Goal: Task Accomplishment & Management: Complete application form

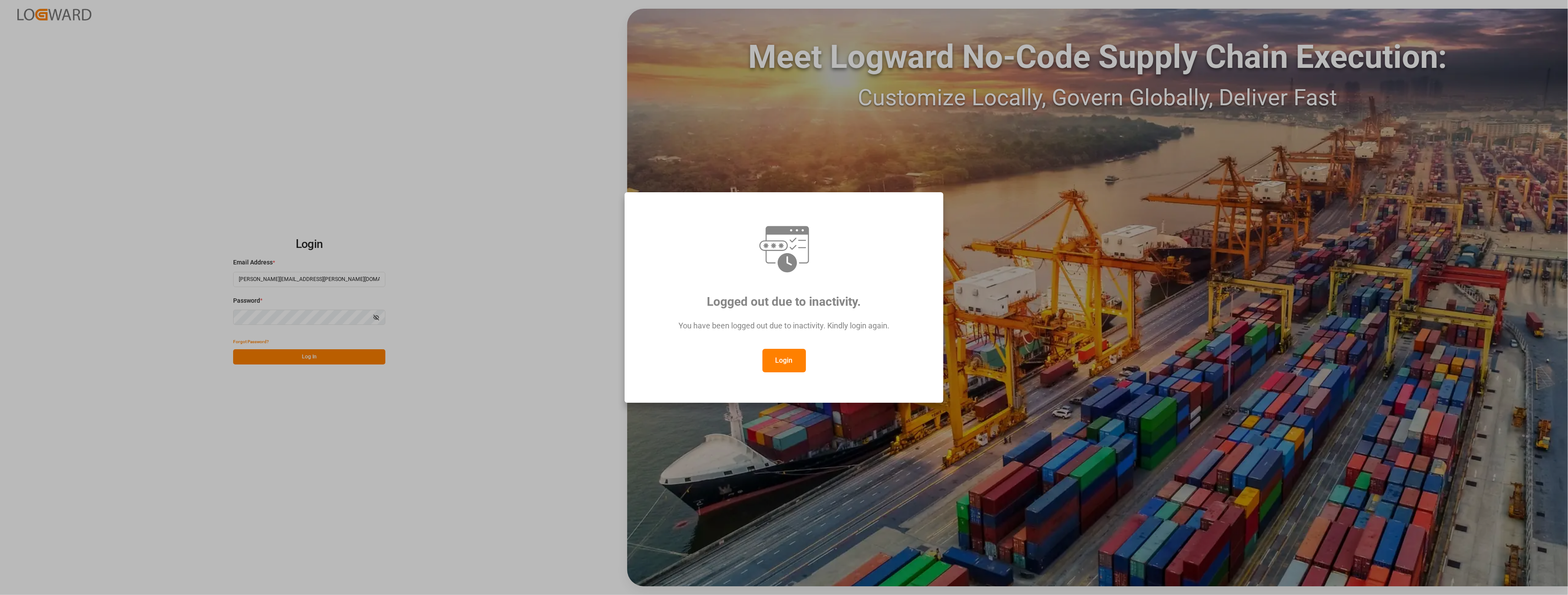
click at [790, 358] on button "Login" at bounding box center [784, 361] width 44 height 23
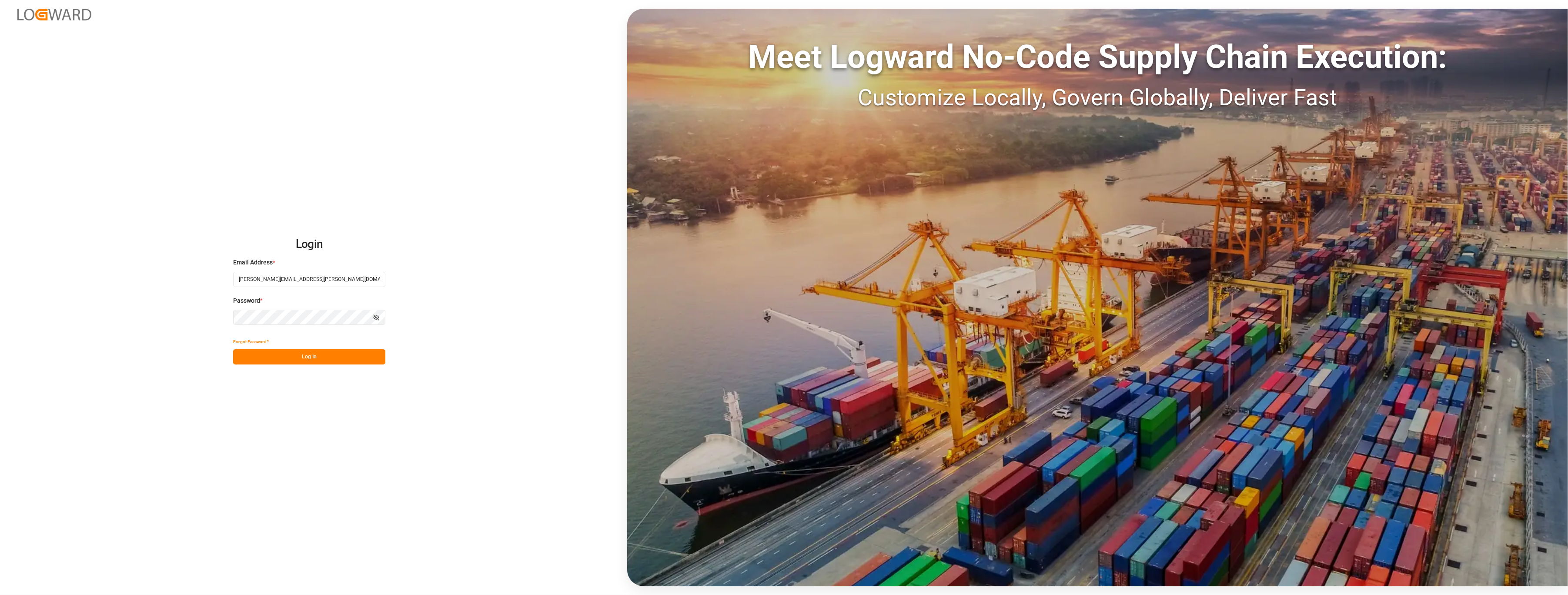
click at [333, 358] on button "Log In" at bounding box center [309, 357] width 152 height 15
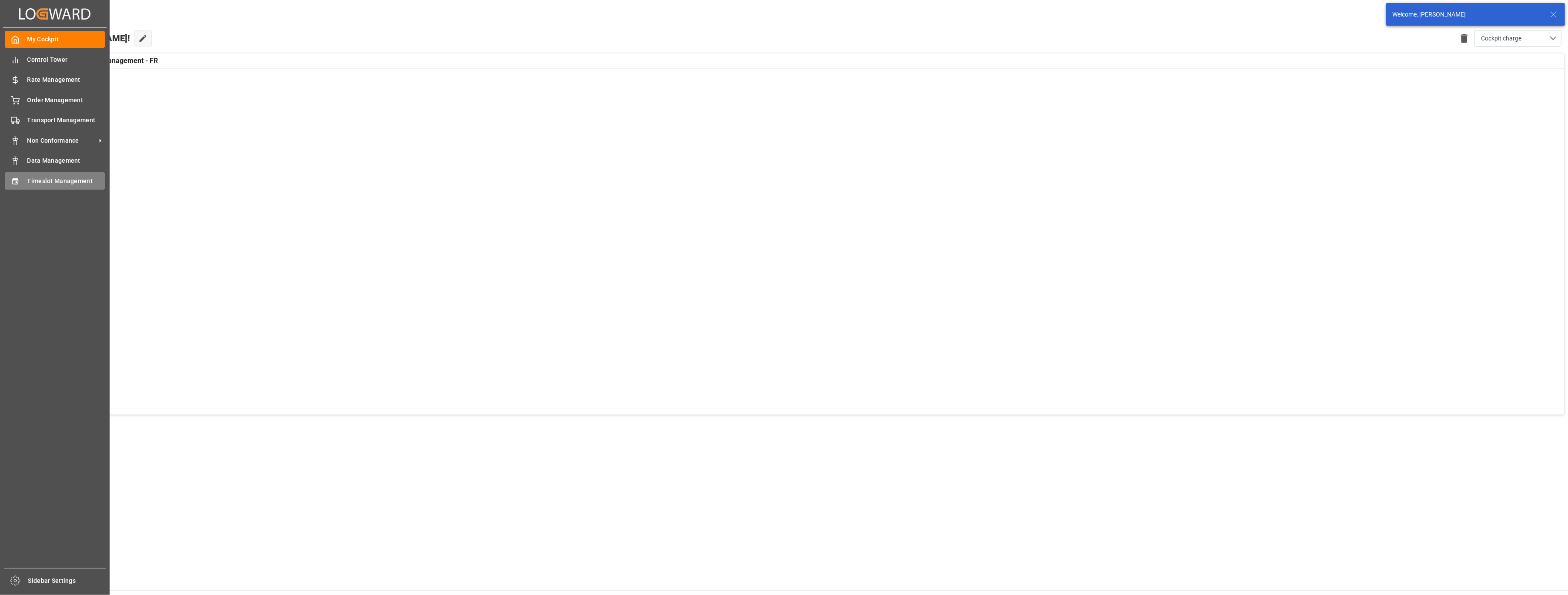
click at [22, 175] on div "Timeslot Management Timeslot Management" at bounding box center [55, 180] width 100 height 17
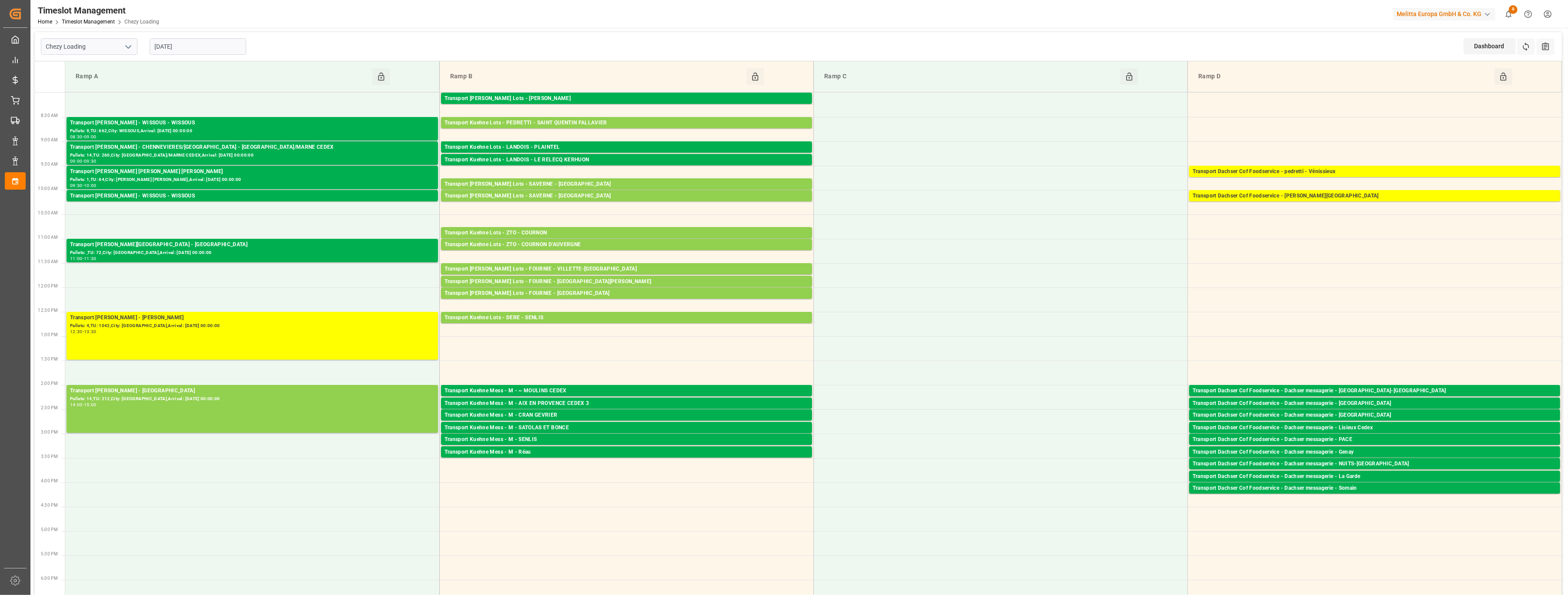
click at [130, 50] on icon "open menu" at bounding box center [128, 47] width 10 height 10
drag, startPoint x: 112, startPoint y: 84, endPoint x: 222, endPoint y: 84, distance: 110.0
click at [112, 84] on div "Chezy Unloading" at bounding box center [89, 85] width 96 height 19
type input "Chezy Unloading"
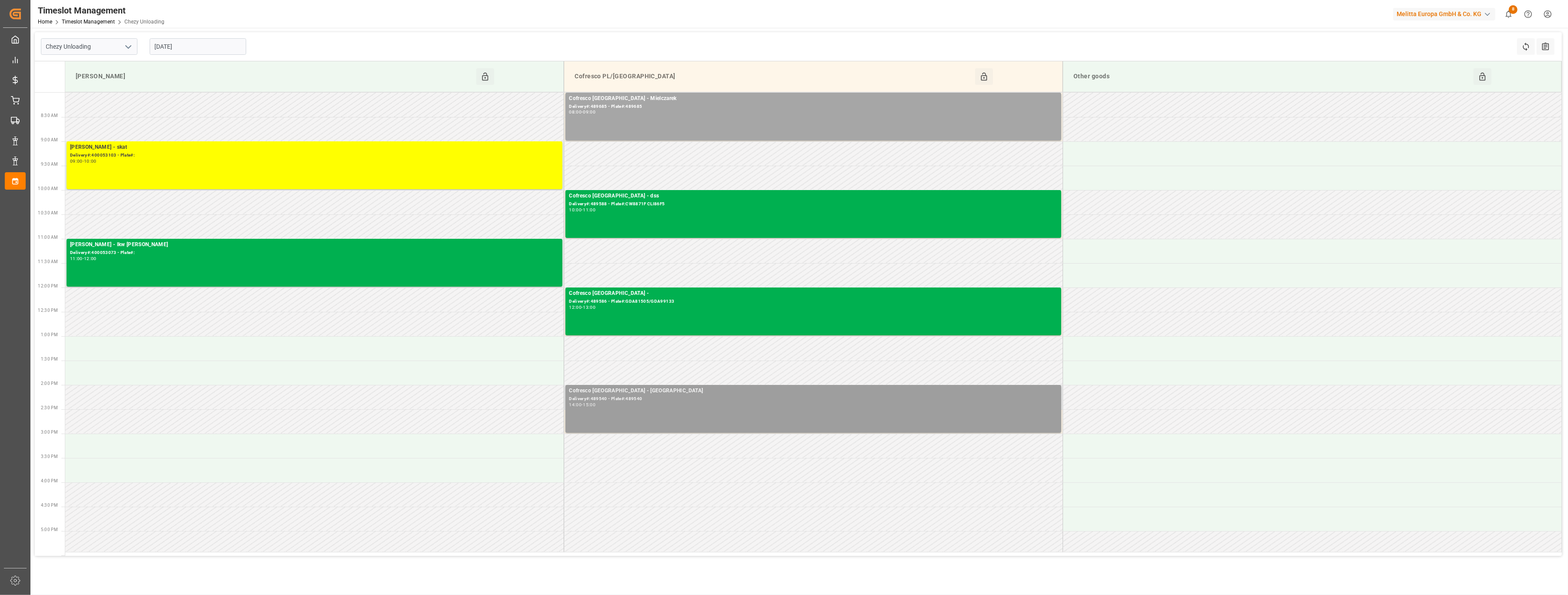
click at [638, 402] on div "Delivery#:489540 - Plate#:489540" at bounding box center [813, 399] width 489 height 8
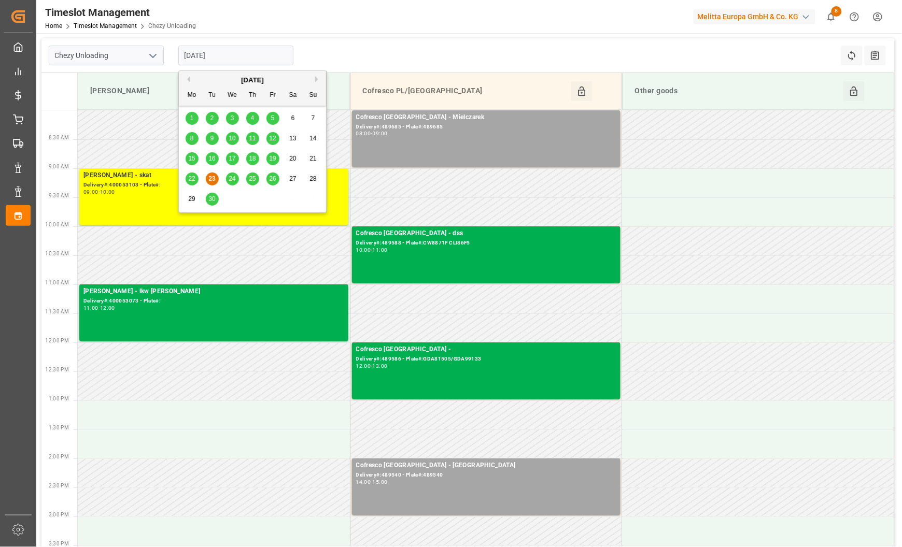
click at [269, 56] on input "[DATE]" at bounding box center [235, 56] width 115 height 20
click at [193, 175] on span "22" at bounding box center [191, 178] width 7 height 7
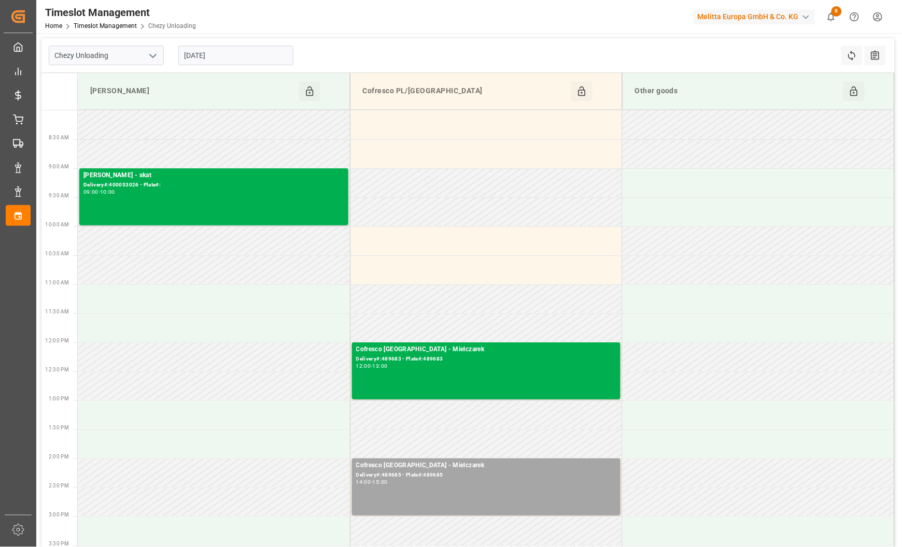
click at [261, 46] on div "[DATE]" at bounding box center [235, 56] width 115 height 20
click at [256, 56] on input "[DATE]" at bounding box center [235, 56] width 115 height 20
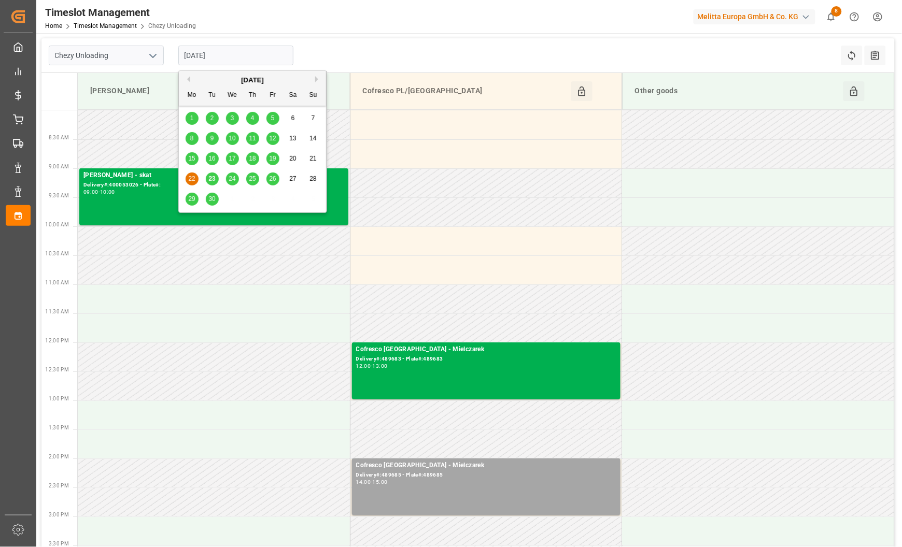
click at [273, 153] on div "19" at bounding box center [272, 159] width 13 height 12
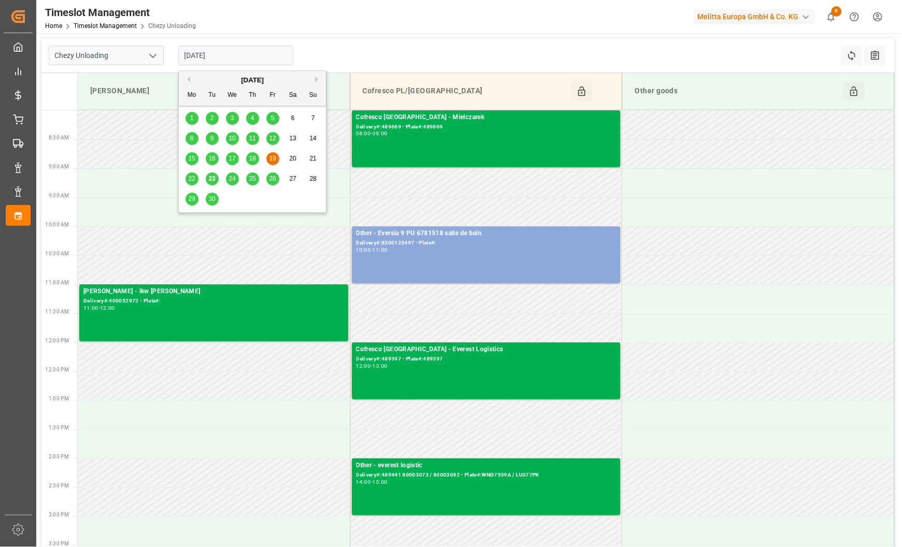
click at [267, 61] on input "[DATE]" at bounding box center [235, 56] width 115 height 20
click at [250, 160] on span "18" at bounding box center [252, 158] width 7 height 7
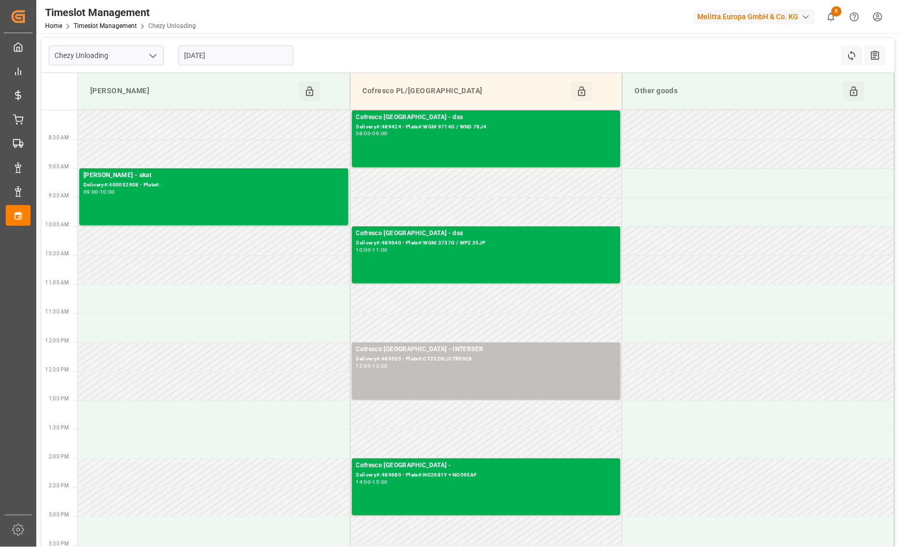
click at [224, 57] on input "[DATE]" at bounding box center [235, 56] width 115 height 20
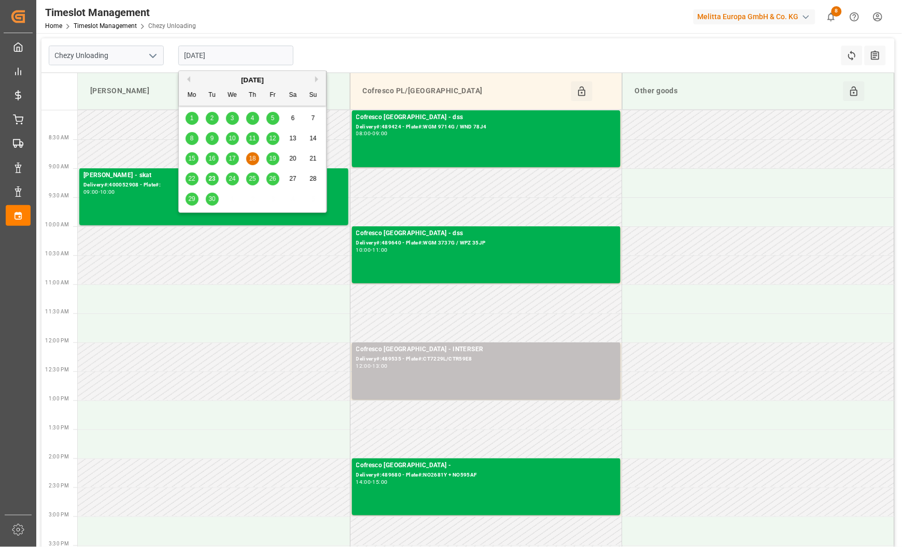
click at [230, 158] on span "17" at bounding box center [232, 158] width 7 height 7
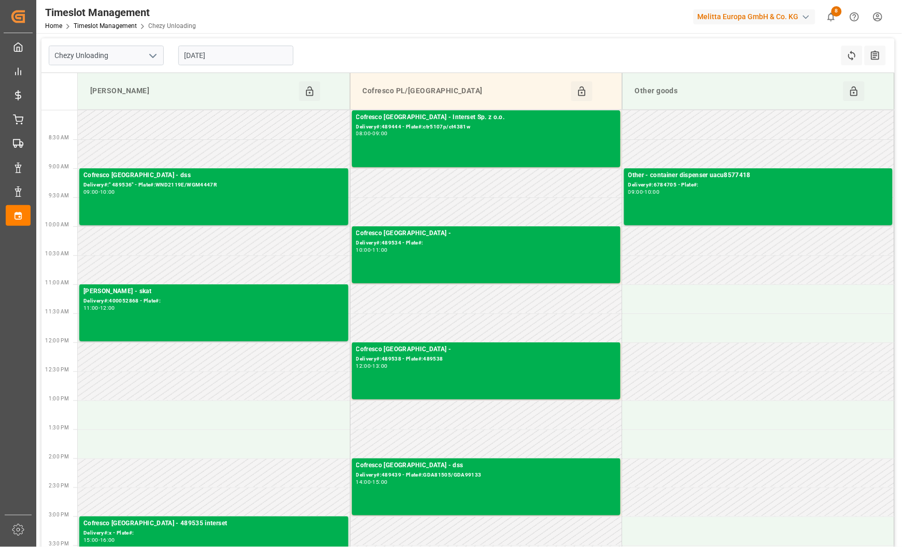
click at [262, 49] on input "[DATE]" at bounding box center [235, 56] width 115 height 20
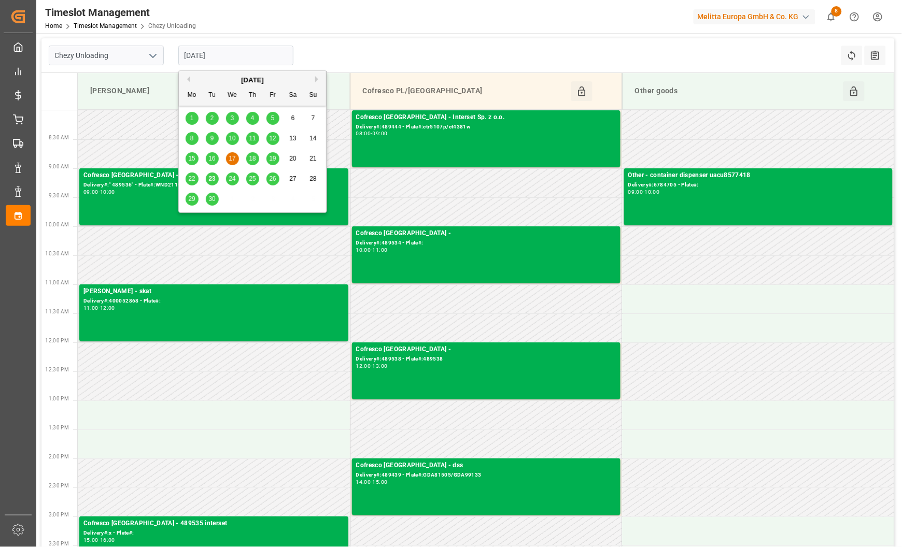
click at [213, 179] on span "23" at bounding box center [211, 178] width 7 height 7
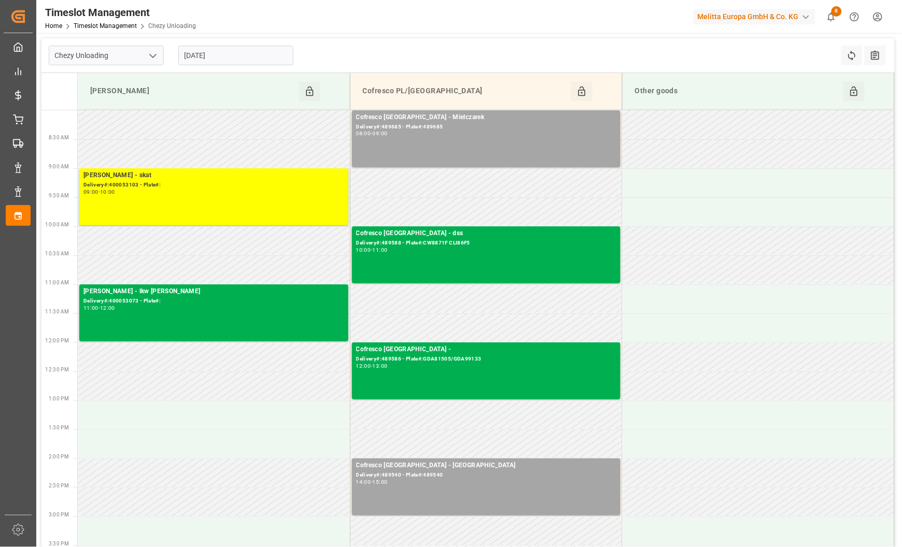
click at [256, 57] on input "[DATE]" at bounding box center [235, 56] width 115 height 20
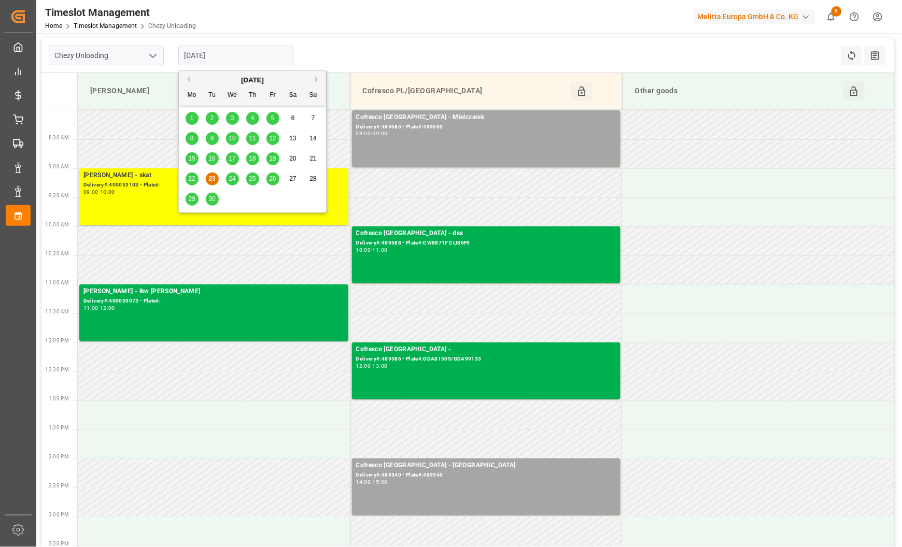
click at [231, 178] on span "24" at bounding box center [232, 178] width 7 height 7
type input "[DATE]"
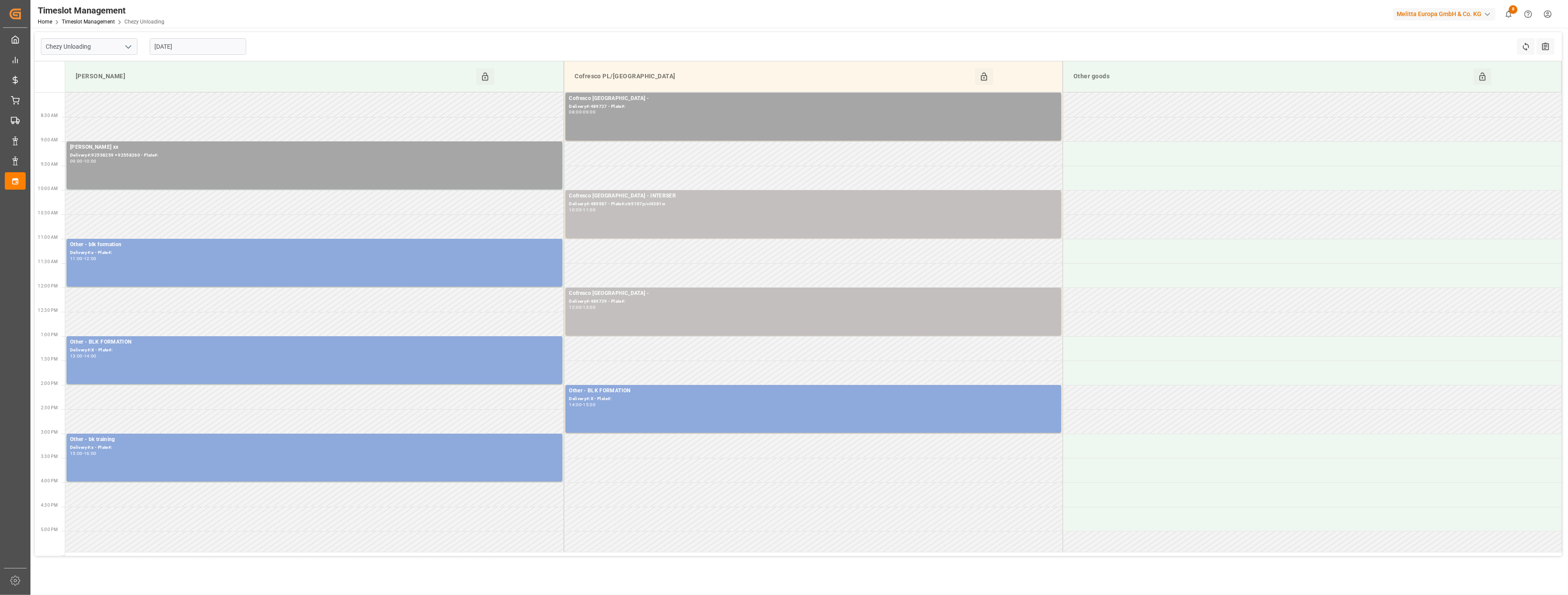
click at [122, 45] on button "open menu" at bounding box center [128, 47] width 13 height 13
click at [109, 63] on div "Chezy Loading" at bounding box center [89, 65] width 96 height 19
type input "Chezy Loading"
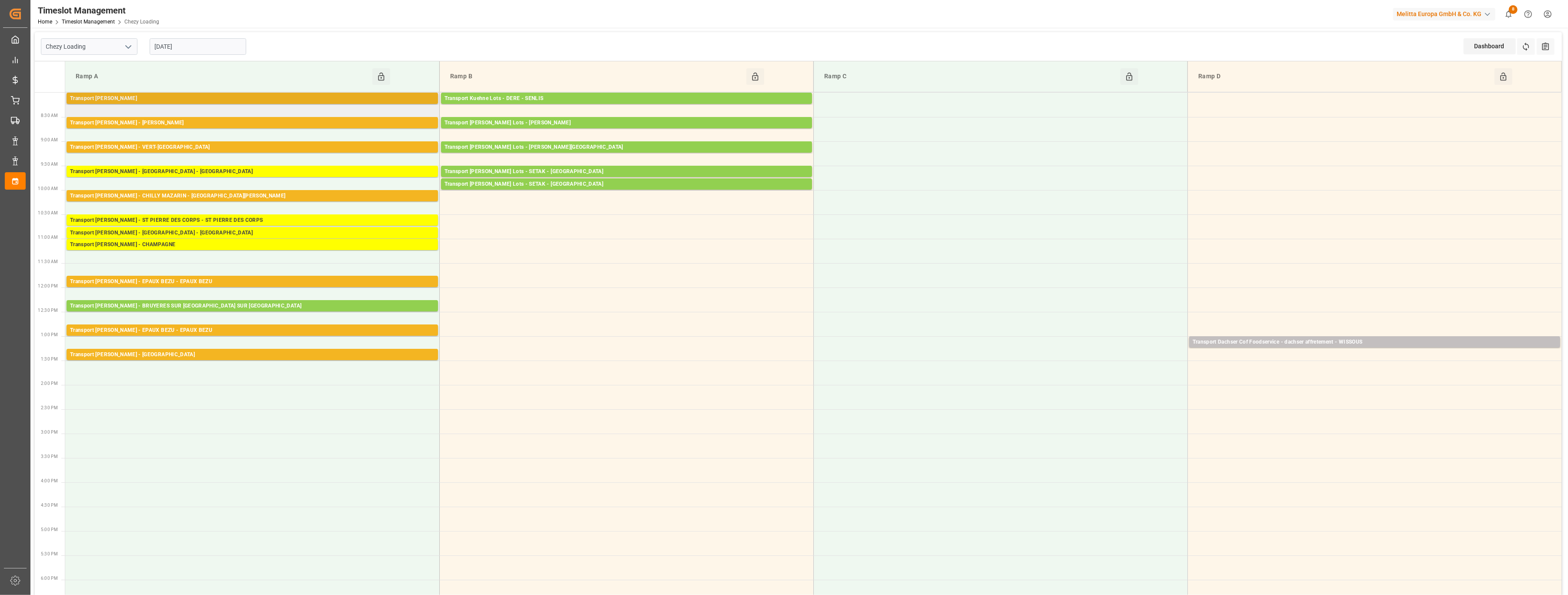
click at [217, 97] on div "Transport [PERSON_NAME]" at bounding box center [252, 98] width 364 height 8
click at [216, 123] on div "Transport [PERSON_NAME] - [PERSON_NAME]" at bounding box center [252, 123] width 364 height 8
click at [217, 144] on div "Transport [PERSON_NAME] - VERT-[GEOGRAPHIC_DATA]" at bounding box center [252, 147] width 364 height 8
click at [229, 197] on div "Transport [PERSON_NAME] - CHILLY MAZARIN - [GEOGRAPHIC_DATA][PERSON_NAME]" at bounding box center [252, 196] width 364 height 8
click at [238, 279] on div "Transport [PERSON_NAME] - EPAUX BEZU - EPAUX BEZU" at bounding box center [252, 282] width 364 height 8
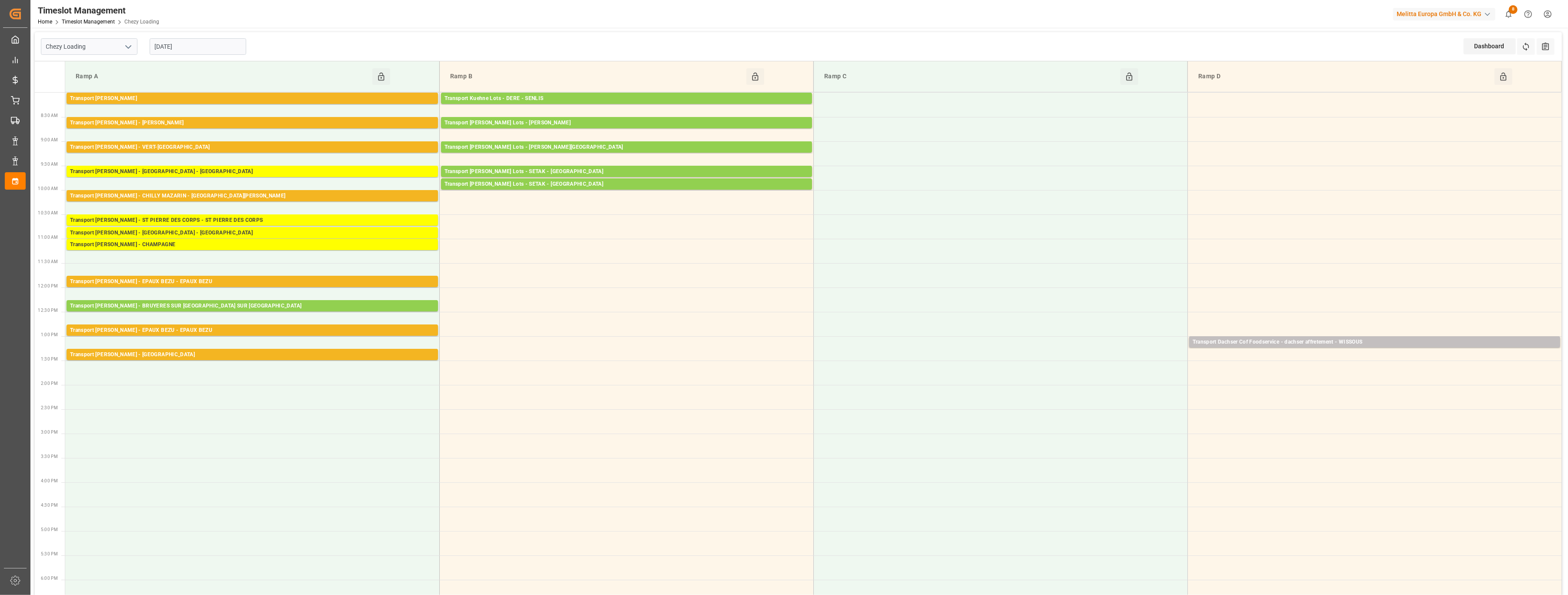
click at [246, 328] on div "Transport [PERSON_NAME] - EPAUX BEZU - EPAUX BEZU" at bounding box center [252, 331] width 364 height 8
click at [243, 355] on div "Transport [PERSON_NAME] - [GEOGRAPHIC_DATA]" at bounding box center [252, 355] width 364 height 8
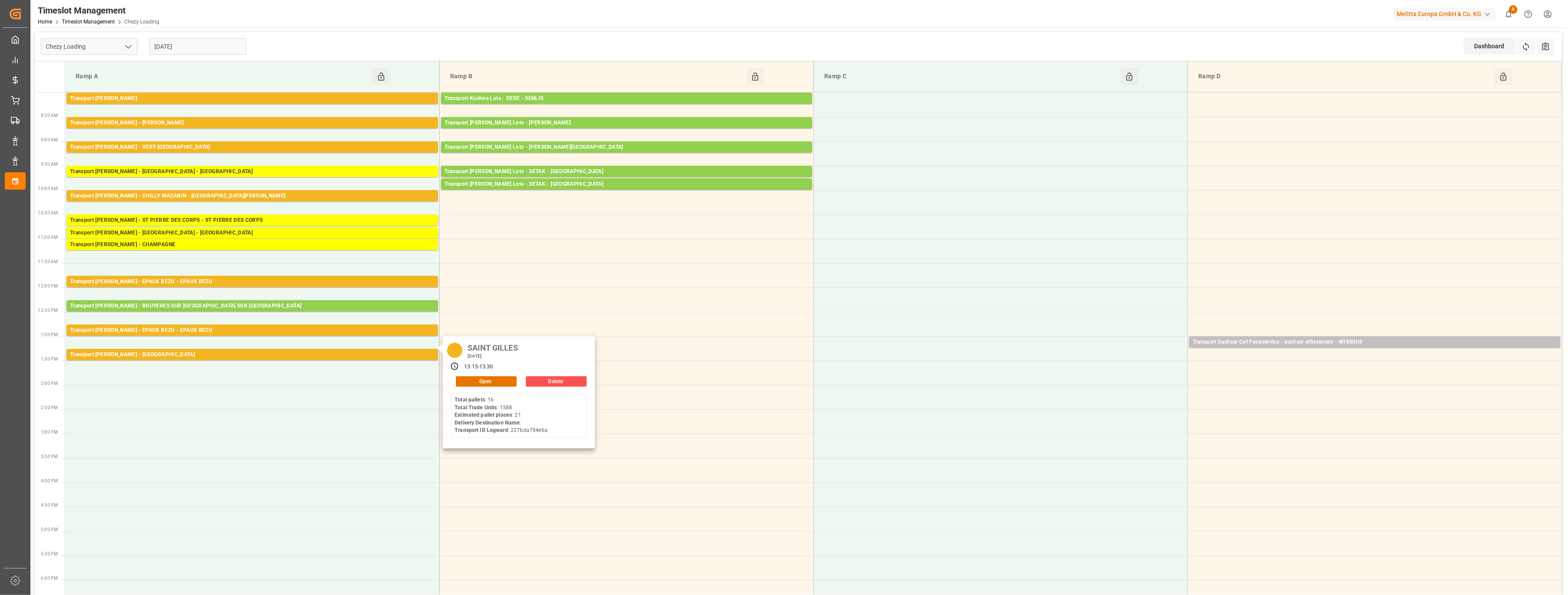
click at [207, 35] on div "[DATE]" at bounding box center [198, 46] width 109 height 29
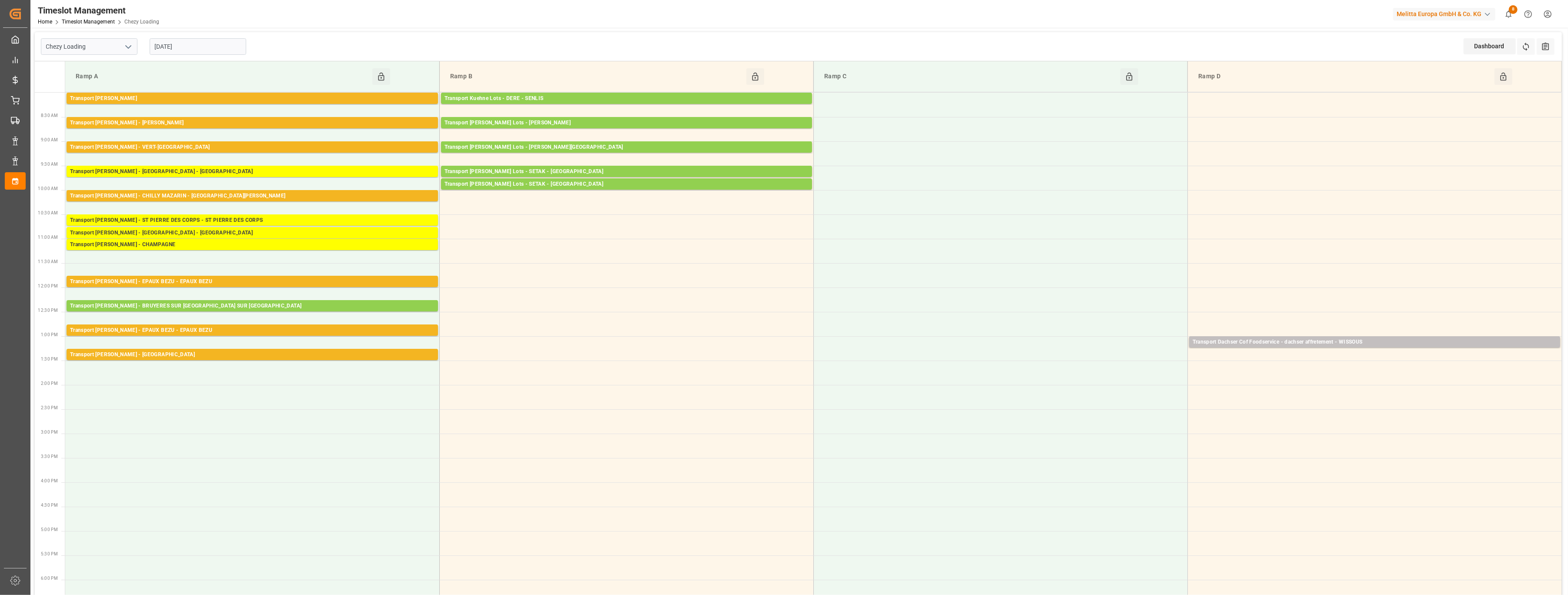
click at [207, 54] on input "[DATE]" at bounding box center [197, 47] width 97 height 17
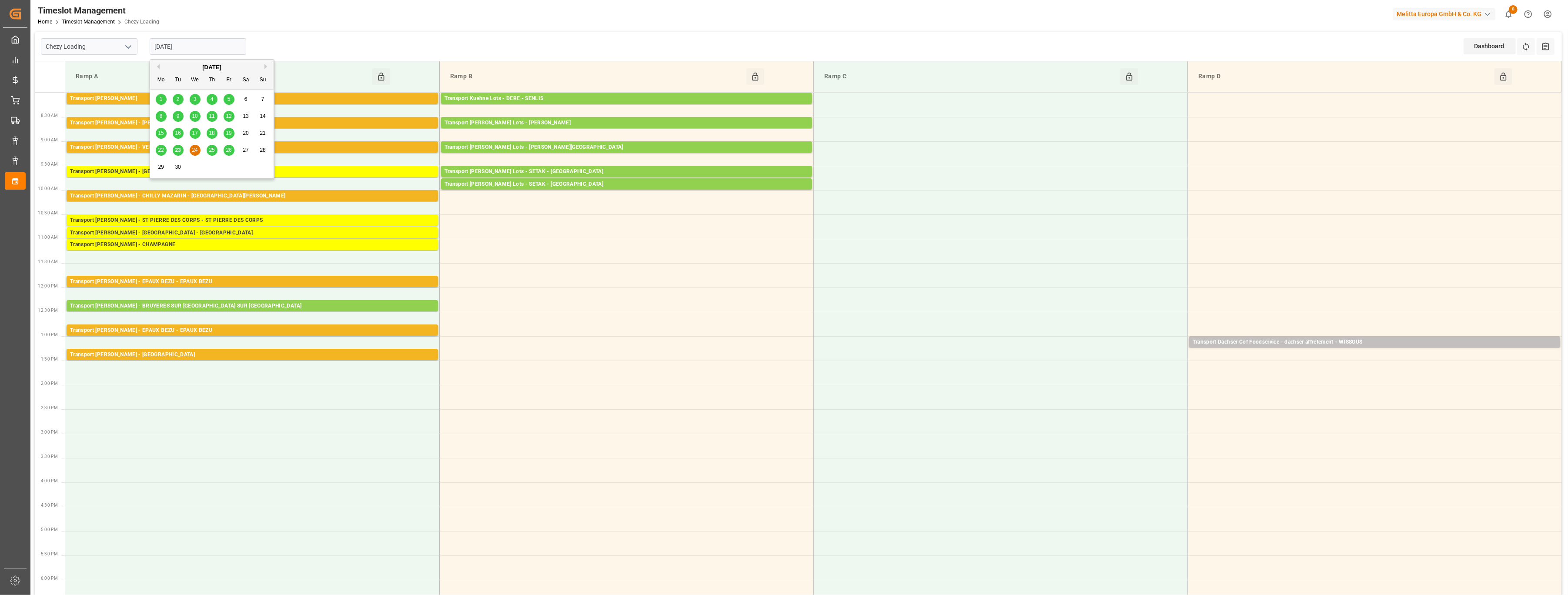
click at [164, 154] on div "22" at bounding box center [161, 150] width 11 height 10
type input "[DATE]"
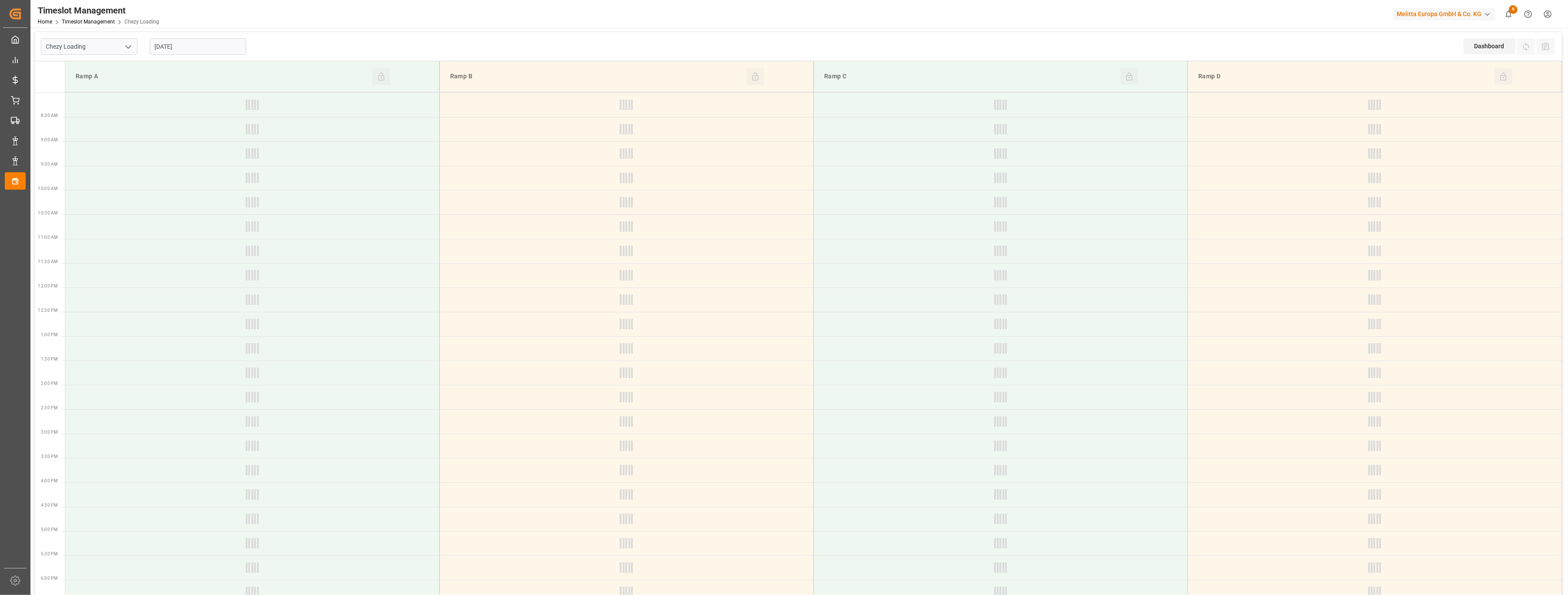
click at [126, 48] on icon "open menu" at bounding box center [128, 47] width 10 height 10
click at [112, 77] on div "Chezy Unloading" at bounding box center [89, 85] width 96 height 19
type input "Chezy Unloading"
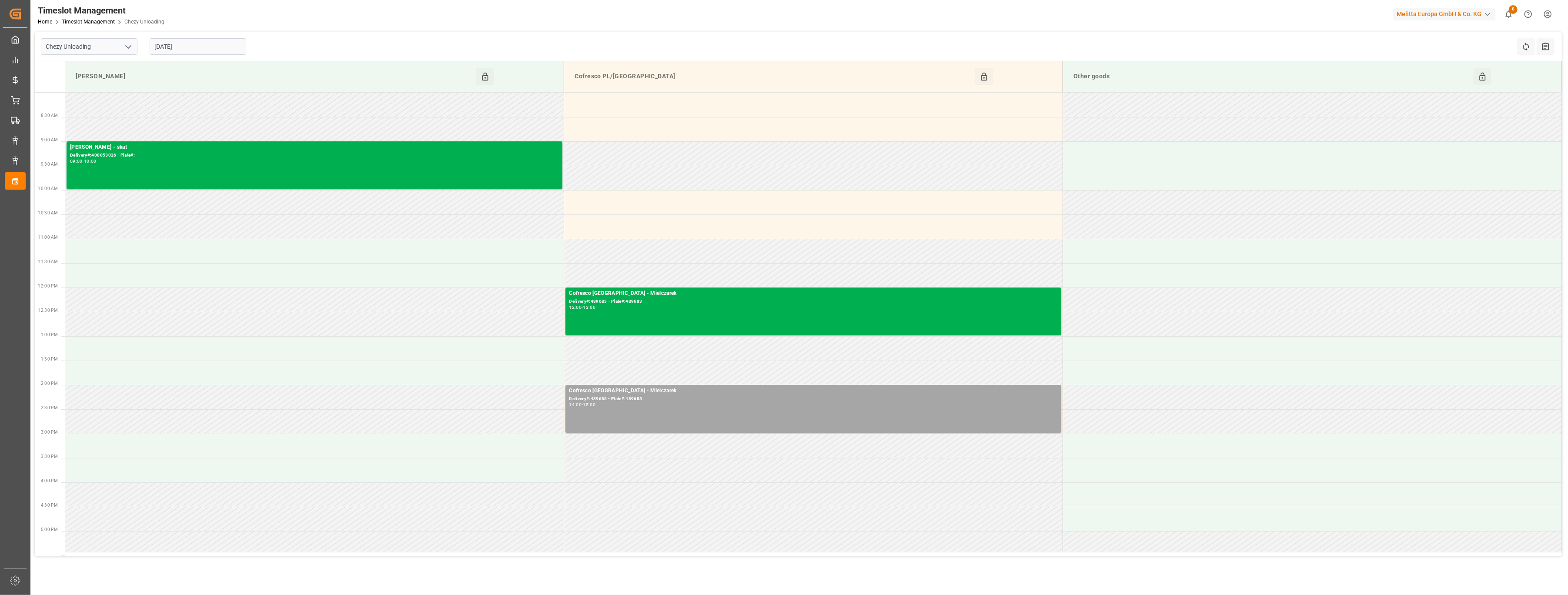
click at [188, 45] on input "[DATE]" at bounding box center [197, 47] width 97 height 17
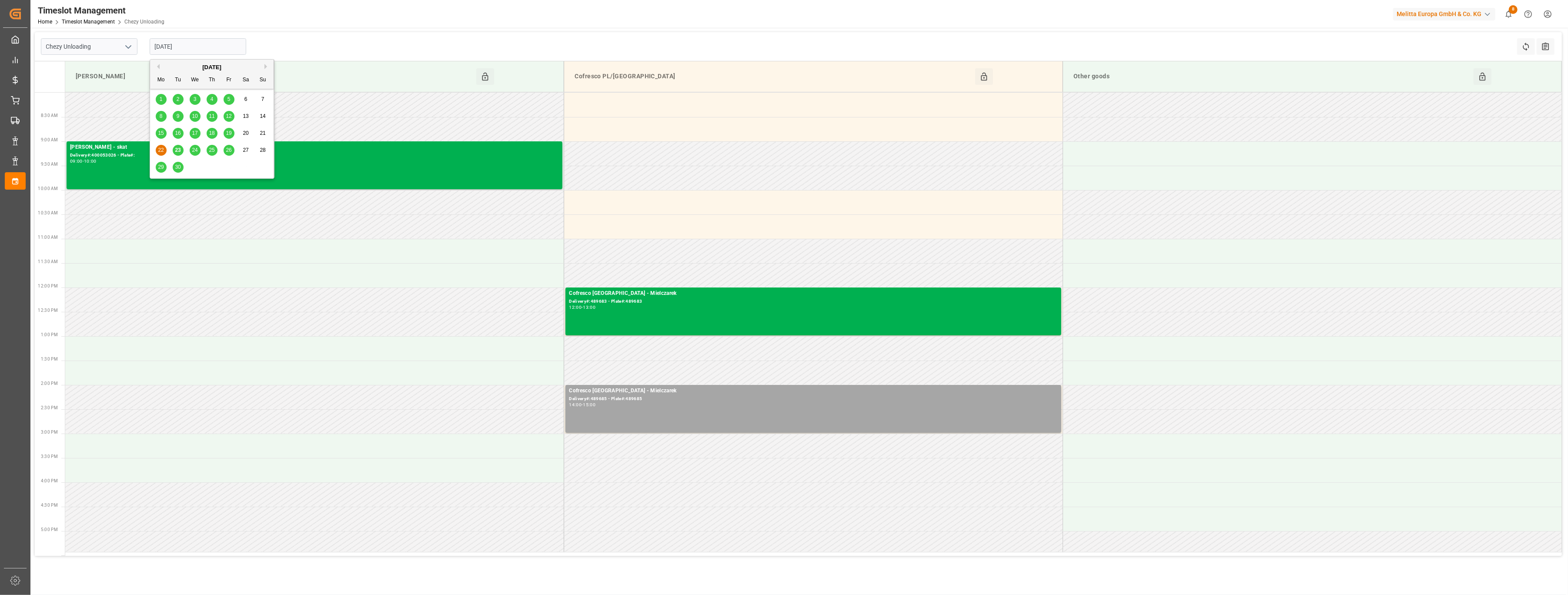
click at [175, 152] on span "23" at bounding box center [177, 149] width 6 height 6
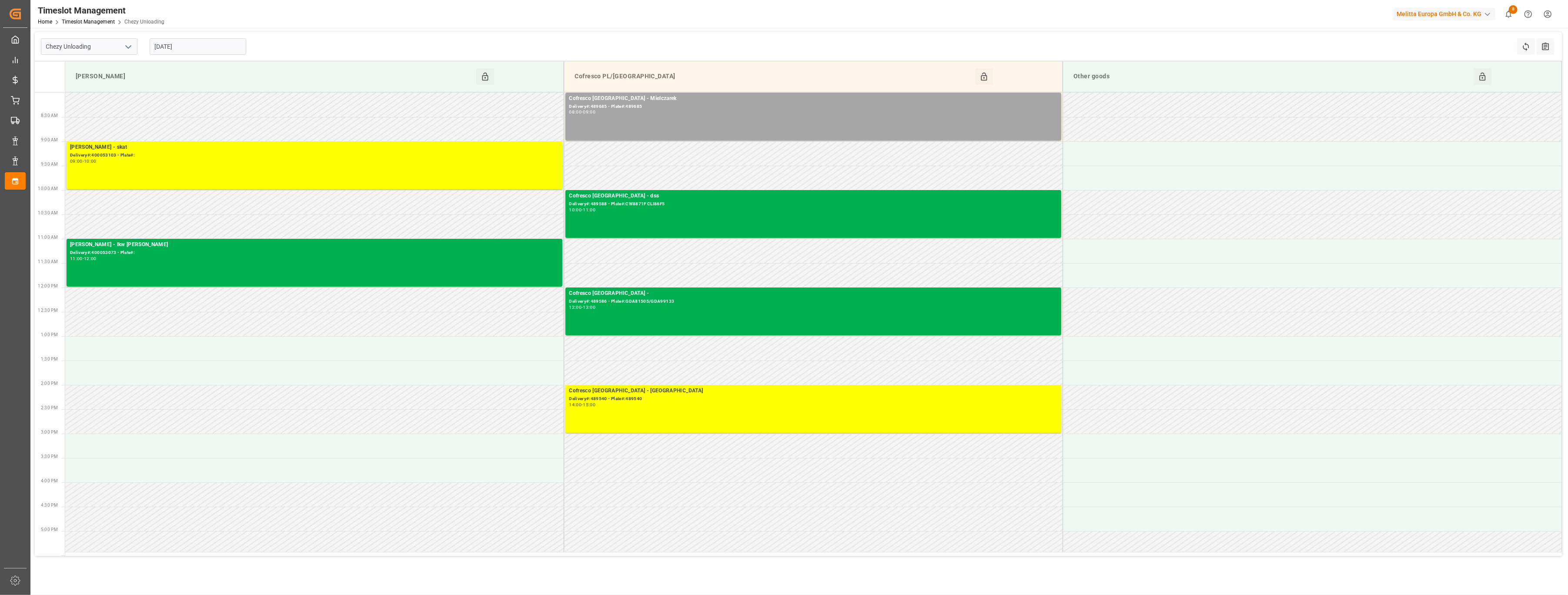
click at [210, 50] on input "[DATE]" at bounding box center [197, 47] width 97 height 17
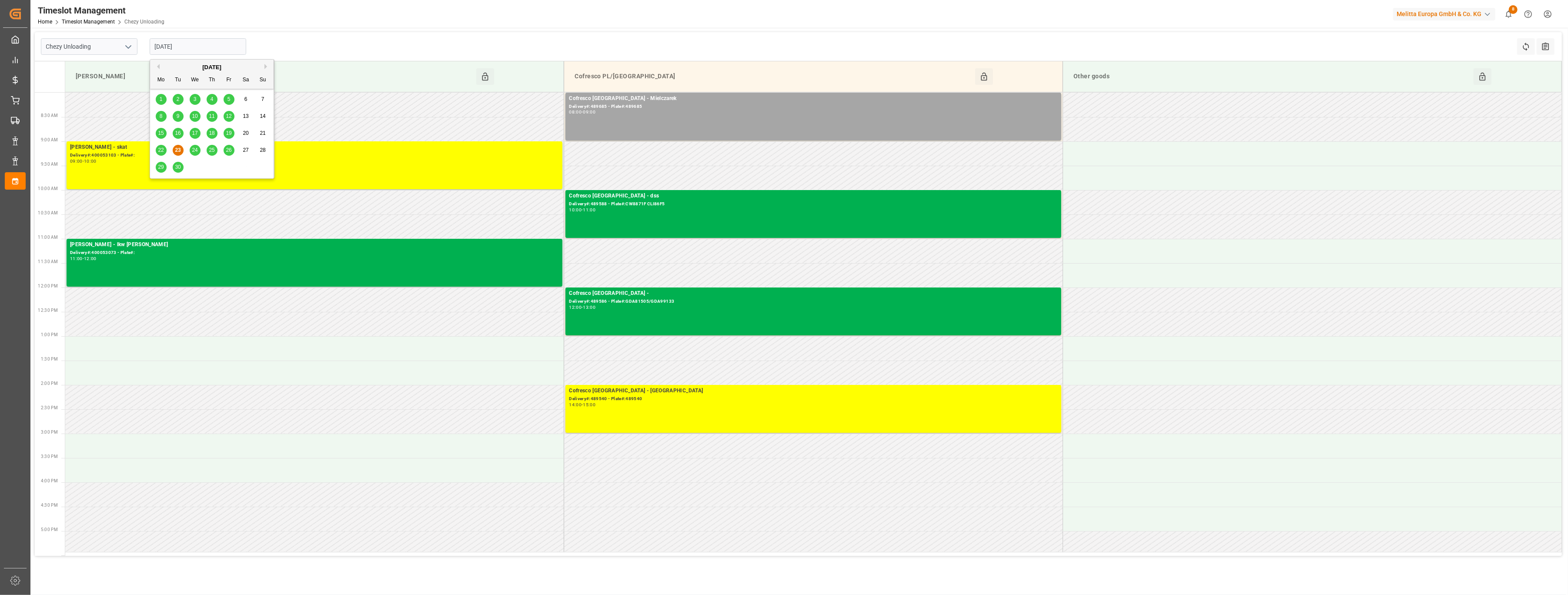
click at [163, 154] on div "22" at bounding box center [161, 150] width 11 height 10
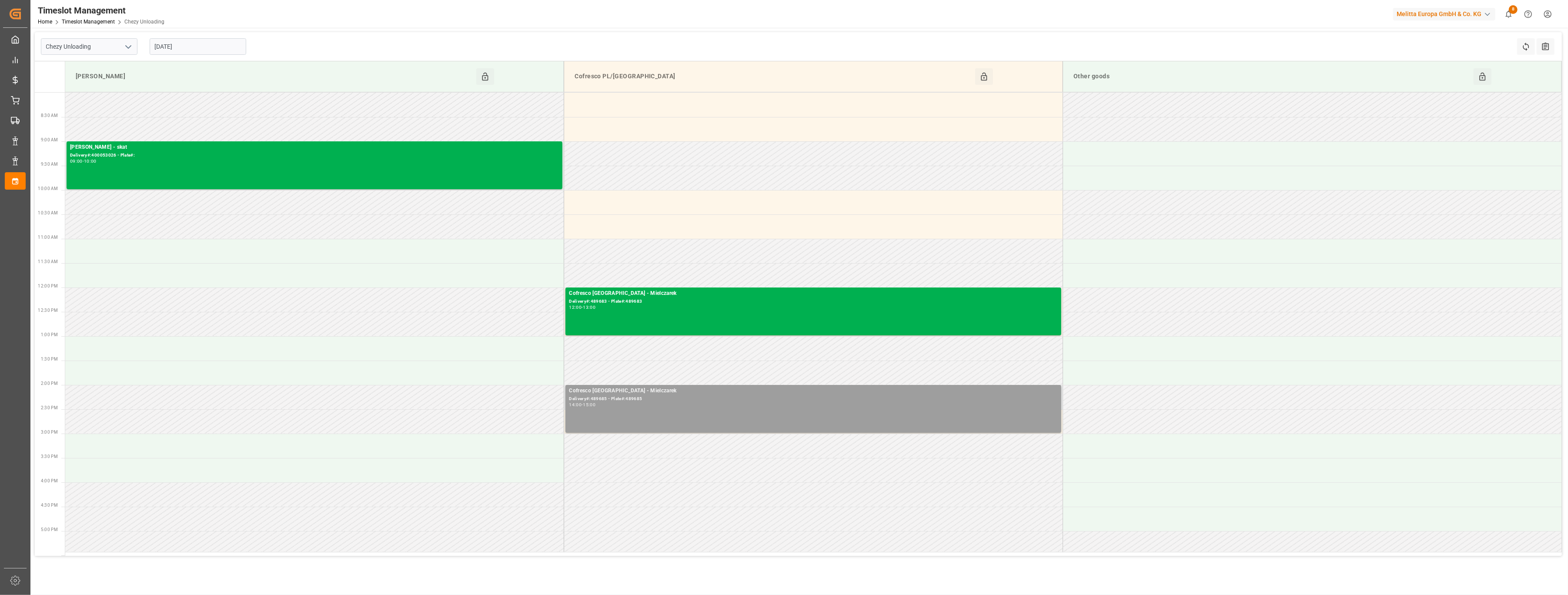
click at [602, 391] on div "Cofresco [GEOGRAPHIC_DATA] - Mielczarek" at bounding box center [813, 391] width 489 height 8
click at [1165, 432] on button "Delete" at bounding box center [1181, 430] width 61 height 10
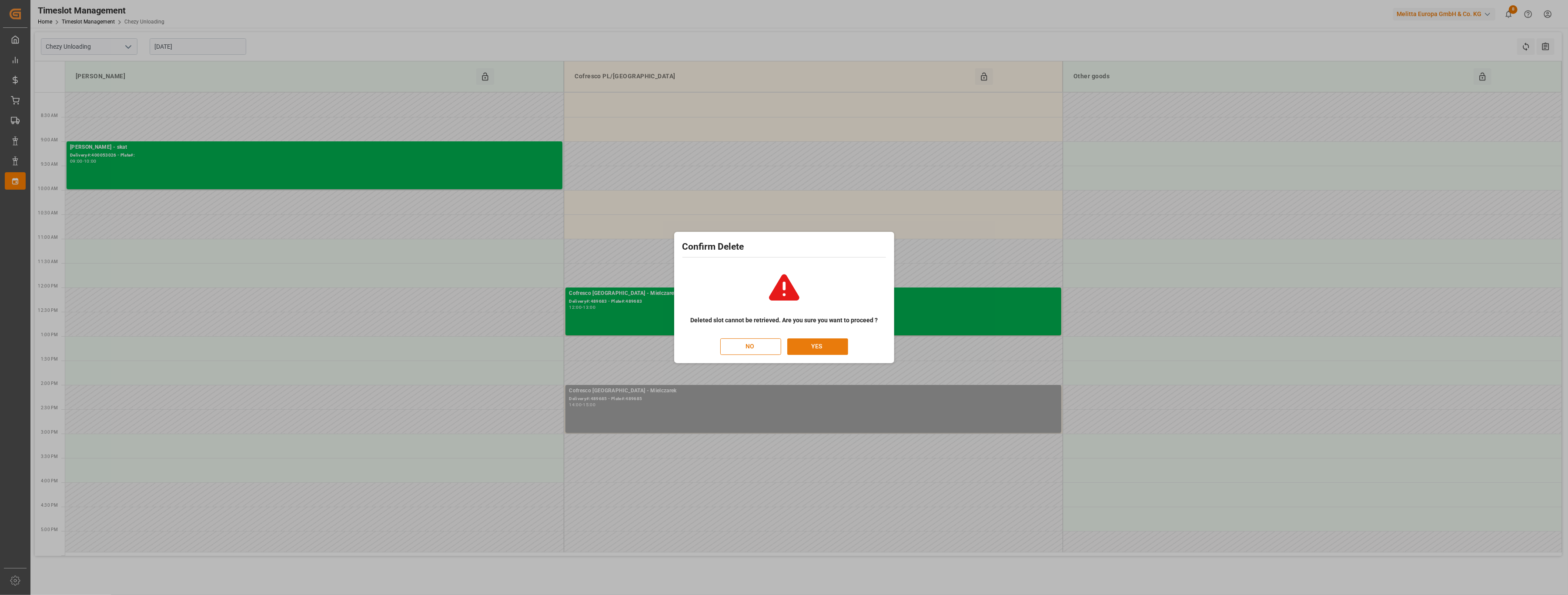
click at [831, 349] on button "YES" at bounding box center [818, 347] width 61 height 17
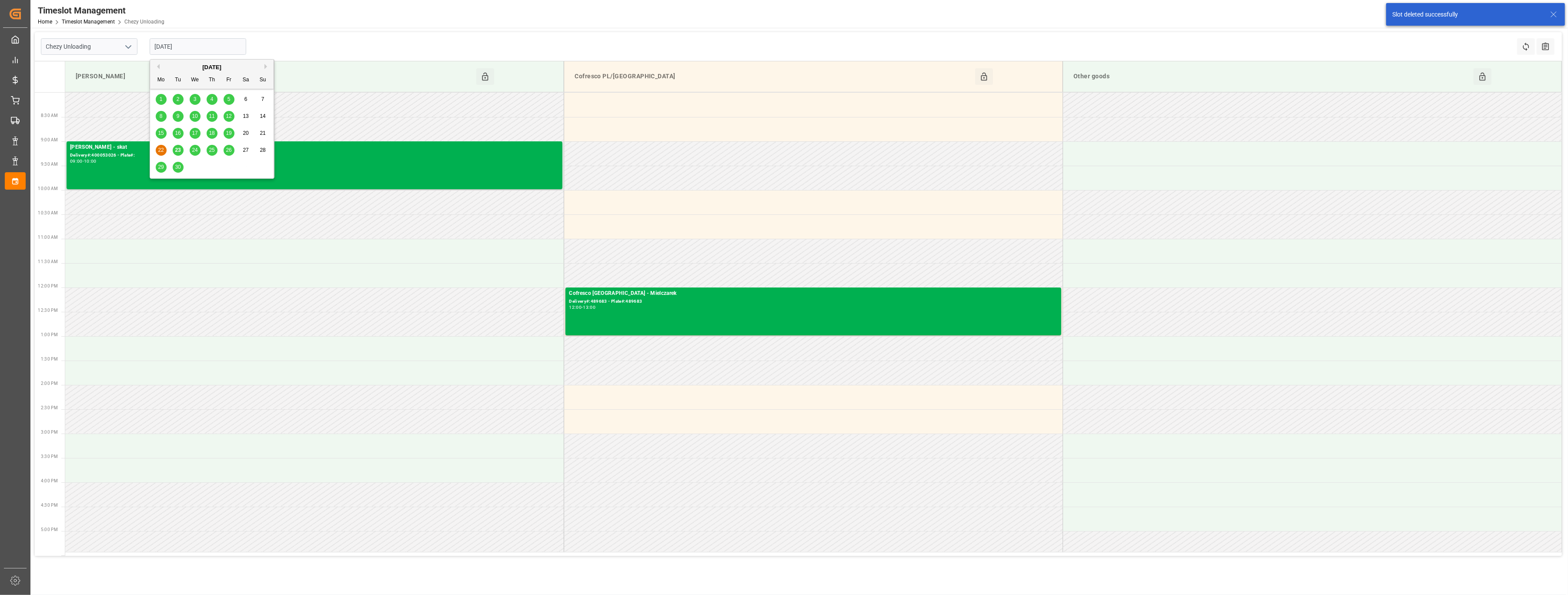
click at [210, 45] on input "[DATE]" at bounding box center [197, 47] width 97 height 17
click at [181, 151] on div "23" at bounding box center [178, 150] width 11 height 10
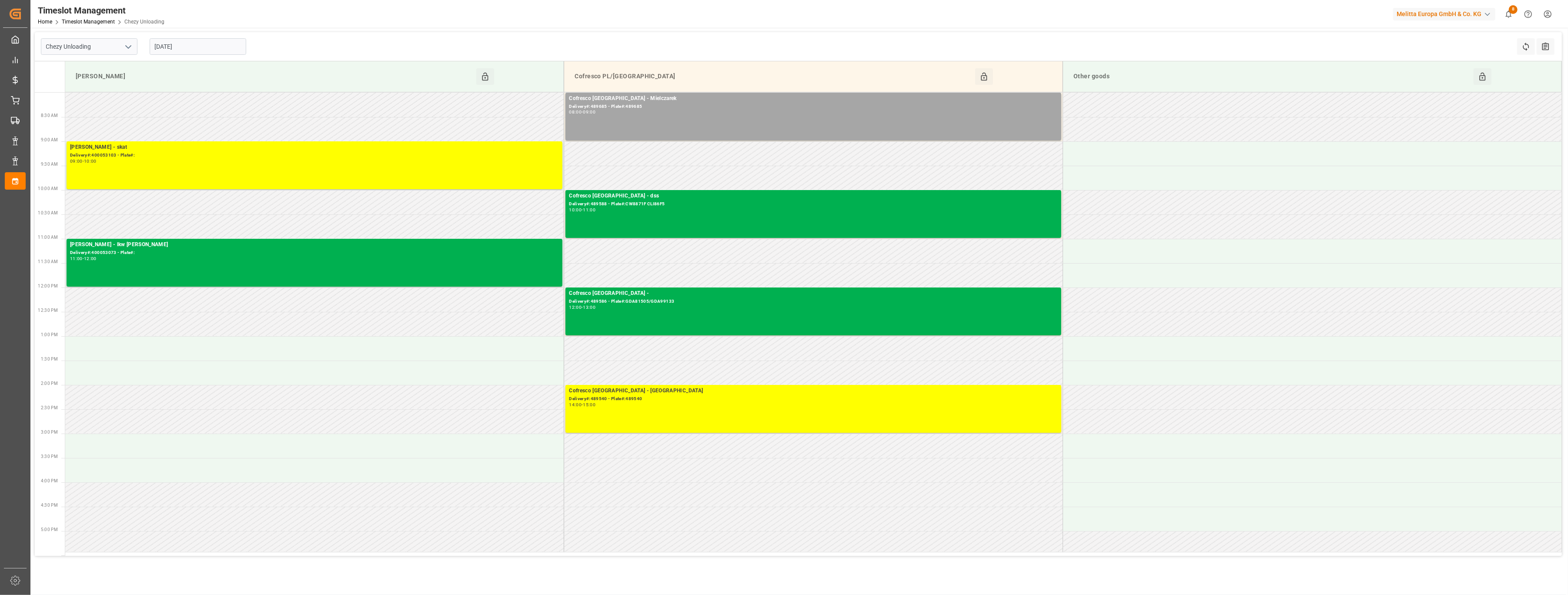
click at [222, 52] on input "[DATE]" at bounding box center [197, 47] width 97 height 17
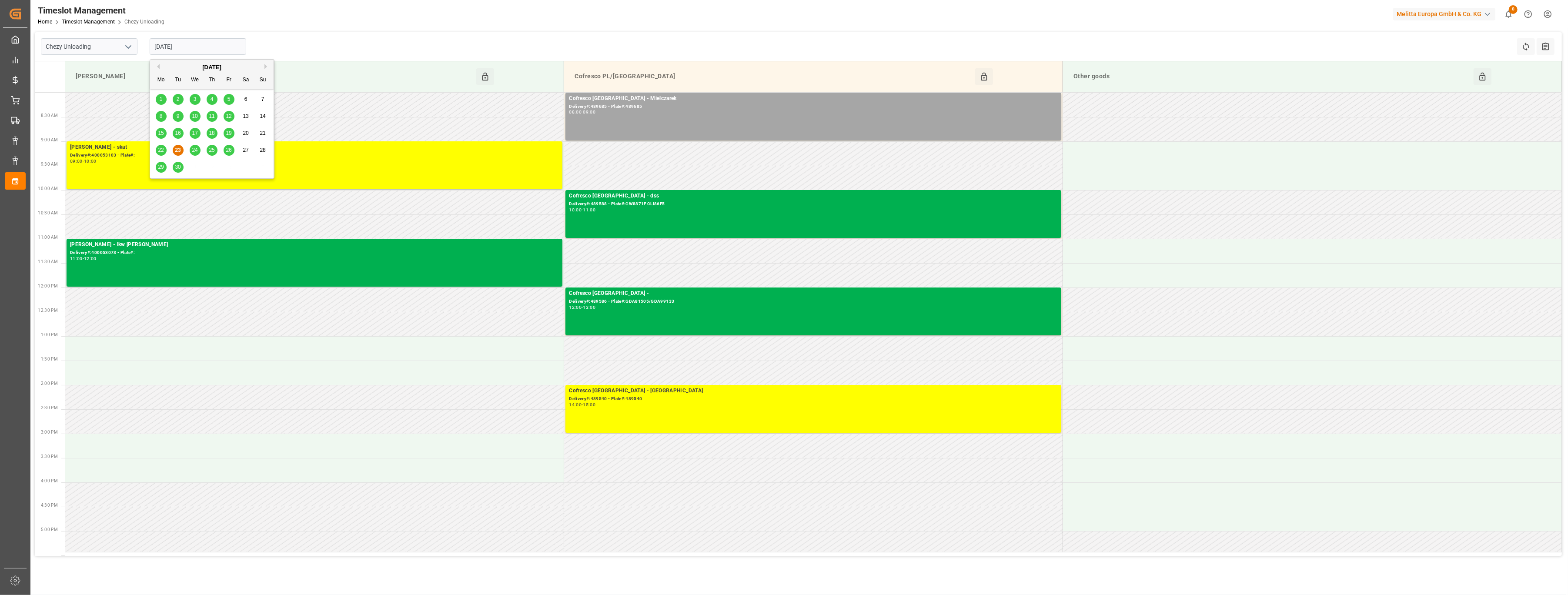
click at [190, 148] on div "24" at bounding box center [195, 150] width 11 height 10
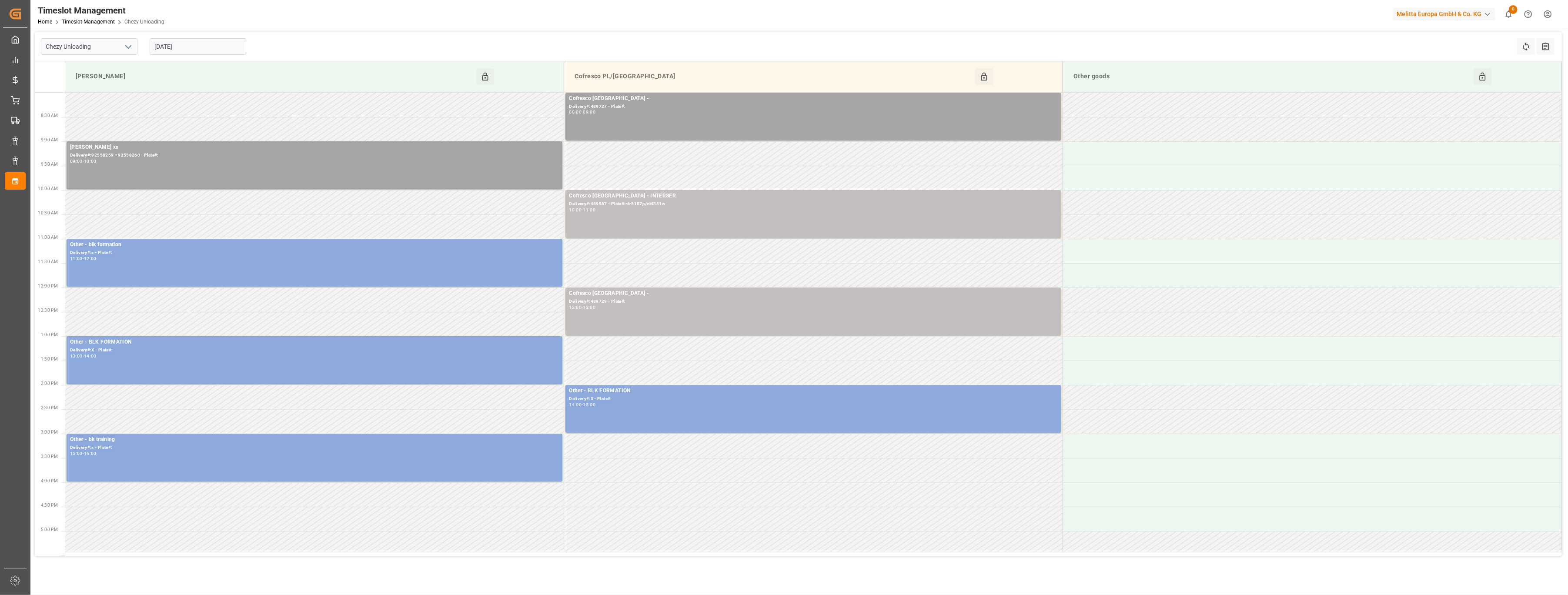
click at [218, 47] on input "[DATE]" at bounding box center [197, 47] width 97 height 17
click at [211, 149] on span "25" at bounding box center [212, 149] width 6 height 6
type input "[DATE]"
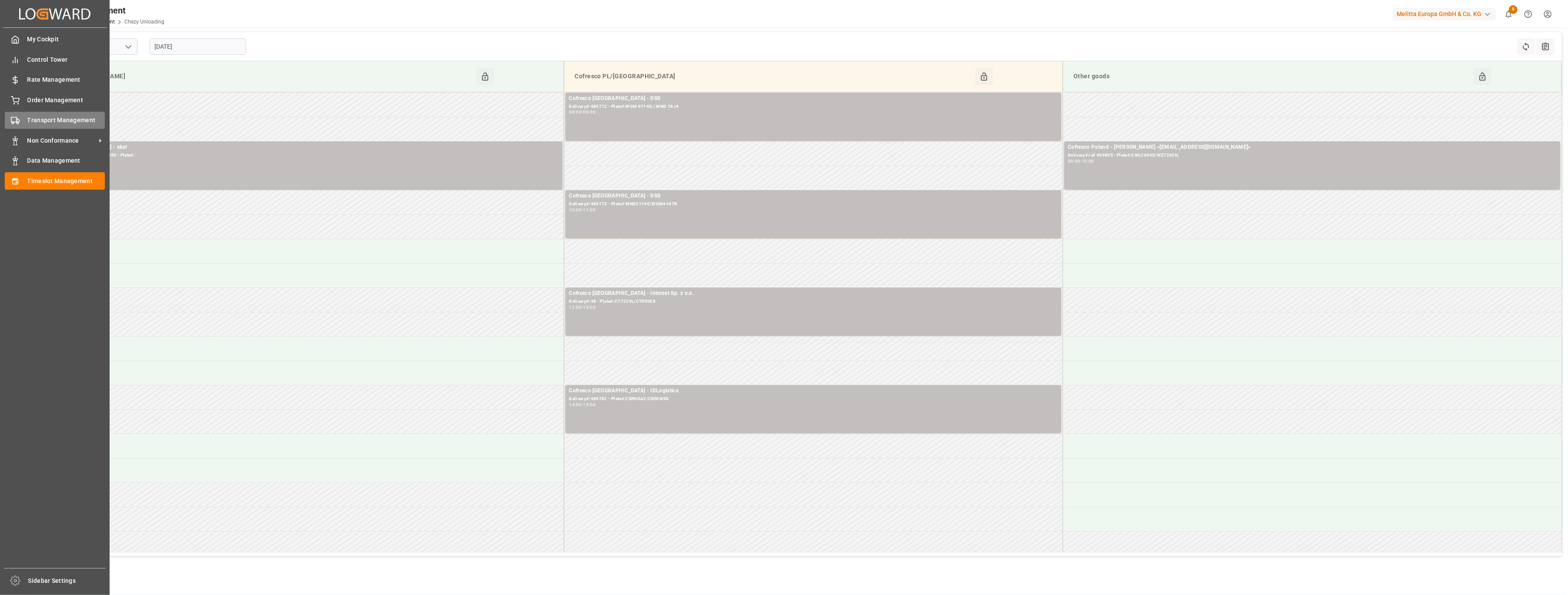
click at [15, 123] on icon at bounding box center [15, 120] width 8 height 8
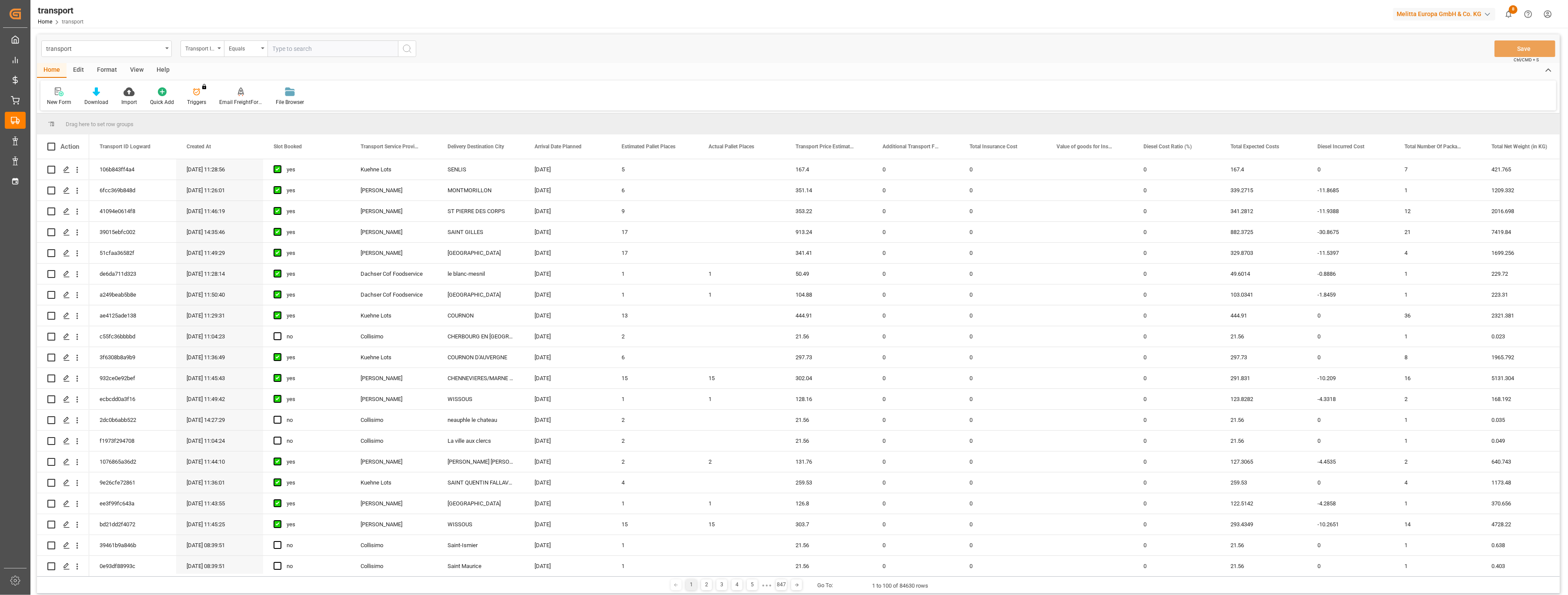
click at [217, 51] on div "Transport ID Logward" at bounding box center [202, 49] width 44 height 17
click at [159, 47] on div "transport" at bounding box center [104, 48] width 116 height 11
type input "tran"
click at [112, 91] on div "transport" at bounding box center [107, 89] width 129 height 18
click at [218, 53] on div "Transport ID Logward" at bounding box center [202, 49] width 44 height 17
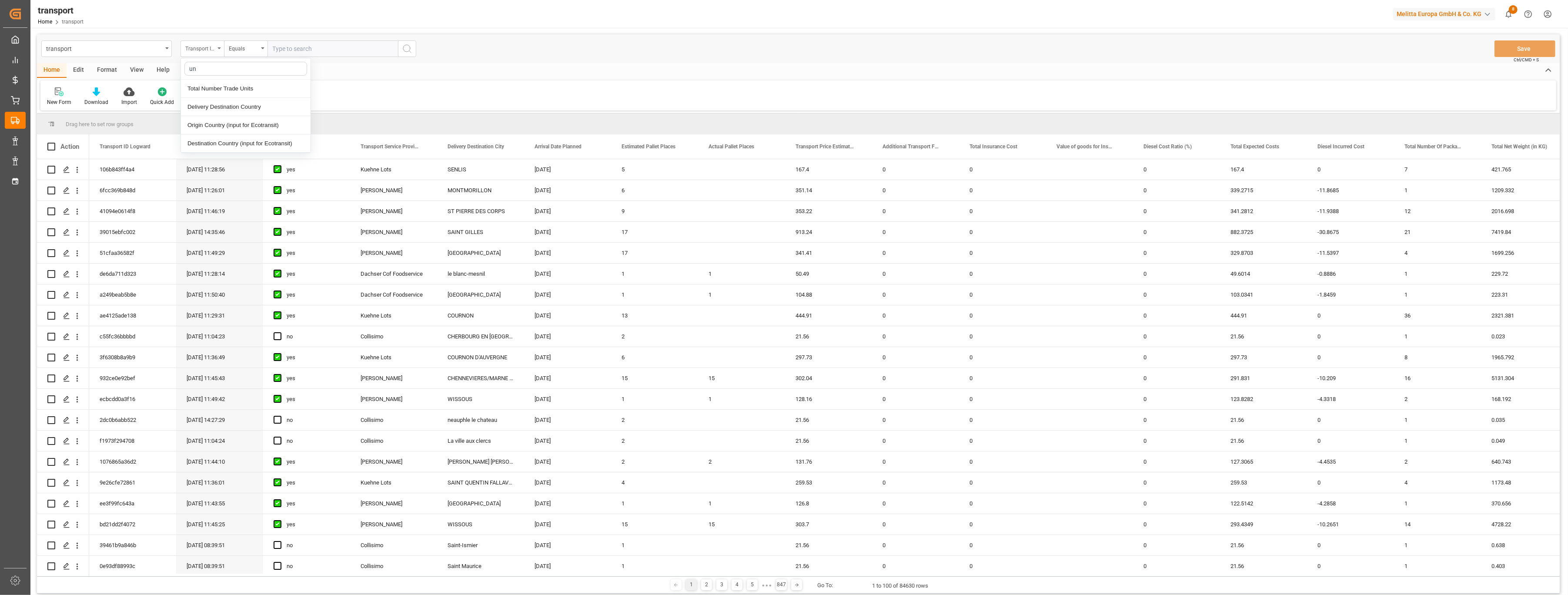
type input "u"
type input "tran"
click at [453, 62] on div "transport Transport ID Logward Transport ID Logward Created At Slot Booked Tran…" at bounding box center [798, 49] width 1523 height 29
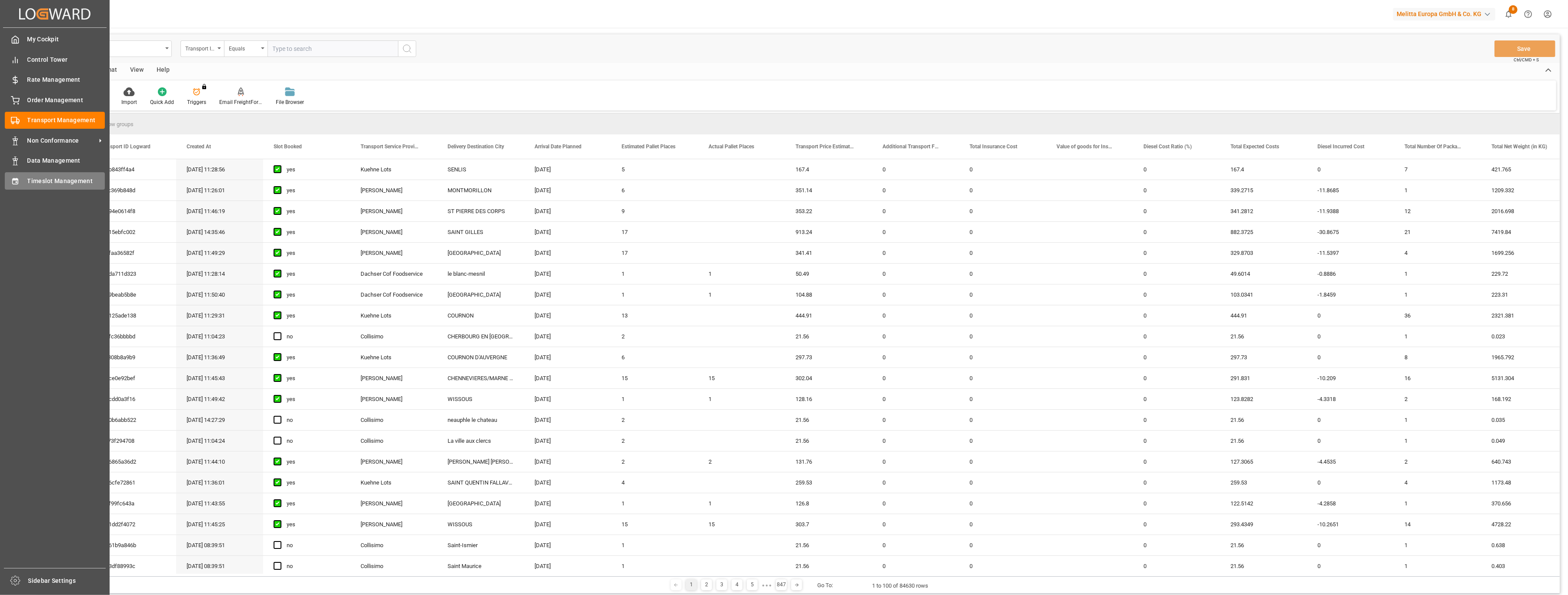
click at [22, 184] on div "Timeslot Management Timeslot Management" at bounding box center [55, 180] width 100 height 17
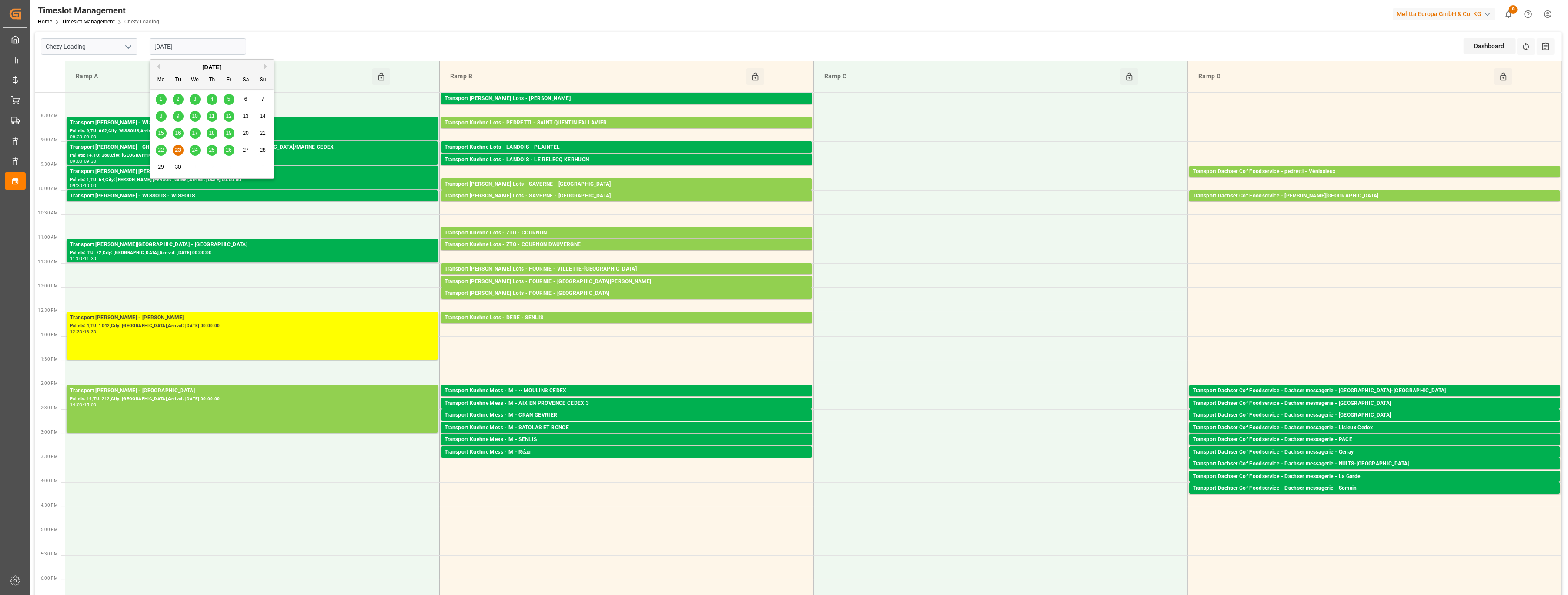
click at [184, 46] on input "[DATE]" at bounding box center [197, 47] width 97 height 17
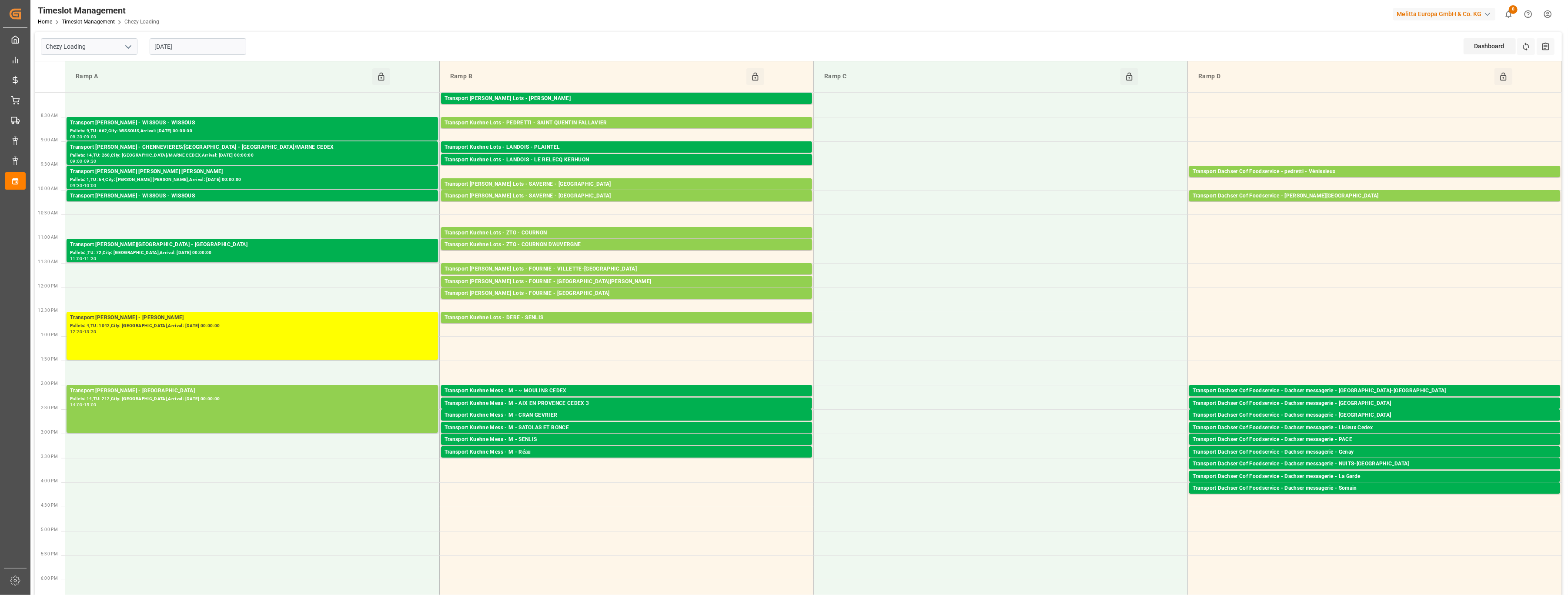
click at [122, 48] on button "open menu" at bounding box center [128, 47] width 13 height 13
click at [103, 82] on div "Chezy Unloading" at bounding box center [89, 85] width 96 height 19
type input "Chezy Unloading"
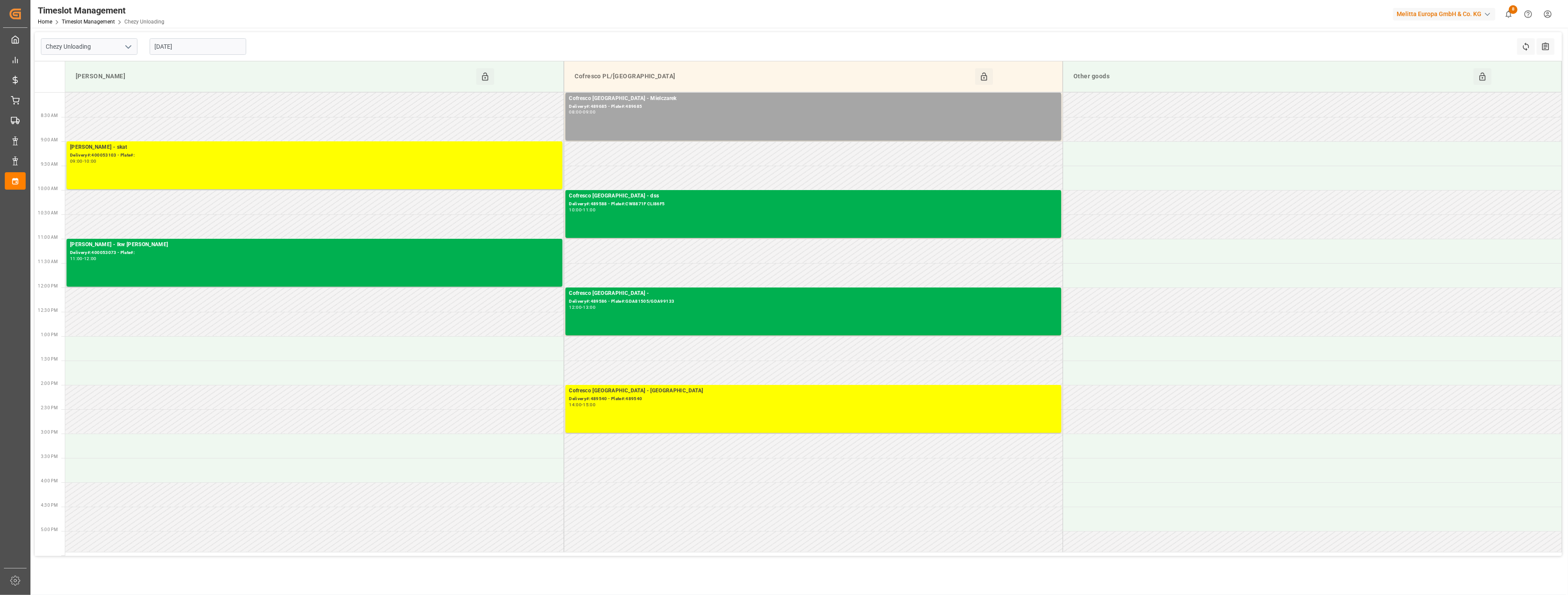
click at [233, 52] on input "[DATE]" at bounding box center [197, 47] width 97 height 17
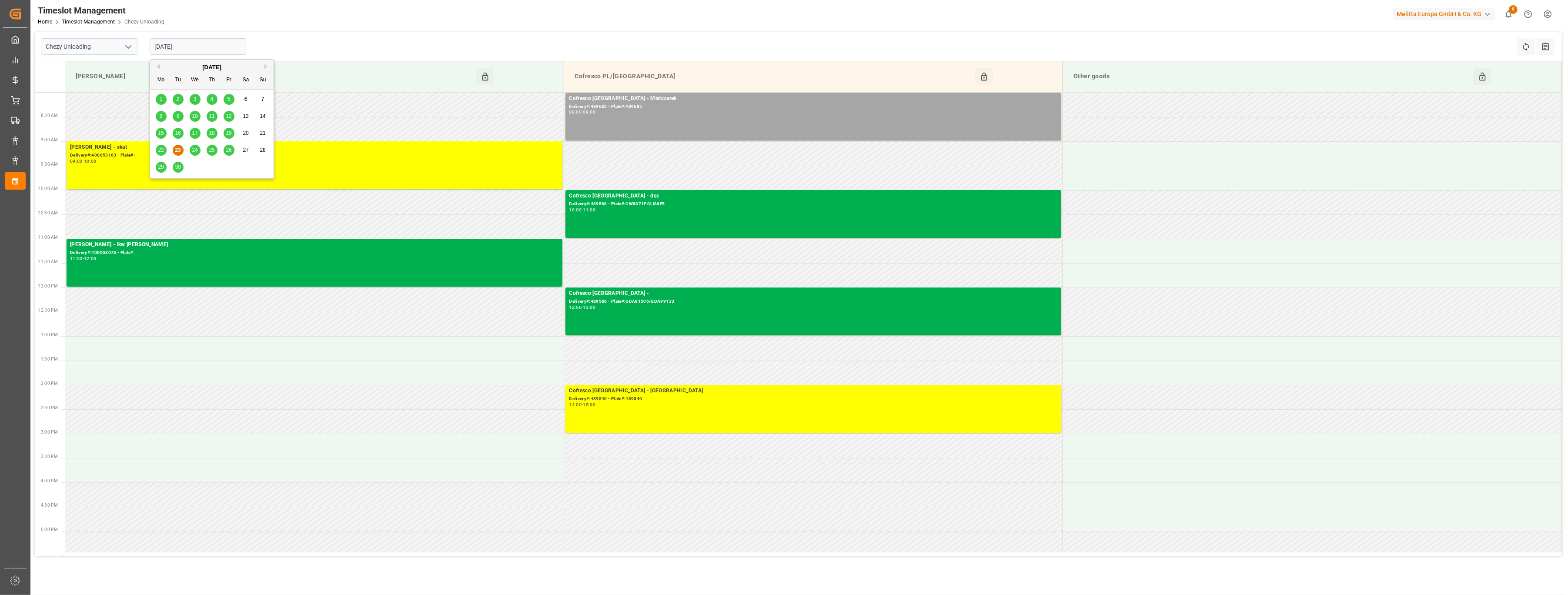
click at [195, 153] on div "24" at bounding box center [195, 150] width 11 height 10
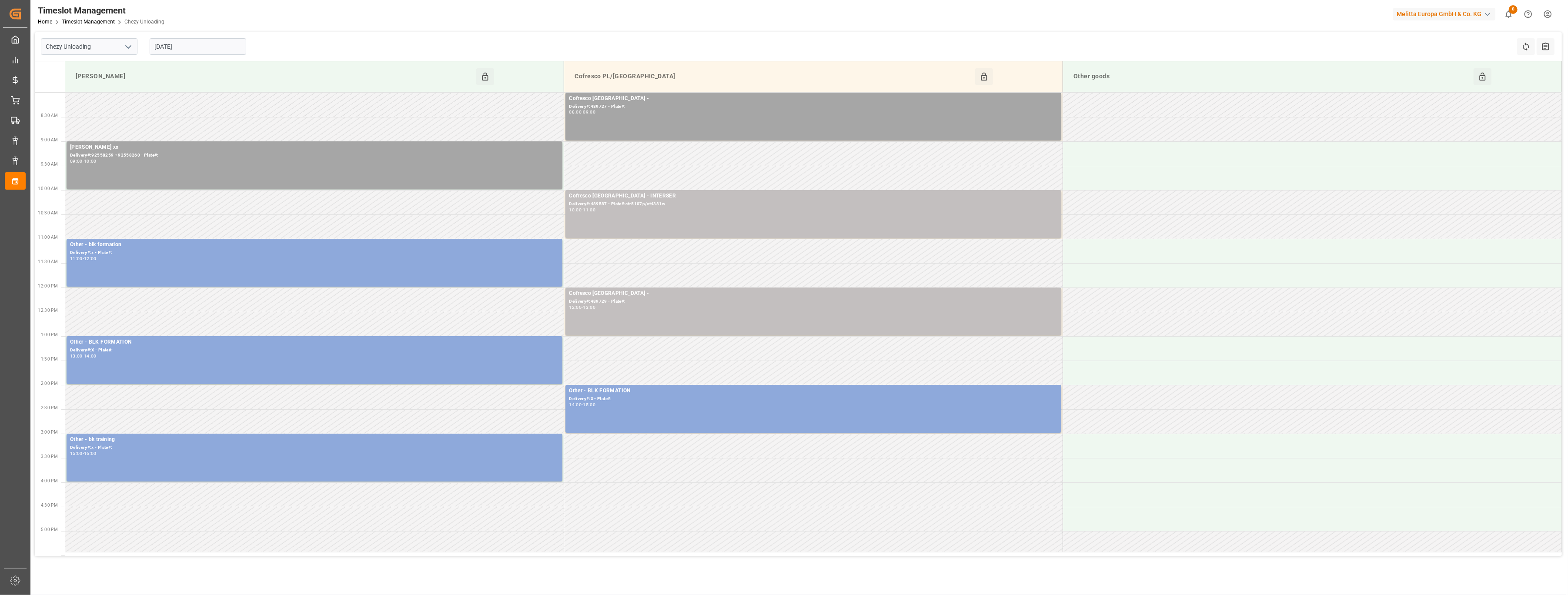
click at [226, 45] on input "[DATE]" at bounding box center [197, 47] width 97 height 17
click at [182, 151] on div "23" at bounding box center [178, 150] width 11 height 10
type input "[DATE]"
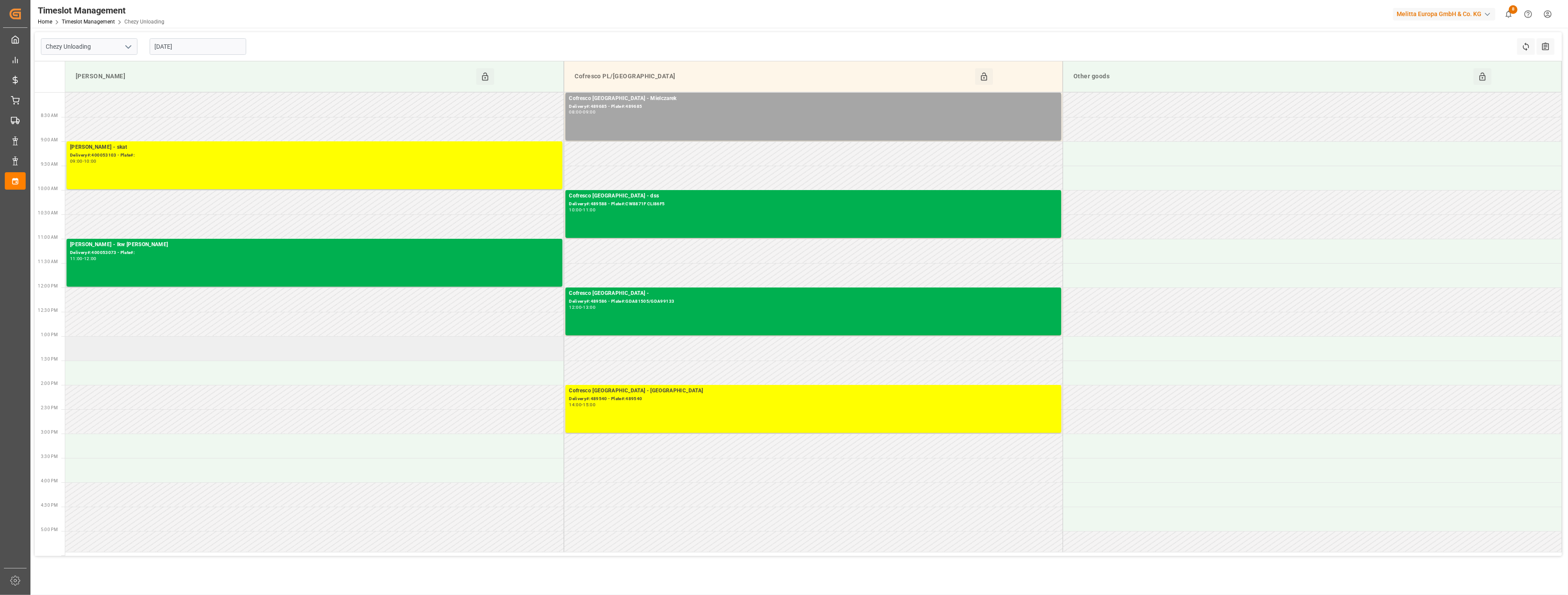
click at [436, 348] on td at bounding box center [315, 348] width 499 height 24
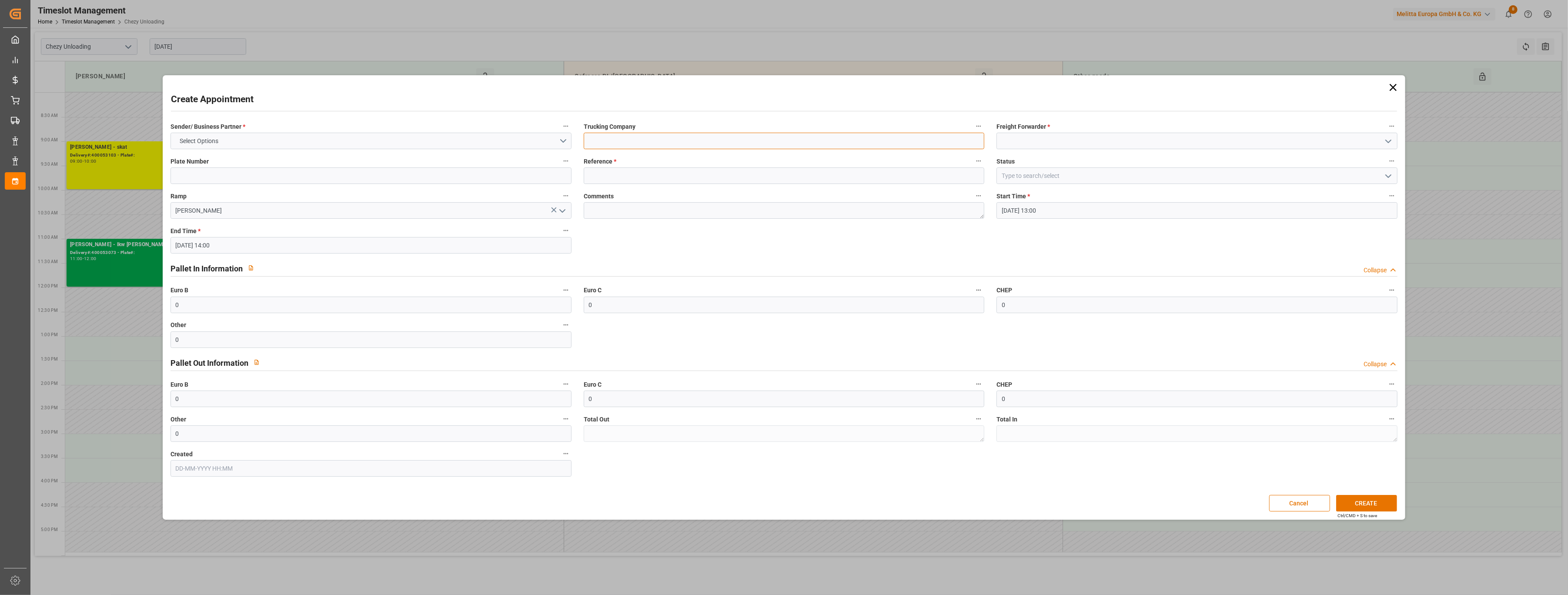
click at [638, 144] on input at bounding box center [784, 141] width 401 height 17
type input "everest 48975 8000141"
click at [1024, 141] on input at bounding box center [1197, 141] width 401 height 17
type input "e"
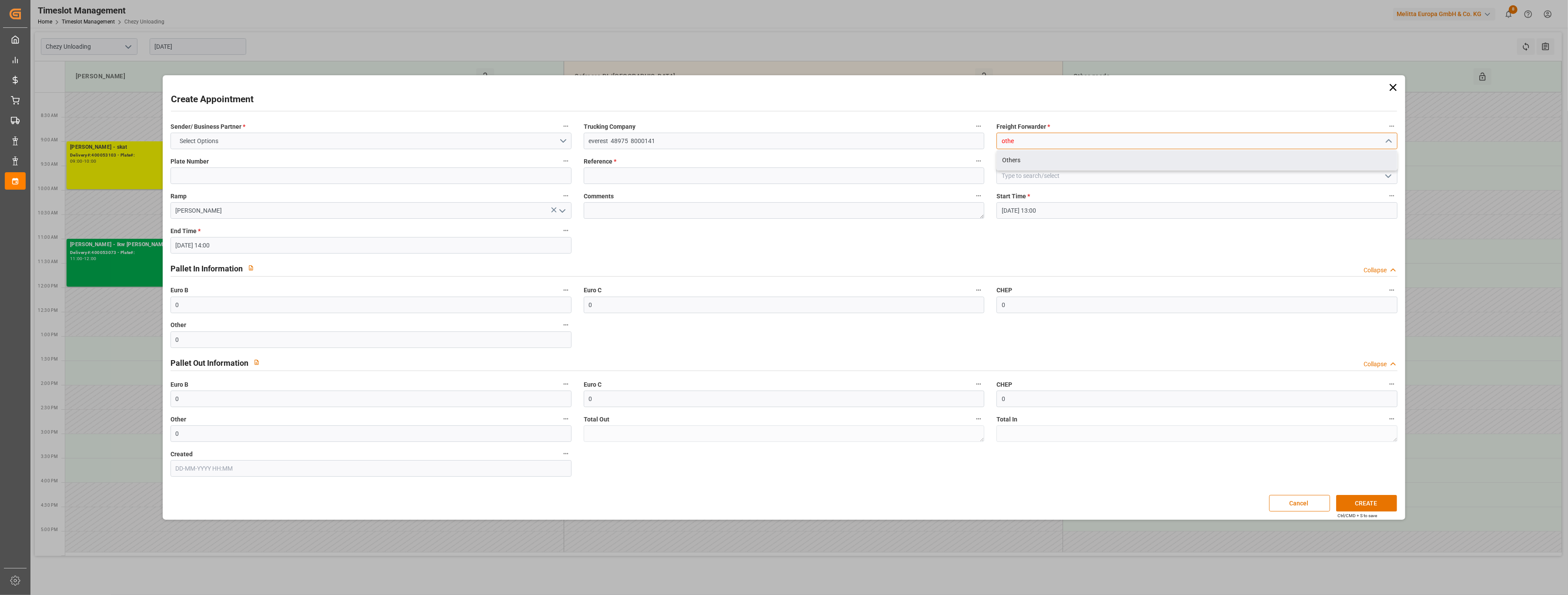
drag, startPoint x: 1011, startPoint y: 165, endPoint x: 937, endPoint y: 158, distance: 74.3
click at [1011, 164] on div "Others" at bounding box center [1197, 159] width 400 height 19
type input "Others"
click at [389, 148] on button "Select Options" at bounding box center [371, 141] width 401 height 17
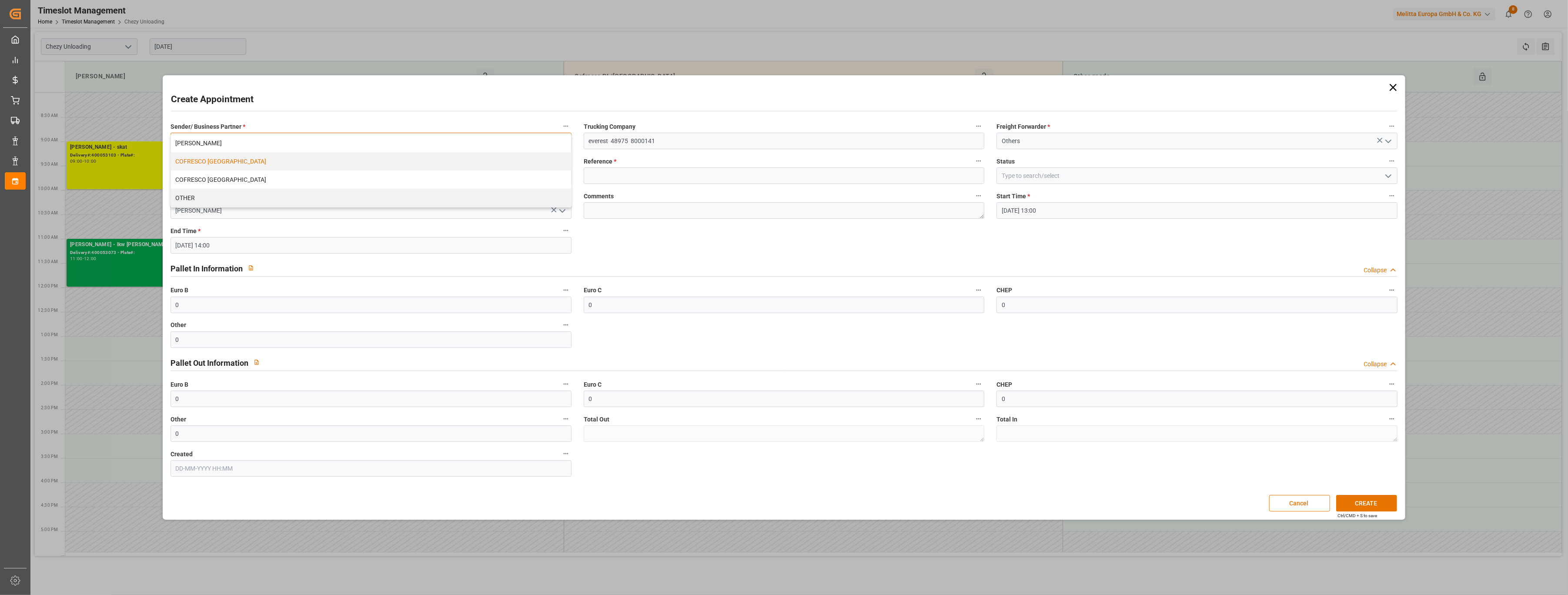
click at [354, 165] on div "COFRESCO [GEOGRAPHIC_DATA]" at bounding box center [371, 161] width 400 height 18
click at [638, 175] on input at bounding box center [784, 176] width 401 height 17
type input "x"
click at [1346, 503] on button "CREATE" at bounding box center [1367, 504] width 61 height 17
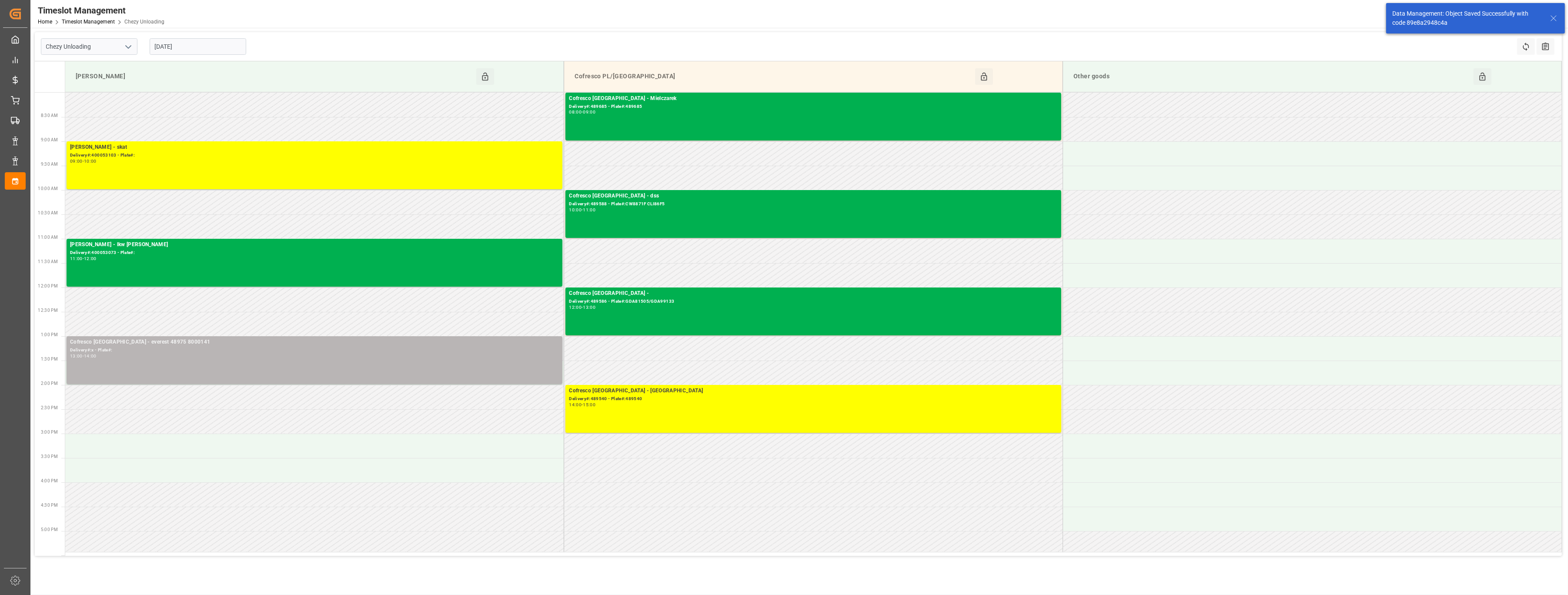
click at [314, 344] on div "Cofresco [GEOGRAPHIC_DATA] - everest 48975 8000141" at bounding box center [314, 342] width 489 height 8
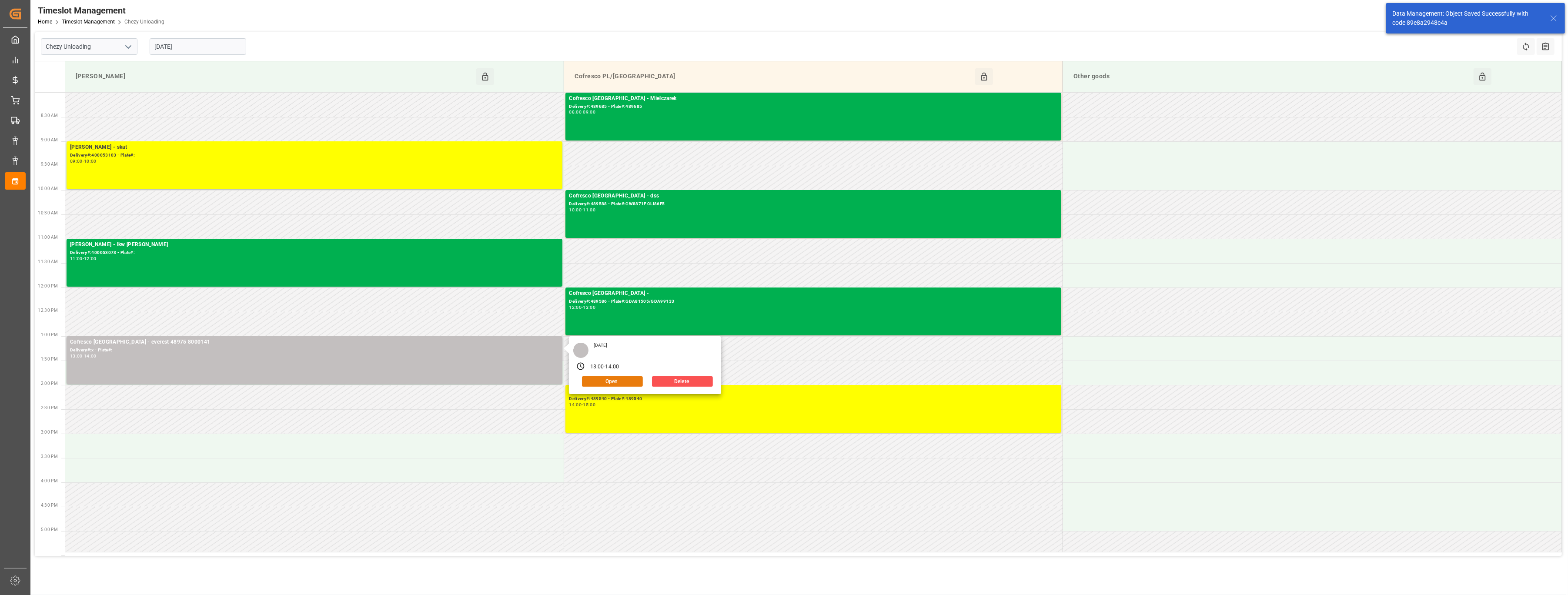
click at [597, 380] on button "Open" at bounding box center [612, 381] width 61 height 10
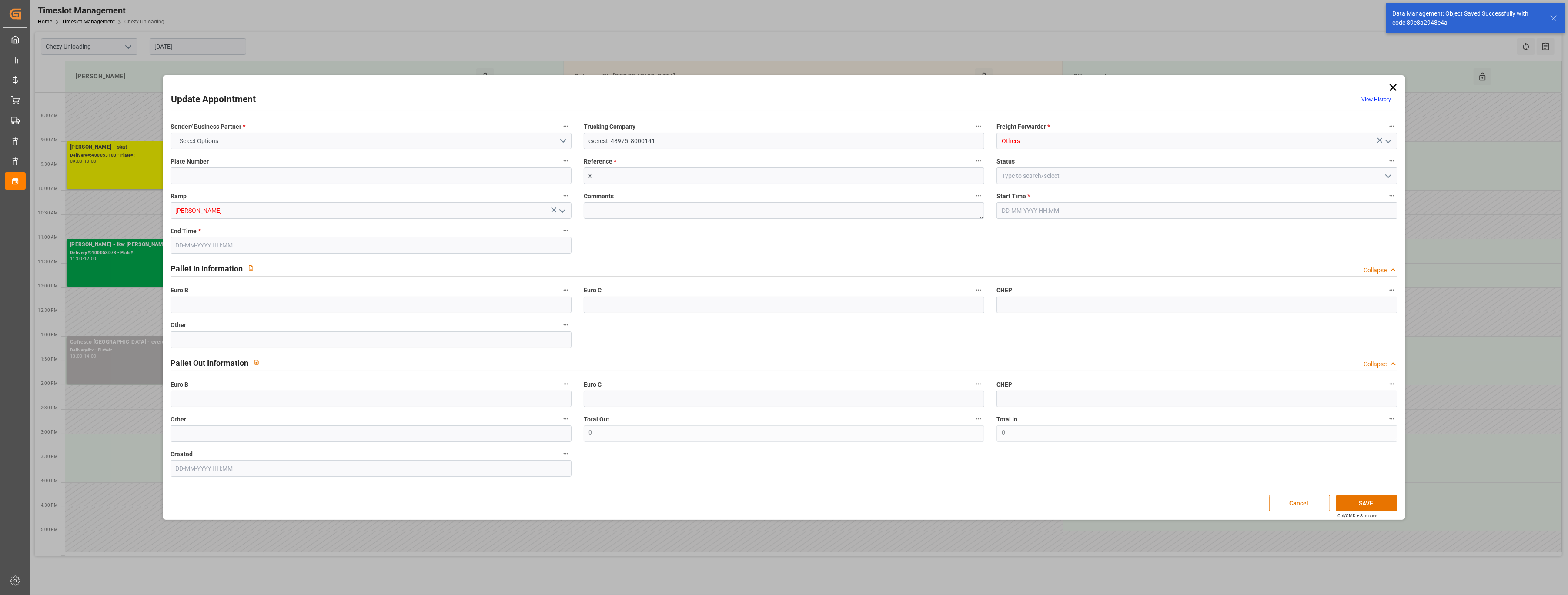
type input "0"
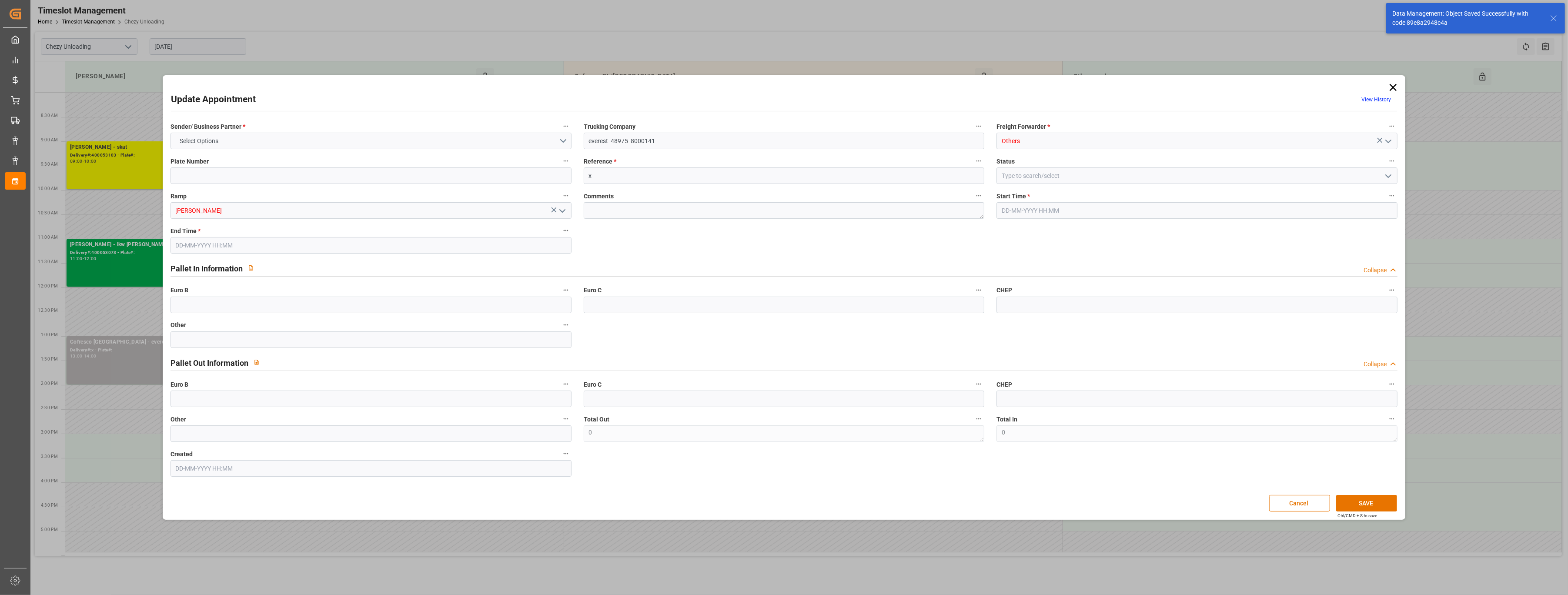
type input "0"
type input "[DATE] 13:00"
type input "[DATE] 14:00"
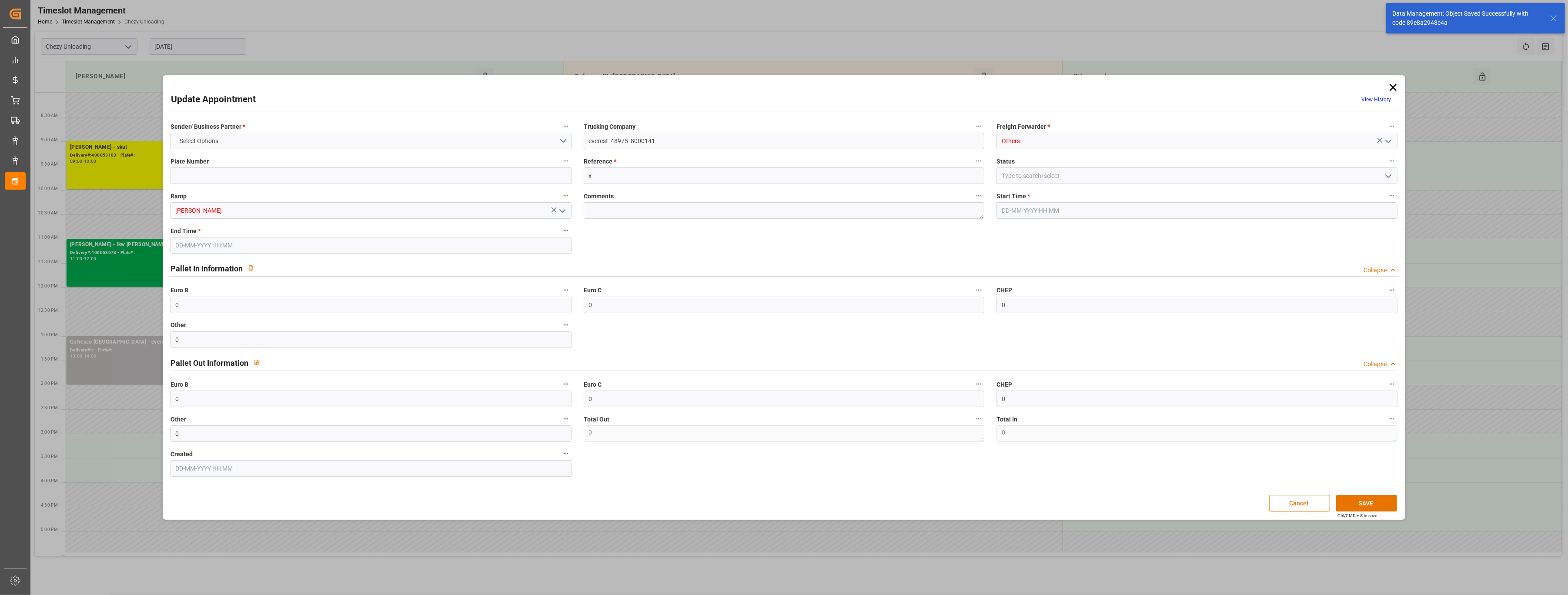
type input "[DATE] 10:23"
click at [1225, 178] on input at bounding box center [1197, 176] width 401 height 17
click at [1390, 175] on polyline "open menu" at bounding box center [1388, 175] width 5 height 3
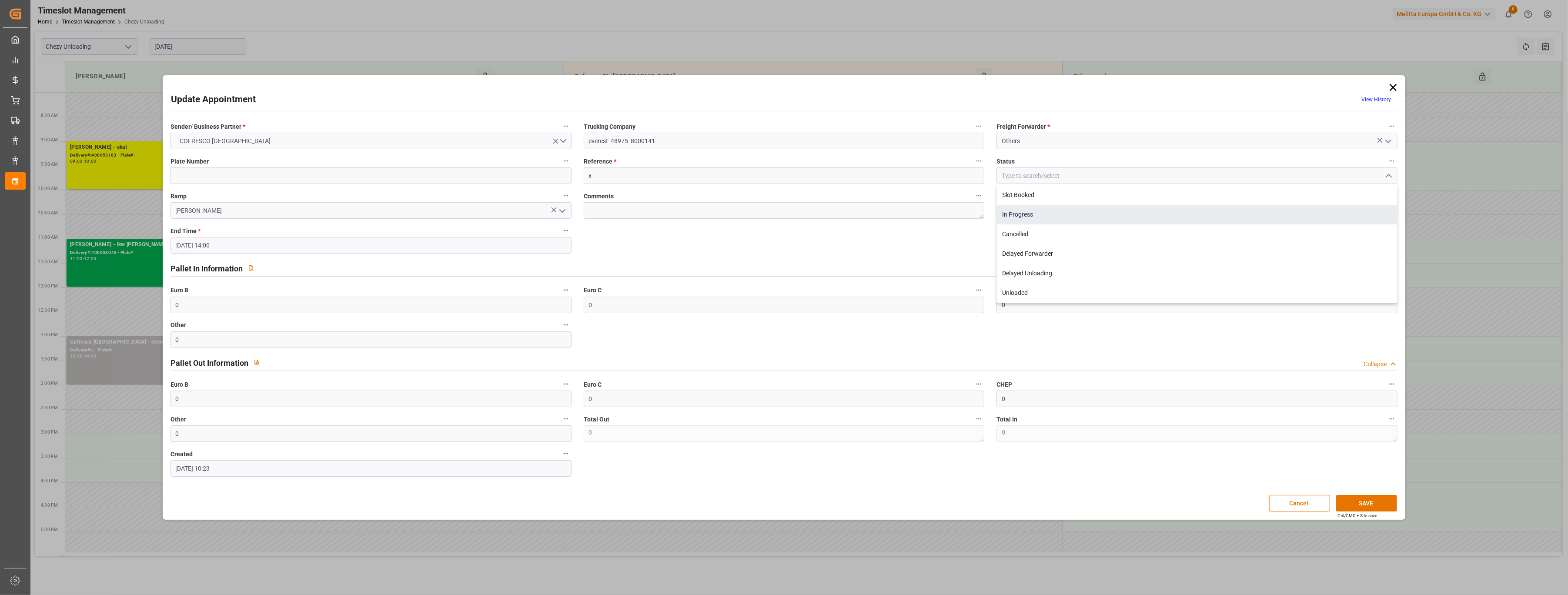
click at [1345, 209] on div "In Progress" at bounding box center [1197, 214] width 400 height 19
type input "In Progress"
click at [1362, 505] on button "SAVE" at bounding box center [1367, 504] width 61 height 17
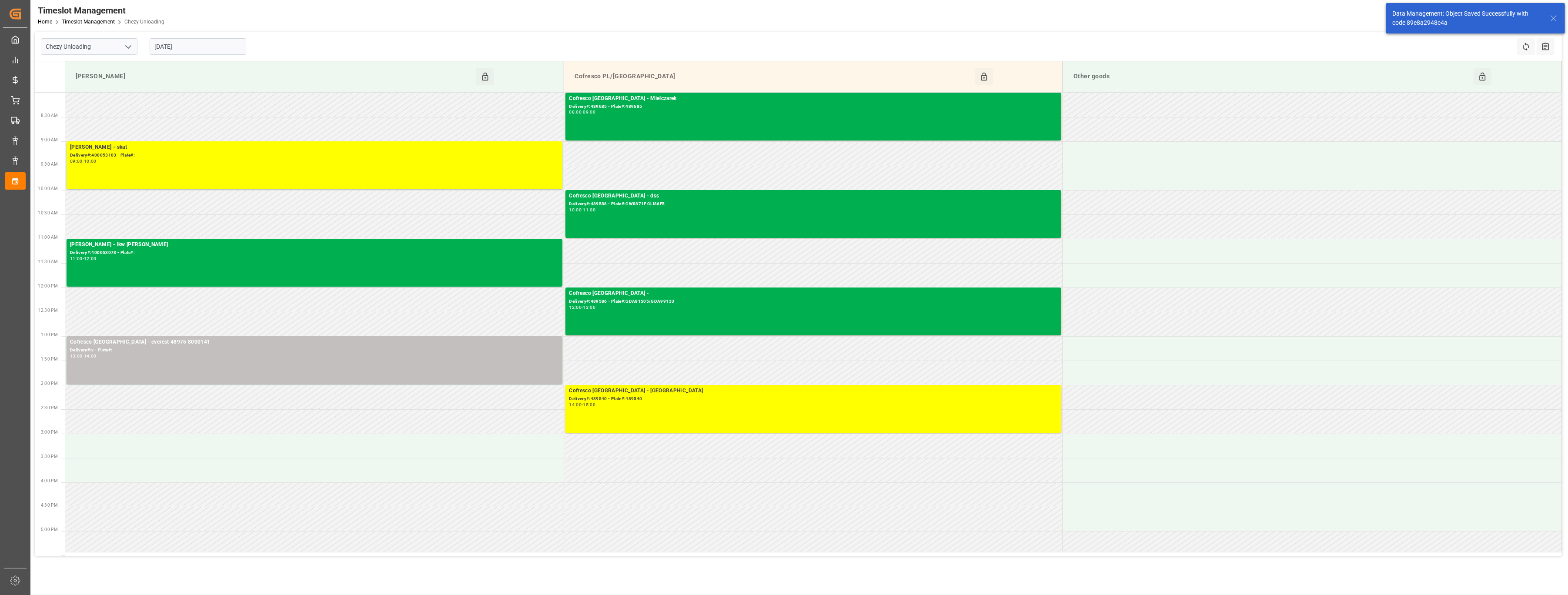
click at [186, 44] on input "[DATE]" at bounding box center [197, 47] width 97 height 17
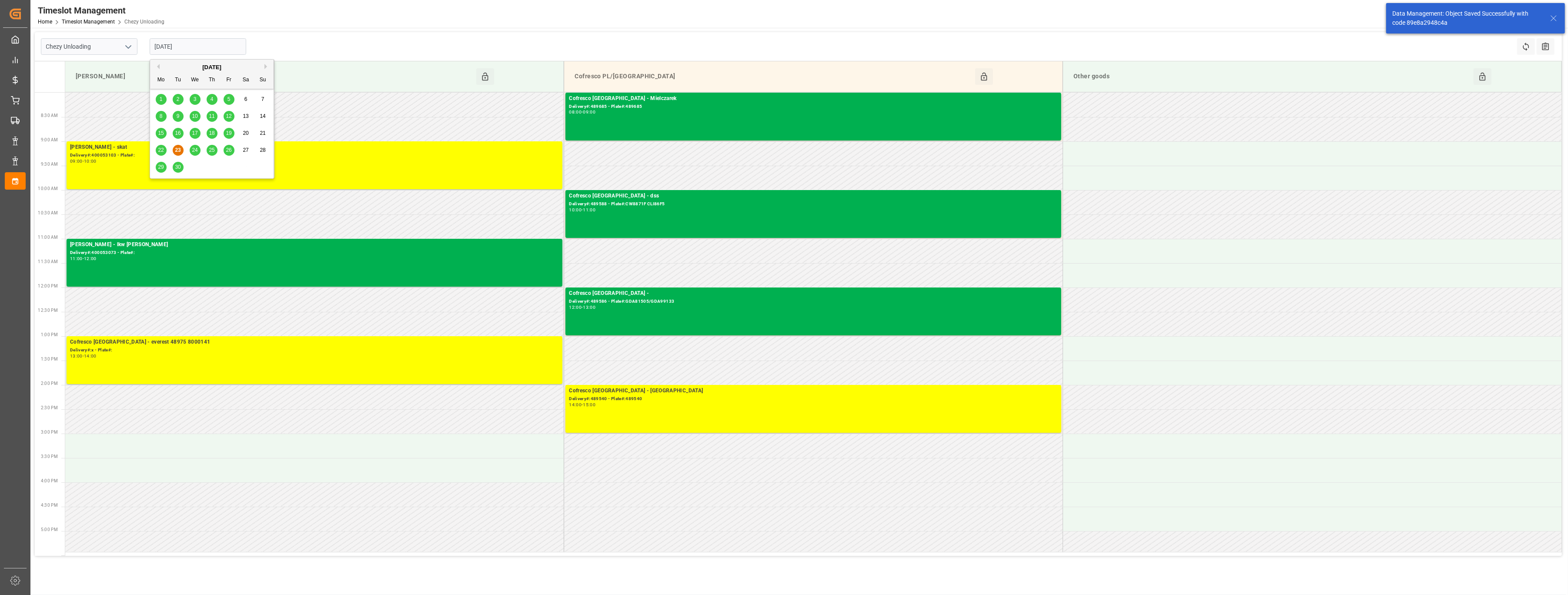
click at [194, 147] on div "24" at bounding box center [195, 150] width 11 height 10
type input "[DATE]"
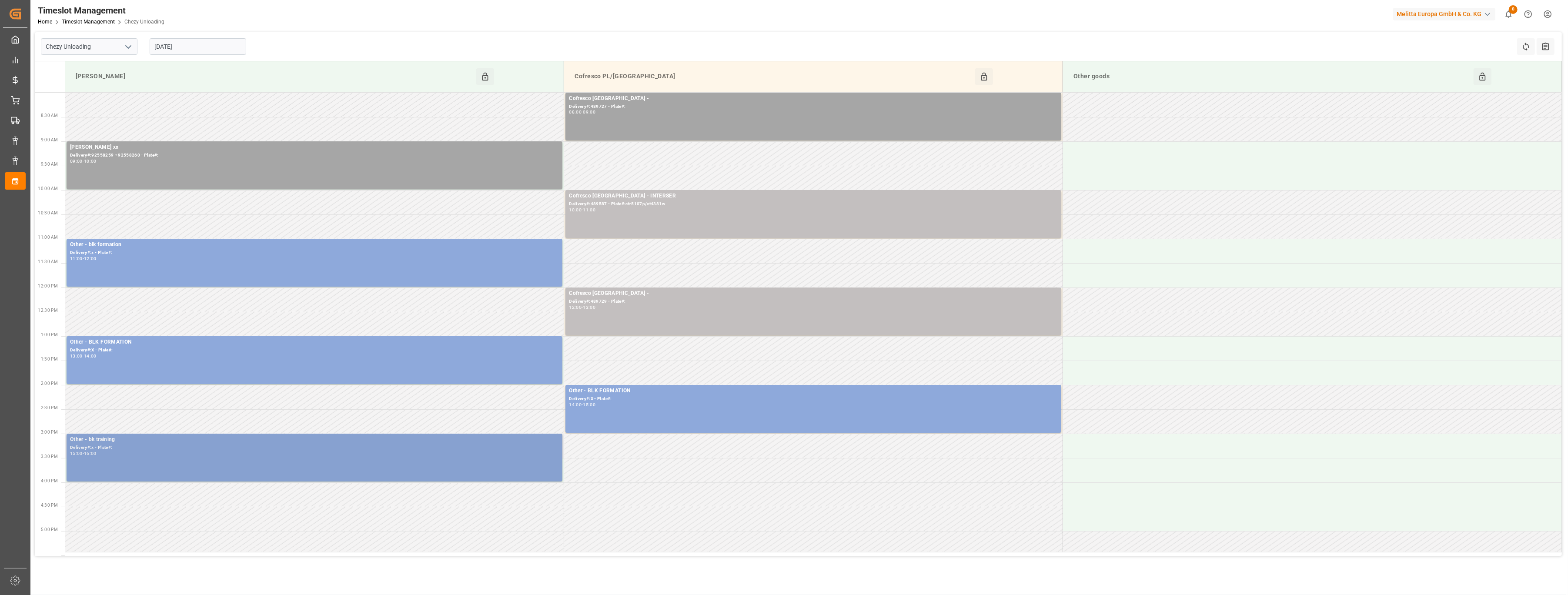
click at [324, 454] on div "15:00 - 16:00" at bounding box center [314, 454] width 489 height 5
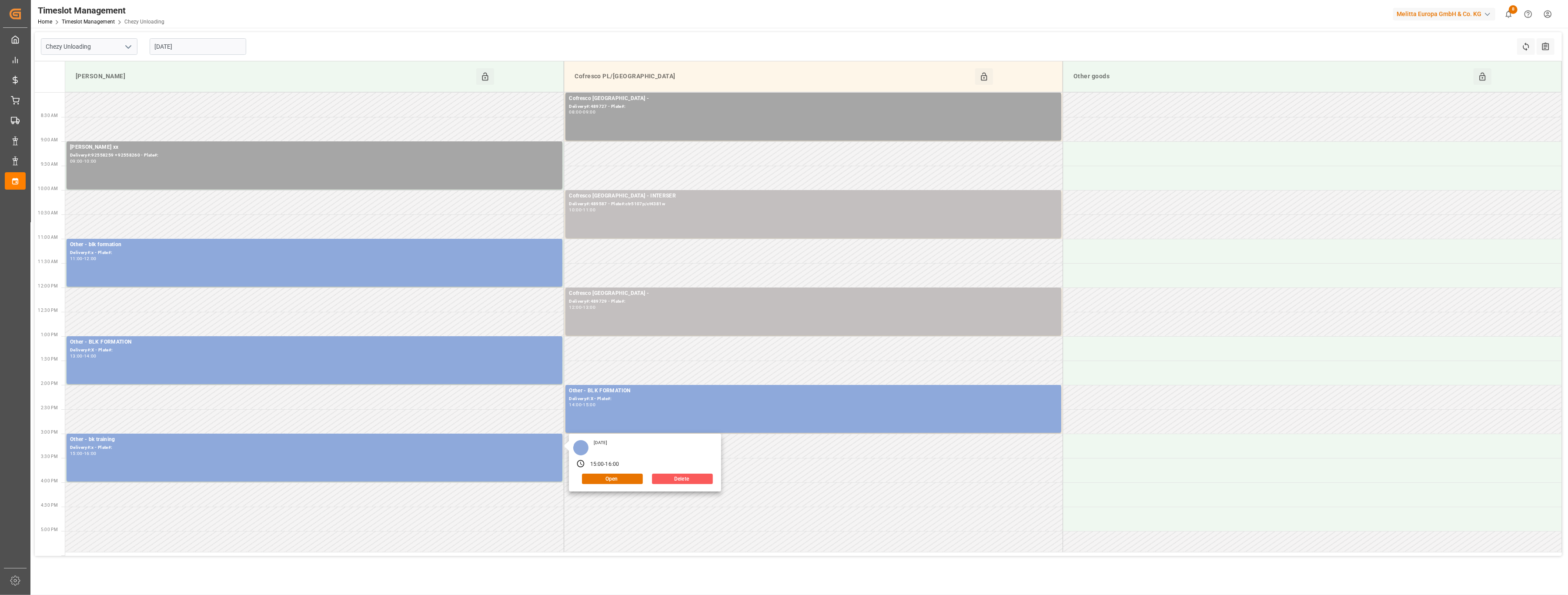
click at [685, 477] on button "Delete" at bounding box center [682, 478] width 61 height 10
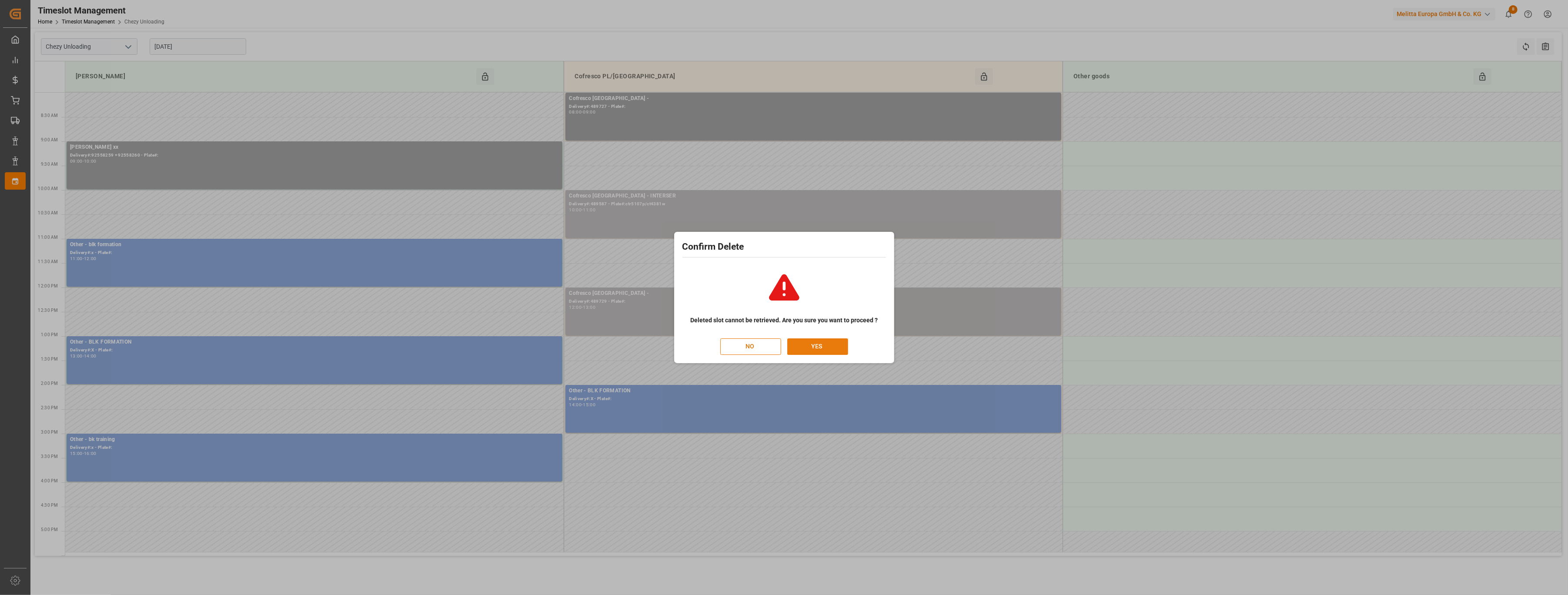
click at [801, 344] on button "YES" at bounding box center [818, 347] width 61 height 17
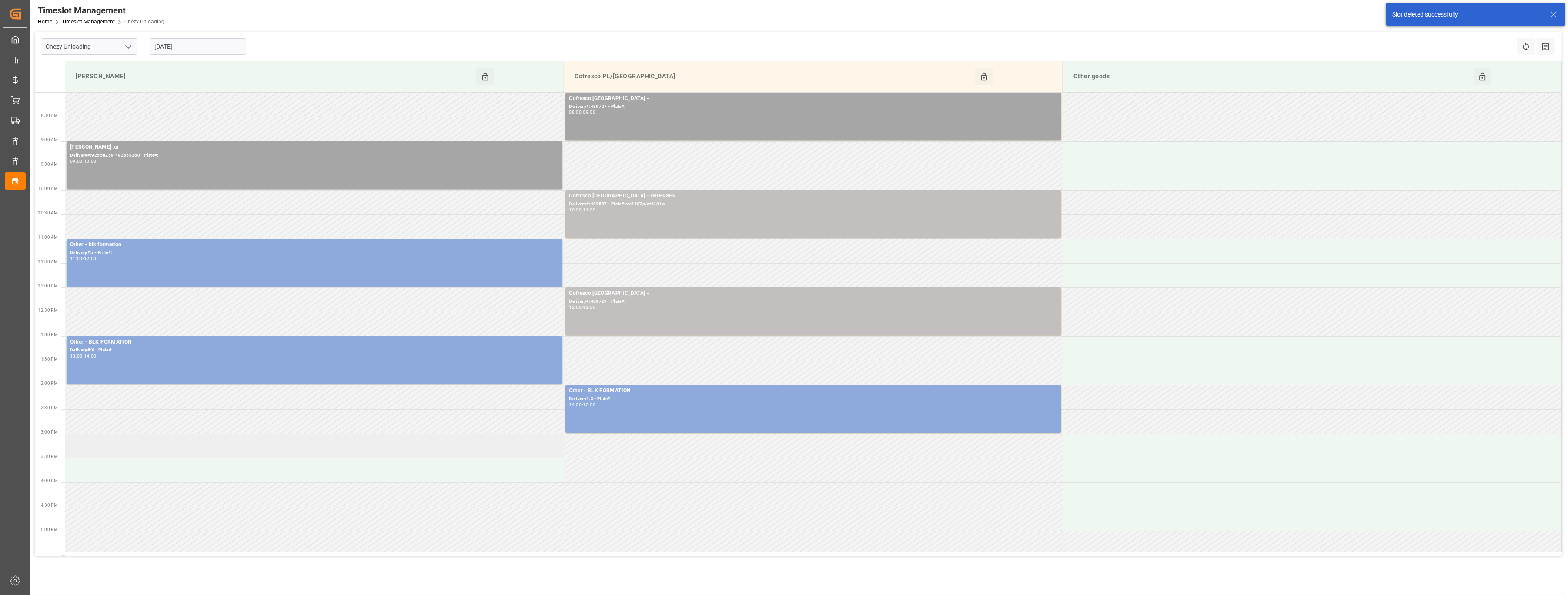
click at [450, 446] on td at bounding box center [315, 446] width 499 height 24
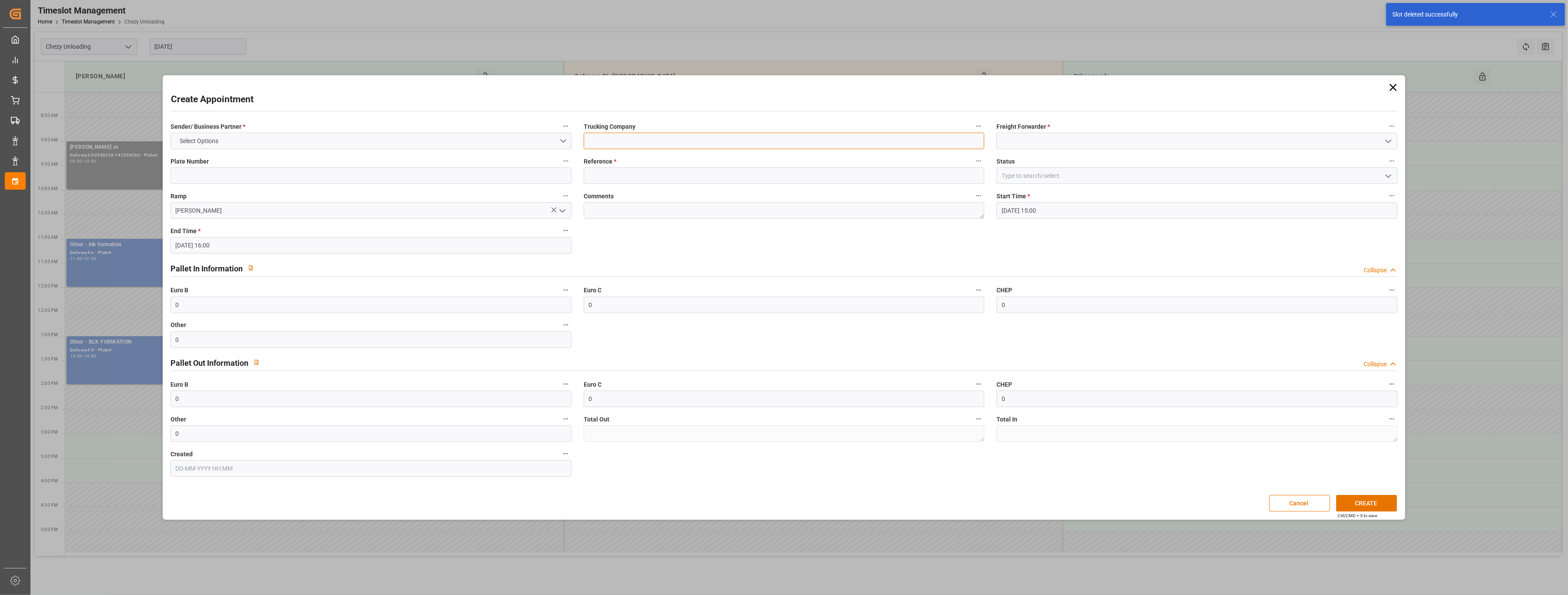
click at [601, 144] on input at bounding box center [784, 141] width 401 height 17
type input "everest 489667 80003269"
click at [1042, 139] on input at bounding box center [1197, 141] width 401 height 17
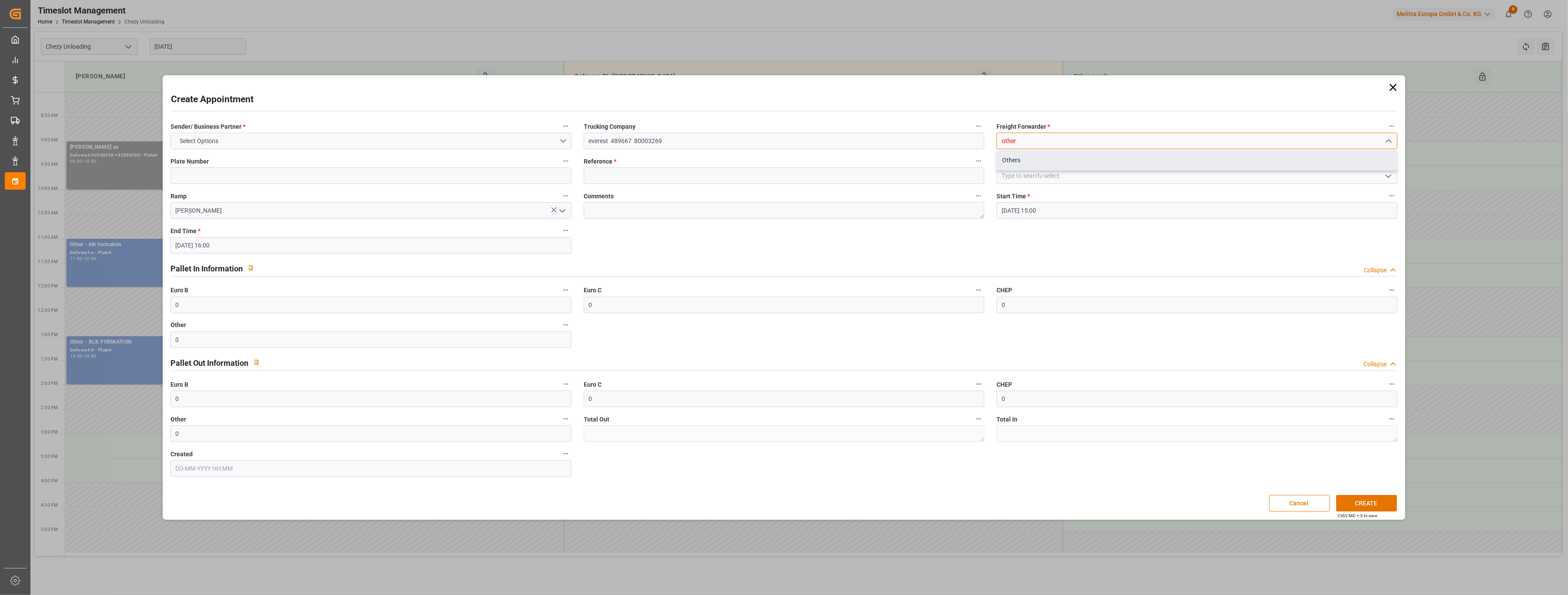
click at [1016, 165] on div "Others" at bounding box center [1197, 159] width 400 height 19
type input "Others"
click at [522, 143] on button "Select Options" at bounding box center [371, 141] width 401 height 17
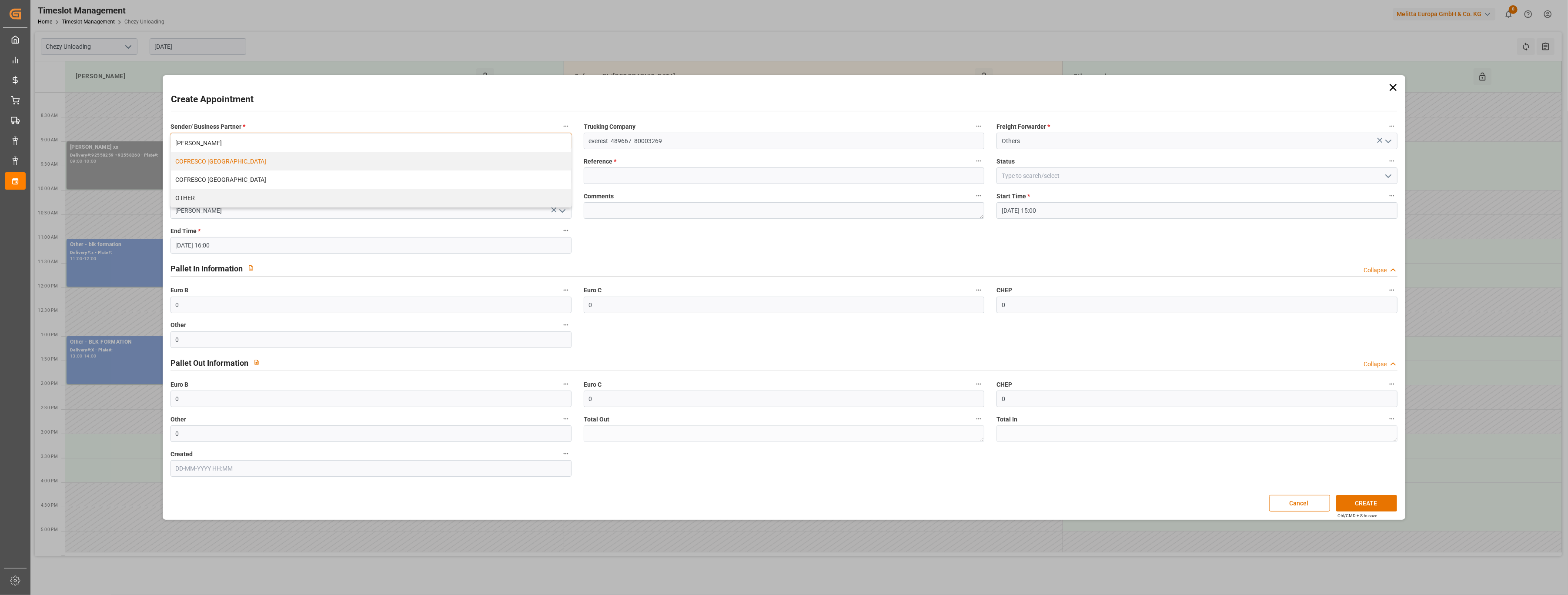
click at [496, 164] on div "COFRESCO [GEOGRAPHIC_DATA]" at bounding box center [371, 161] width 400 height 18
click at [709, 179] on input at bounding box center [784, 176] width 401 height 17
type input "x"
click at [1375, 504] on button "CREATE" at bounding box center [1367, 504] width 61 height 17
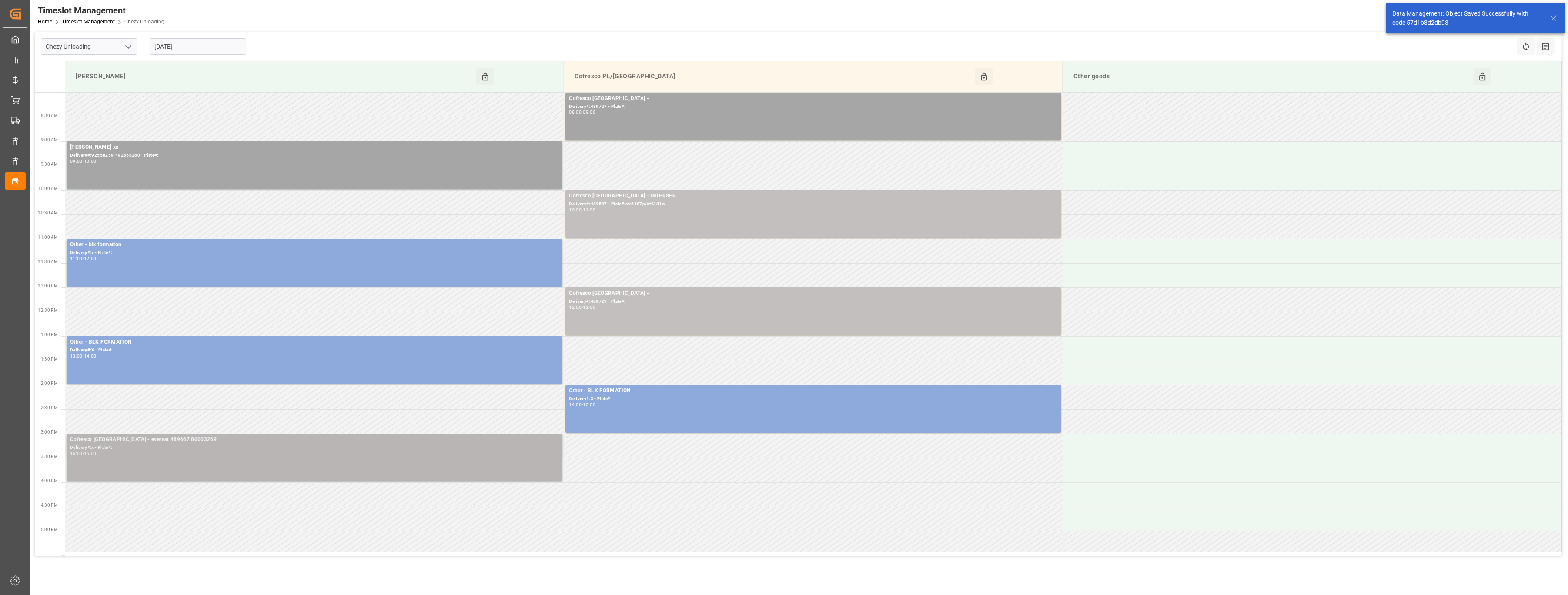
click at [513, 451] on div "15:00 - 16:00" at bounding box center [314, 454] width 489 height 5
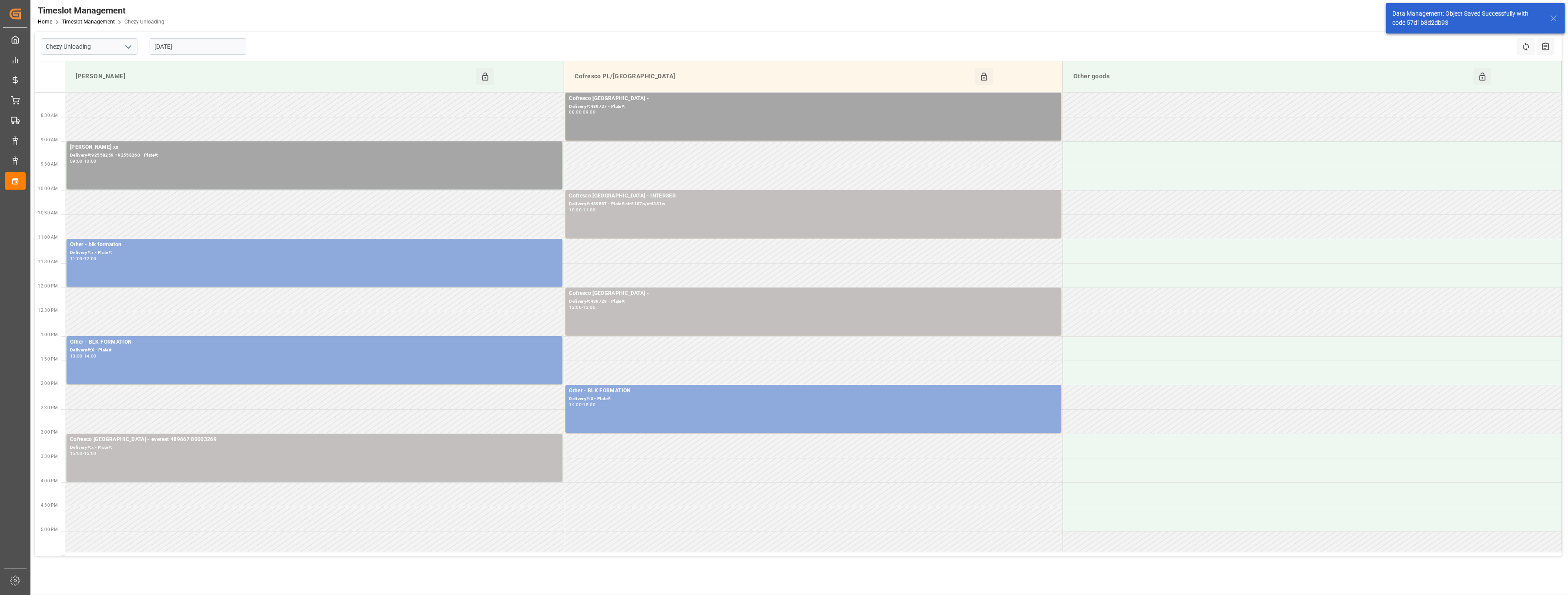
click at [729, 403] on div "14:00 - 15:00" at bounding box center [813, 405] width 489 height 5
click at [1161, 432] on button "Delete" at bounding box center [1181, 430] width 61 height 10
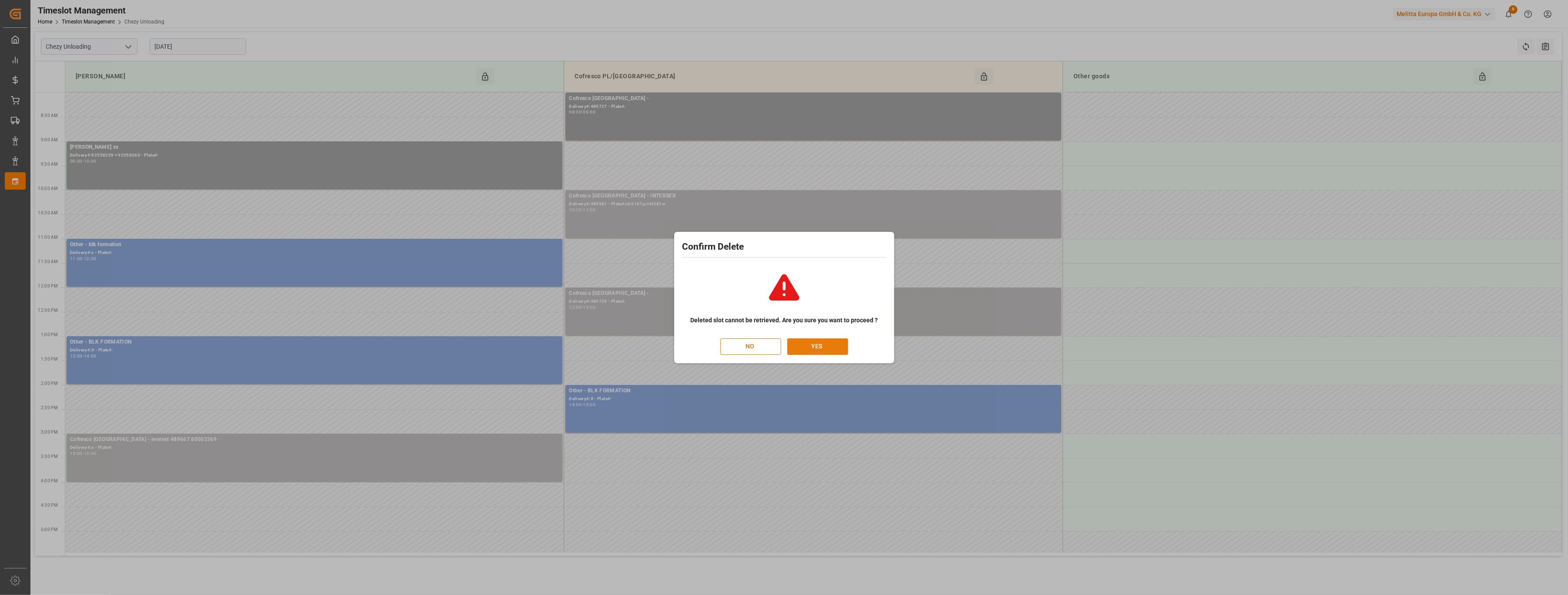
click at [813, 350] on button "YES" at bounding box center [818, 347] width 61 height 17
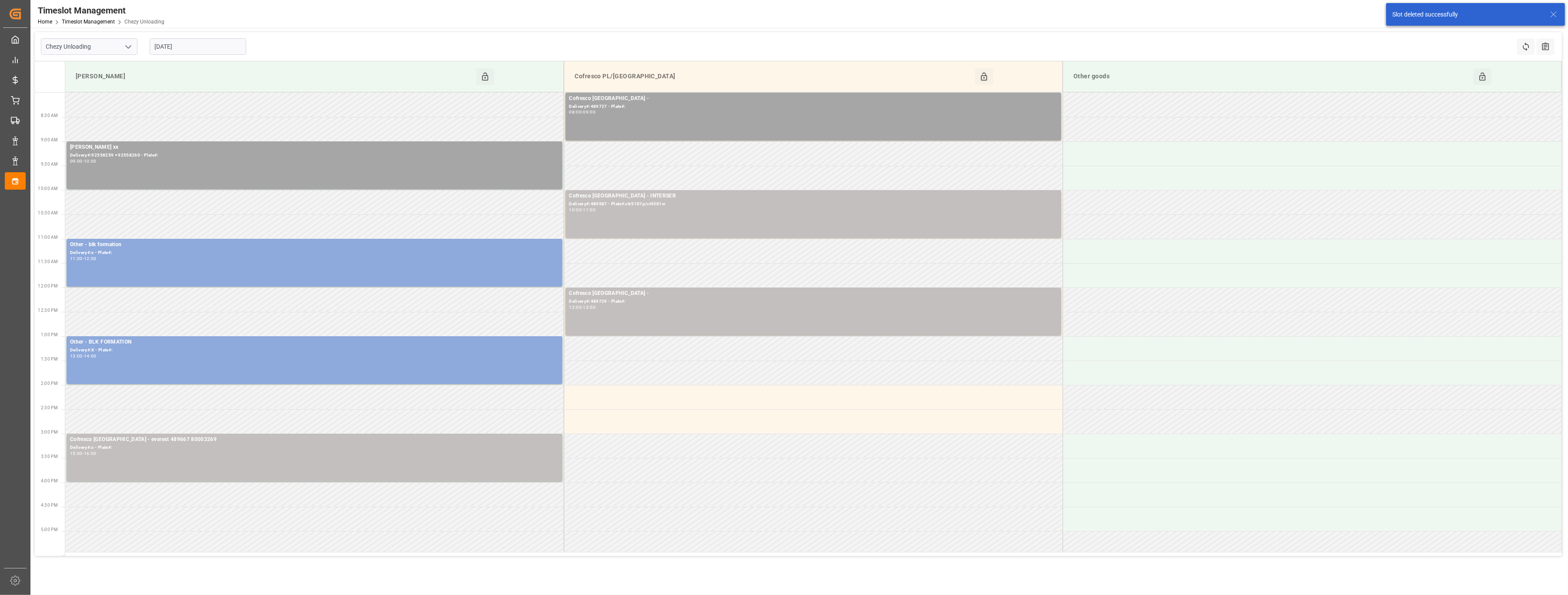
click at [793, 396] on td at bounding box center [813, 397] width 499 height 24
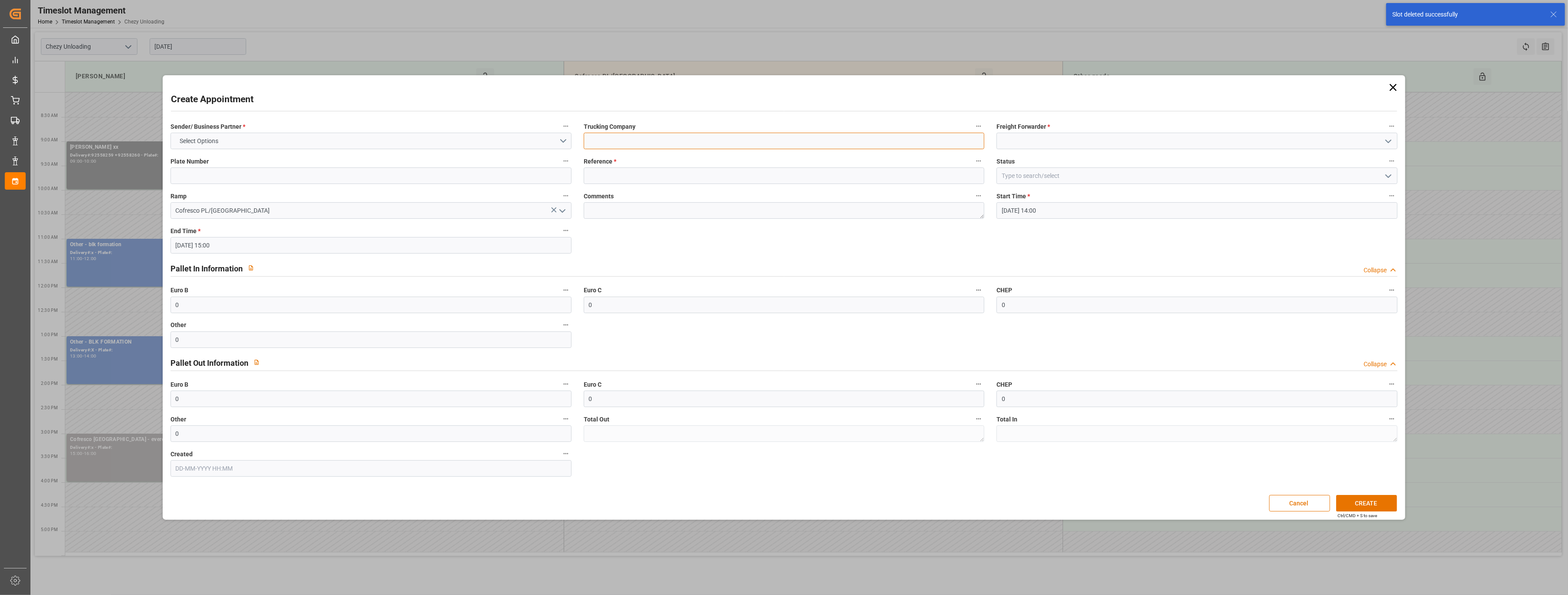
click at [660, 145] on input at bounding box center [784, 141] width 401 height 17
type input "everest 489518 80003124"
click at [1017, 146] on input at bounding box center [1197, 141] width 401 height 17
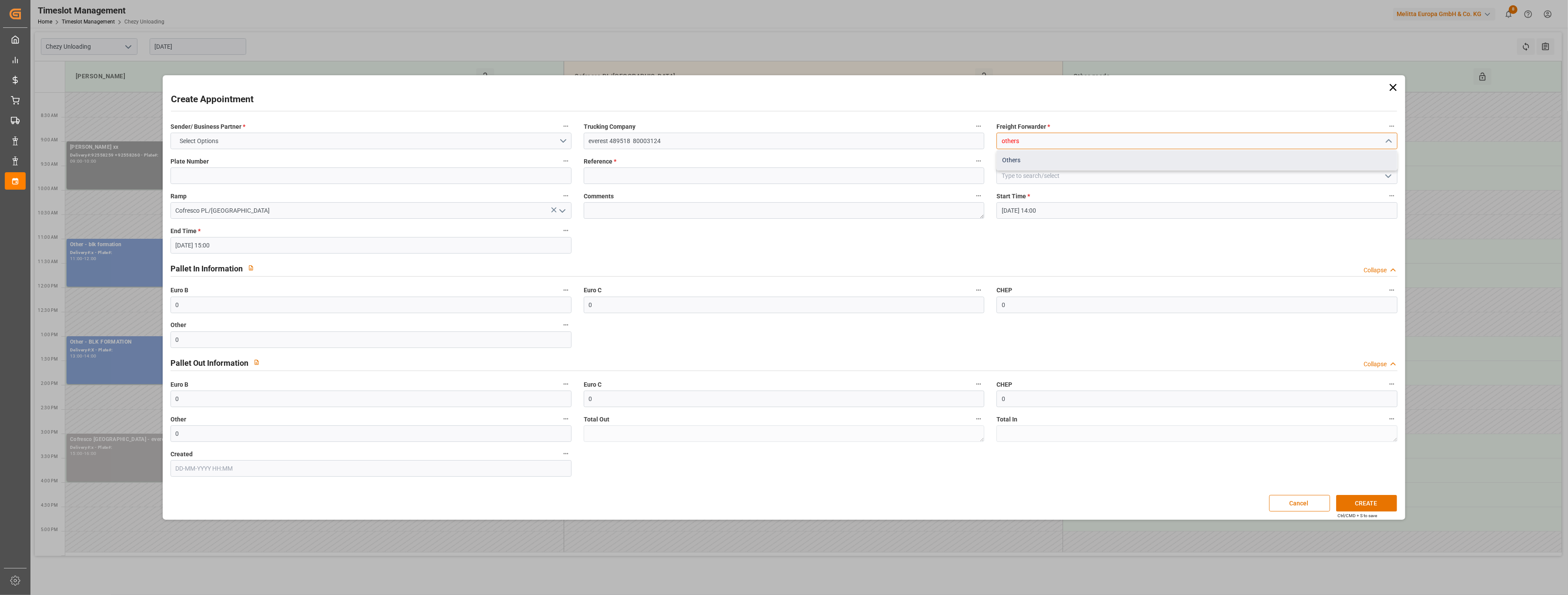
click at [1013, 162] on div "Others" at bounding box center [1197, 159] width 400 height 19
type input "Others"
click at [320, 140] on button "Select Options" at bounding box center [371, 141] width 401 height 17
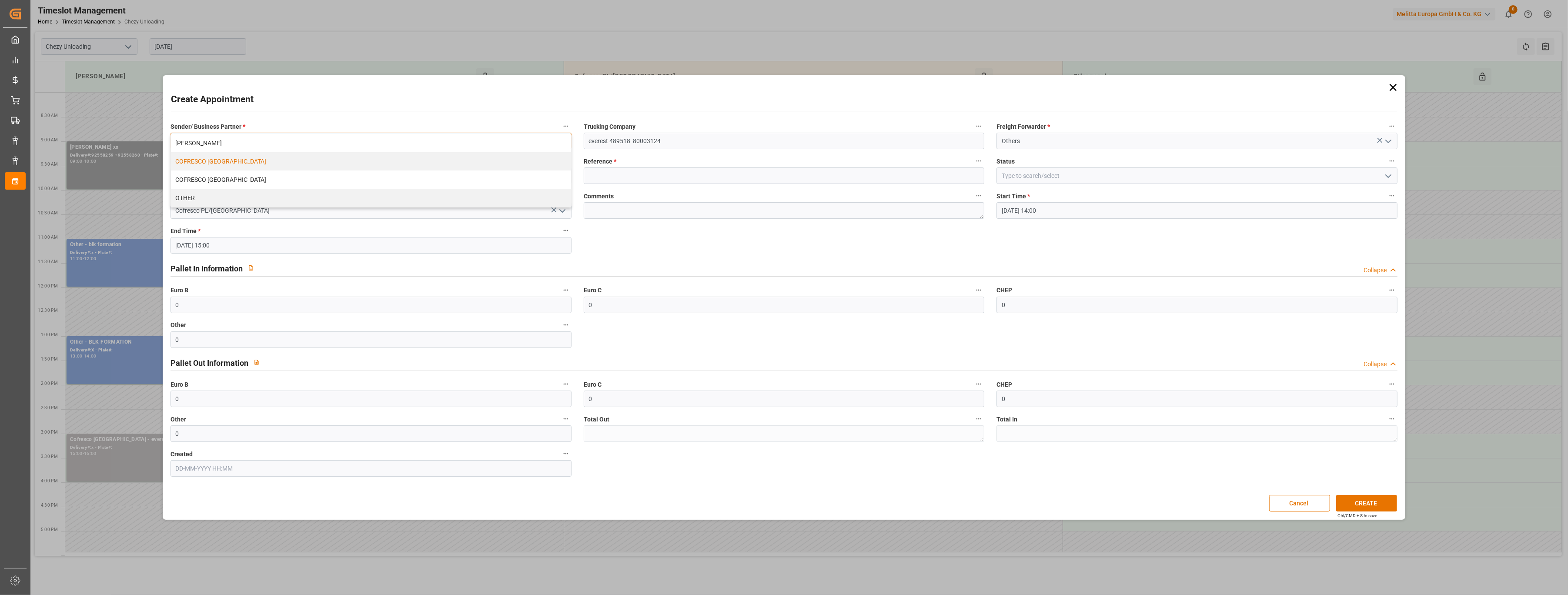
click at [311, 165] on div "COFRESCO [GEOGRAPHIC_DATA]" at bounding box center [371, 161] width 400 height 18
click at [643, 178] on input at bounding box center [784, 176] width 401 height 17
type input "x"
click at [1357, 506] on button "CREATE" at bounding box center [1367, 504] width 61 height 17
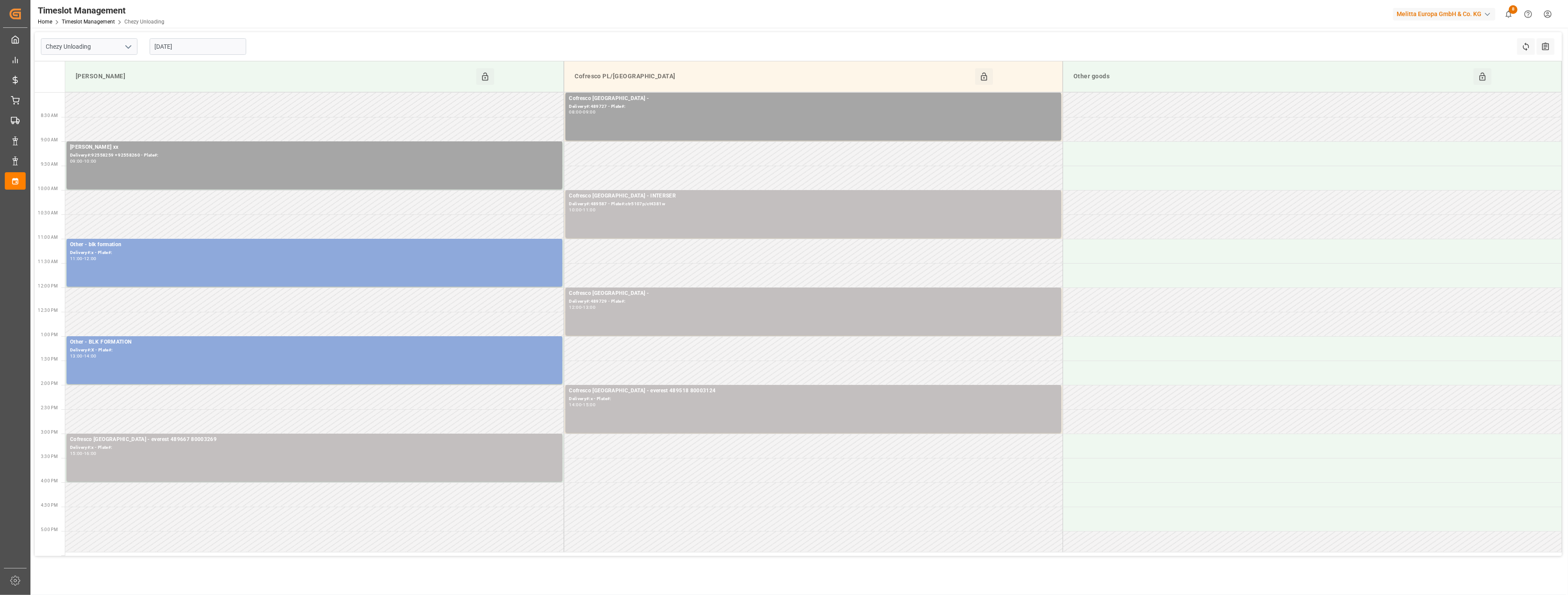
click at [222, 43] on input "[DATE]" at bounding box center [197, 47] width 97 height 17
click at [174, 149] on div "23" at bounding box center [178, 150] width 11 height 10
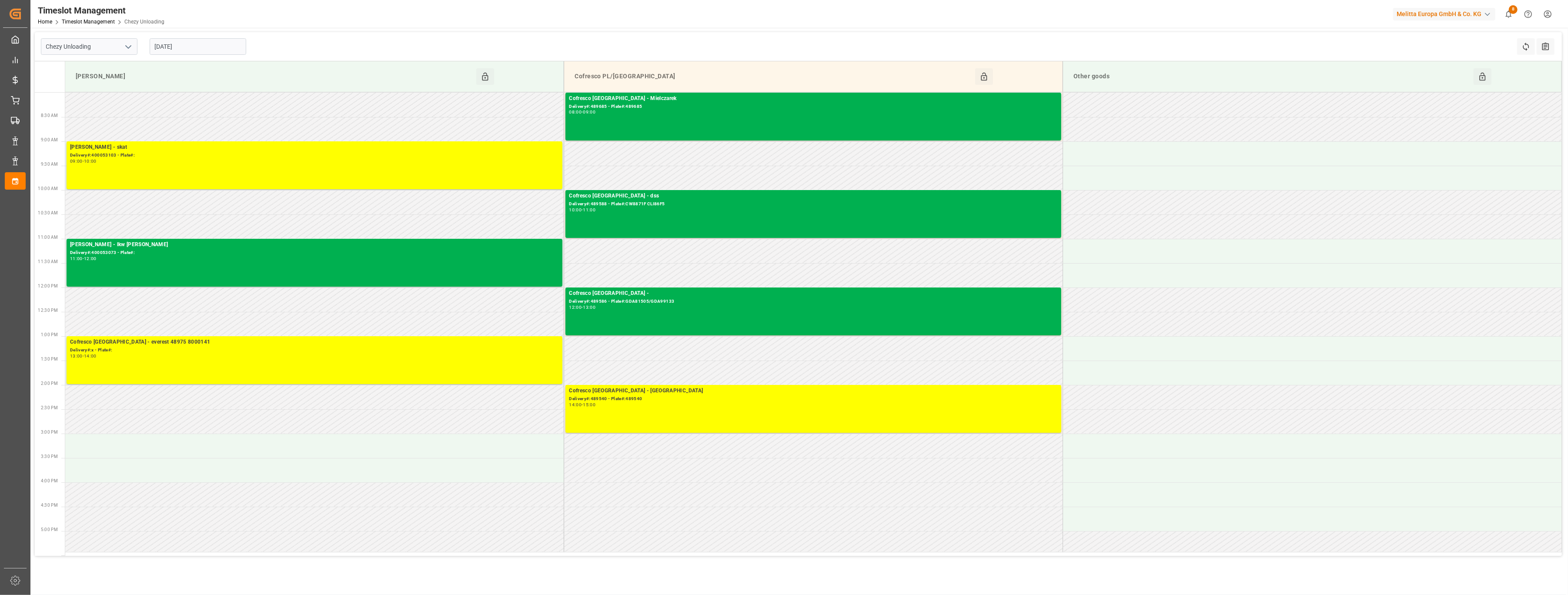
click at [196, 44] on input "[DATE]" at bounding box center [197, 47] width 97 height 17
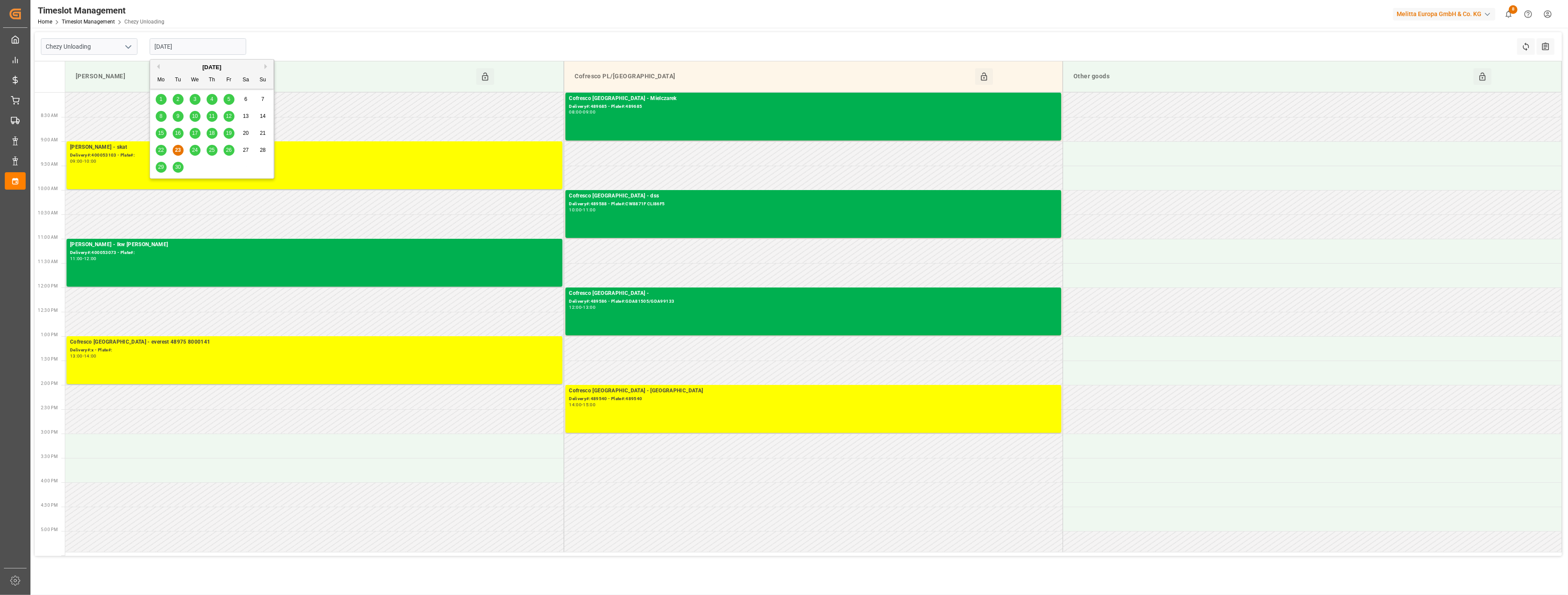
click at [162, 151] on span "22" at bounding box center [160, 149] width 6 height 6
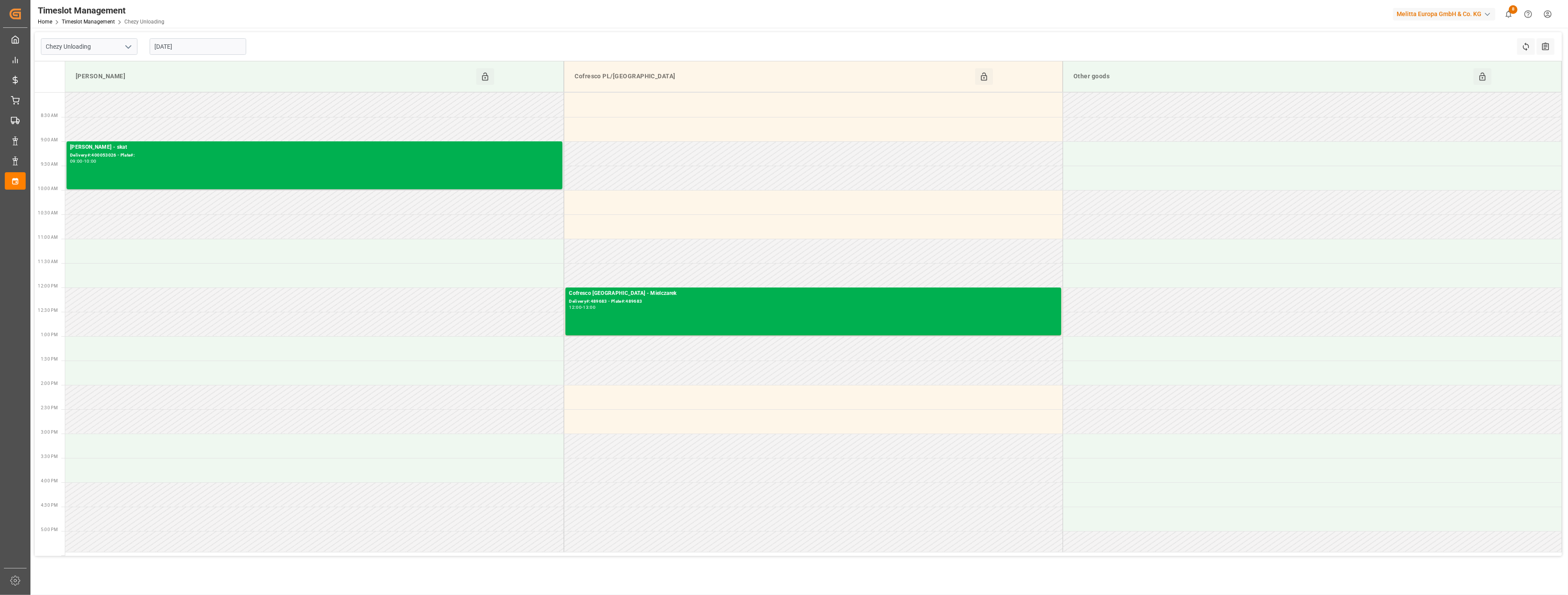
click at [204, 46] on input "[DATE]" at bounding box center [197, 47] width 97 height 17
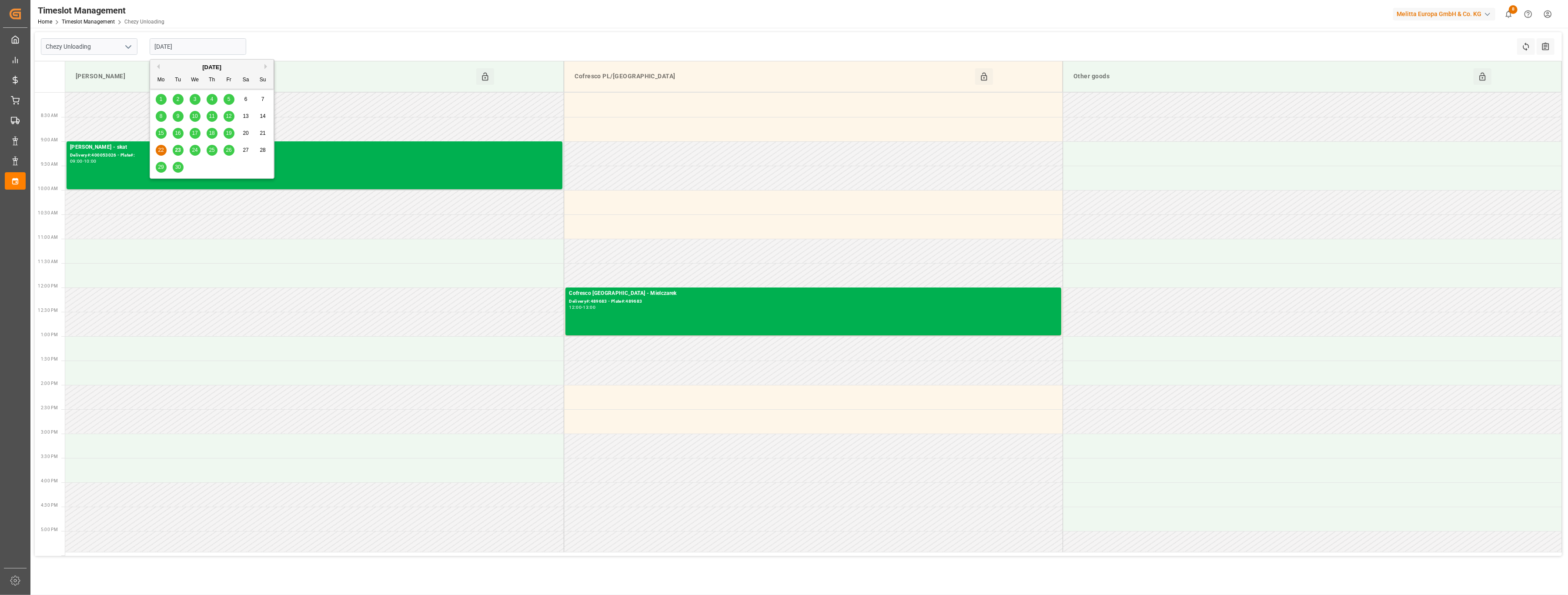
click at [197, 150] on span "24" at bounding box center [195, 149] width 6 height 6
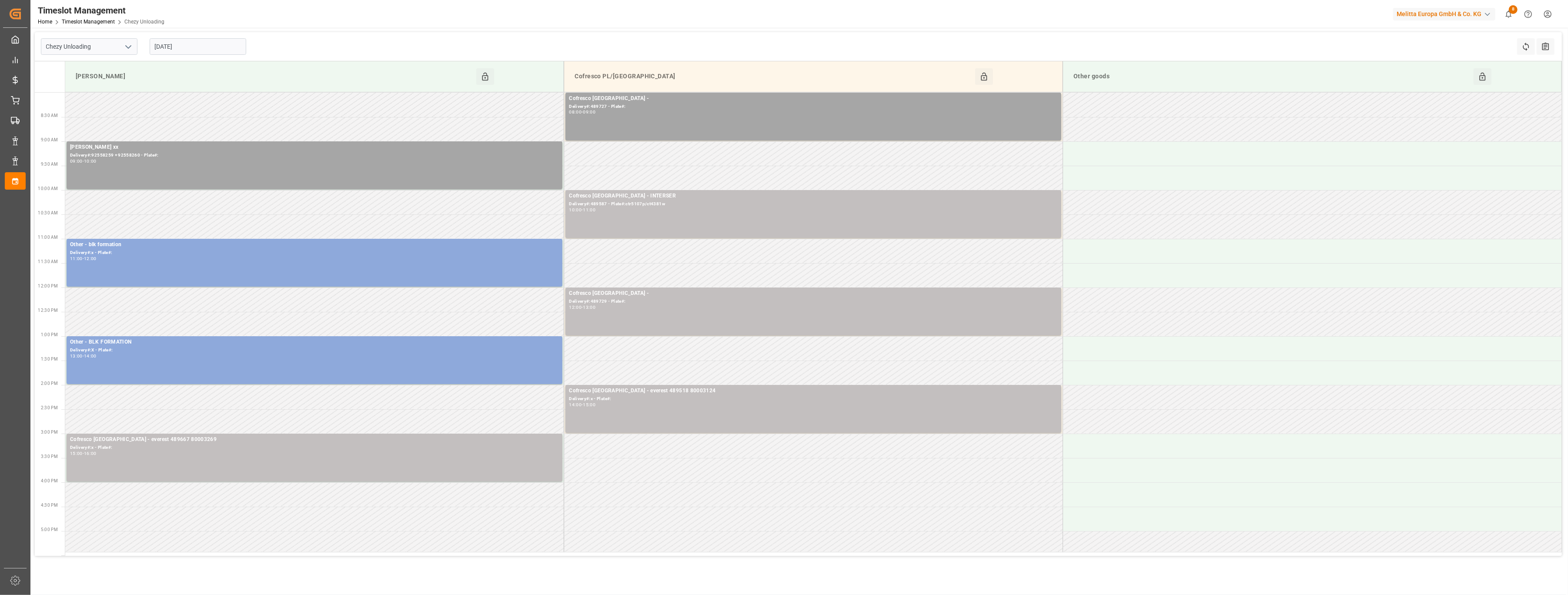
click at [221, 50] on input "[DATE]" at bounding box center [197, 47] width 97 height 17
click at [215, 153] on div "25" at bounding box center [212, 150] width 11 height 10
type input "[DATE]"
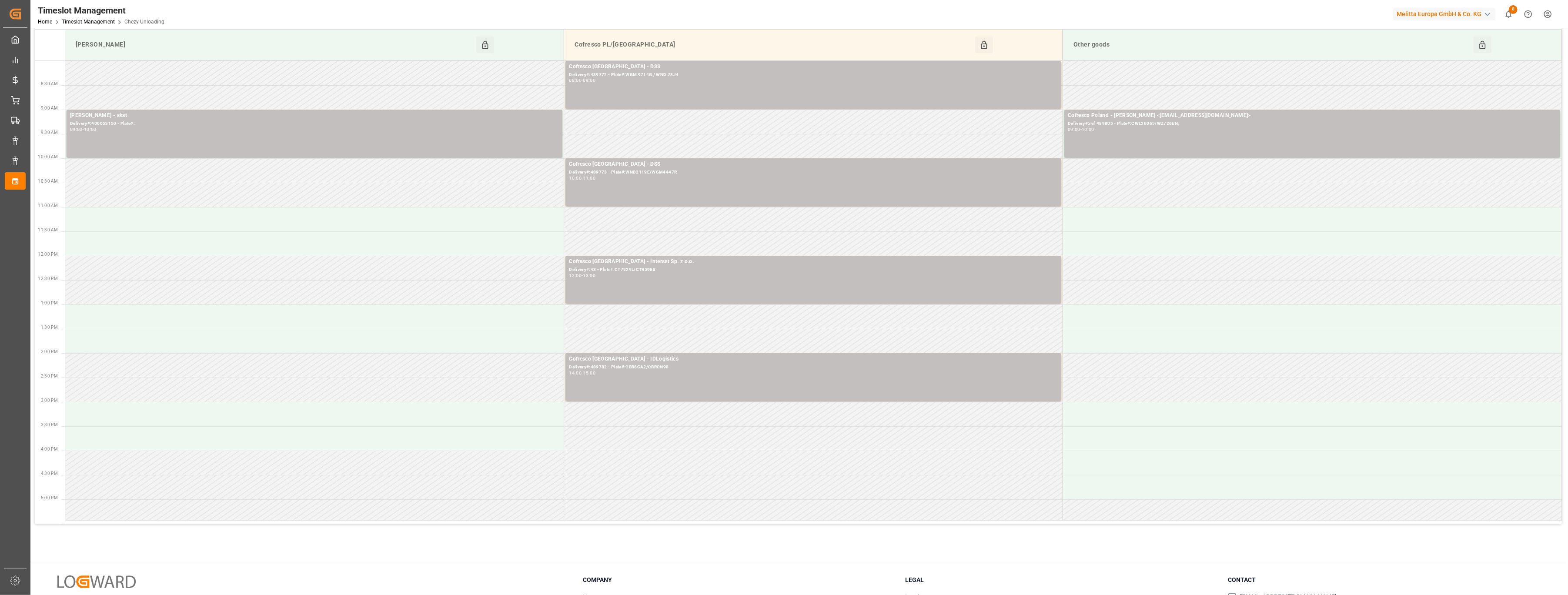
scroll to position [58, 0]
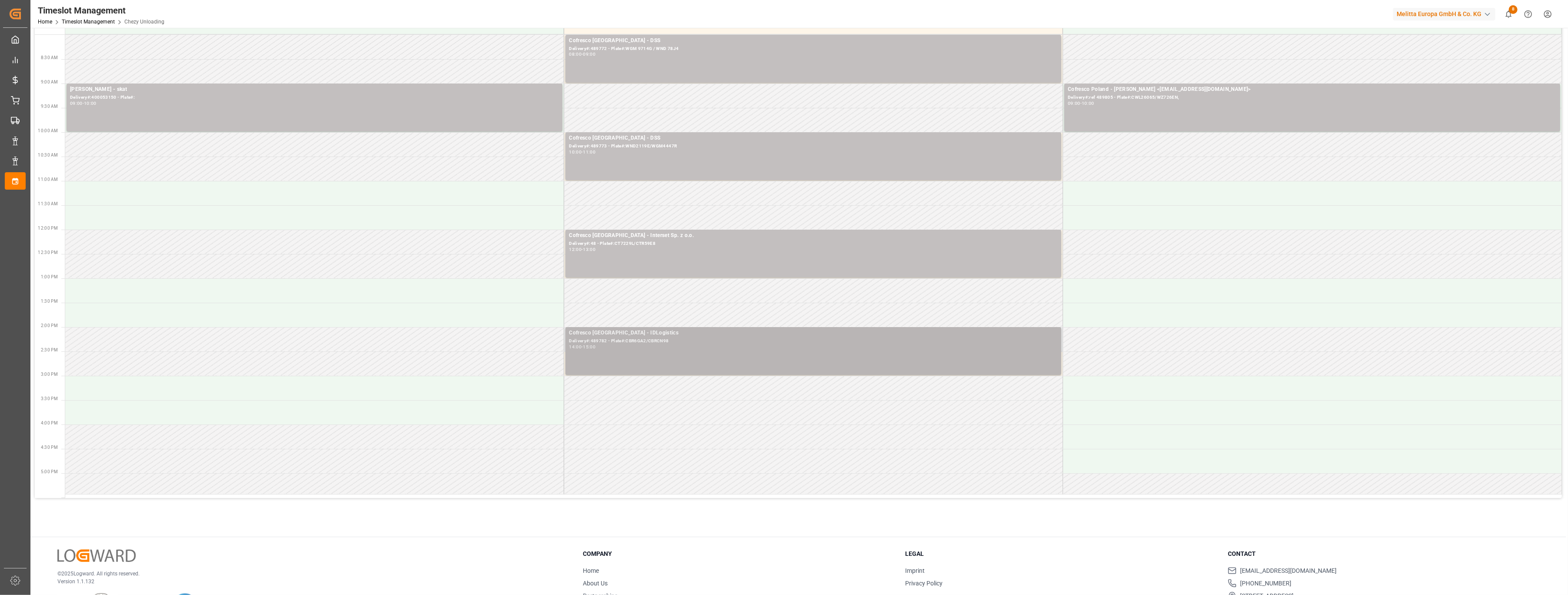
click at [670, 352] on div "Cofresco [GEOGRAPHIC_DATA] - IDLogistics Delivery#:489782 - Plate#:CBR6GA2/CBRC…" at bounding box center [813, 351] width 489 height 44
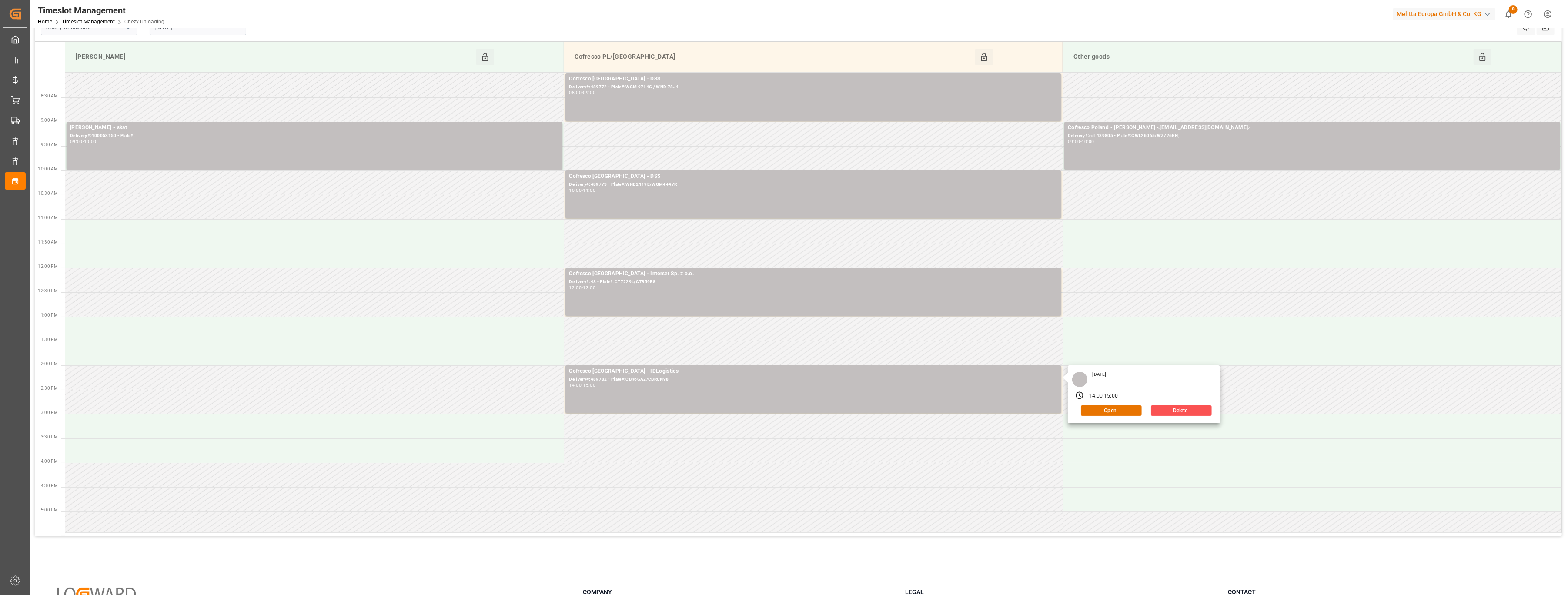
scroll to position [0, 0]
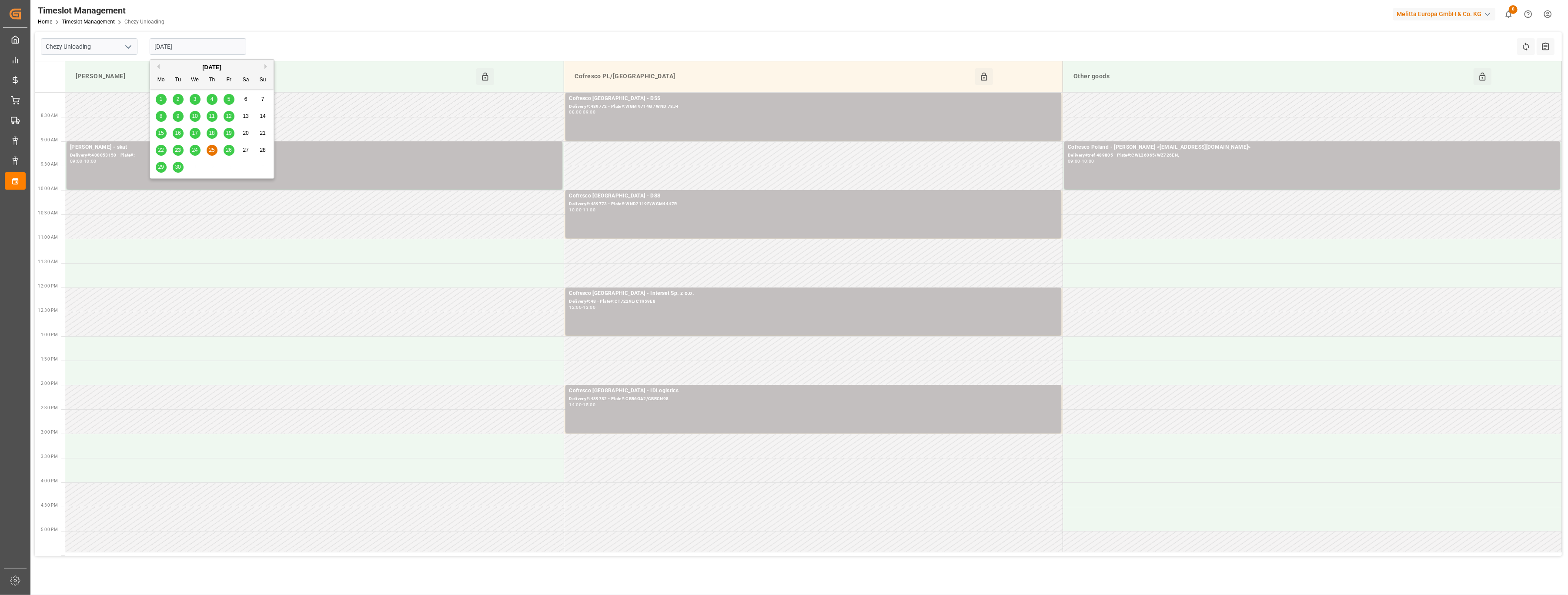
click at [199, 43] on input "[DATE]" at bounding box center [197, 47] width 97 height 17
click at [586, 20] on div "Timeslot Management Home Timeslot Management Chezy Unloading Melitta Europa Gmb…" at bounding box center [796, 13] width 1544 height 28
click at [210, 52] on input "[DATE]" at bounding box center [197, 47] width 97 height 17
click at [209, 149] on span "25" at bounding box center [212, 149] width 6 height 6
click at [200, 44] on input "[DATE]" at bounding box center [197, 47] width 97 height 17
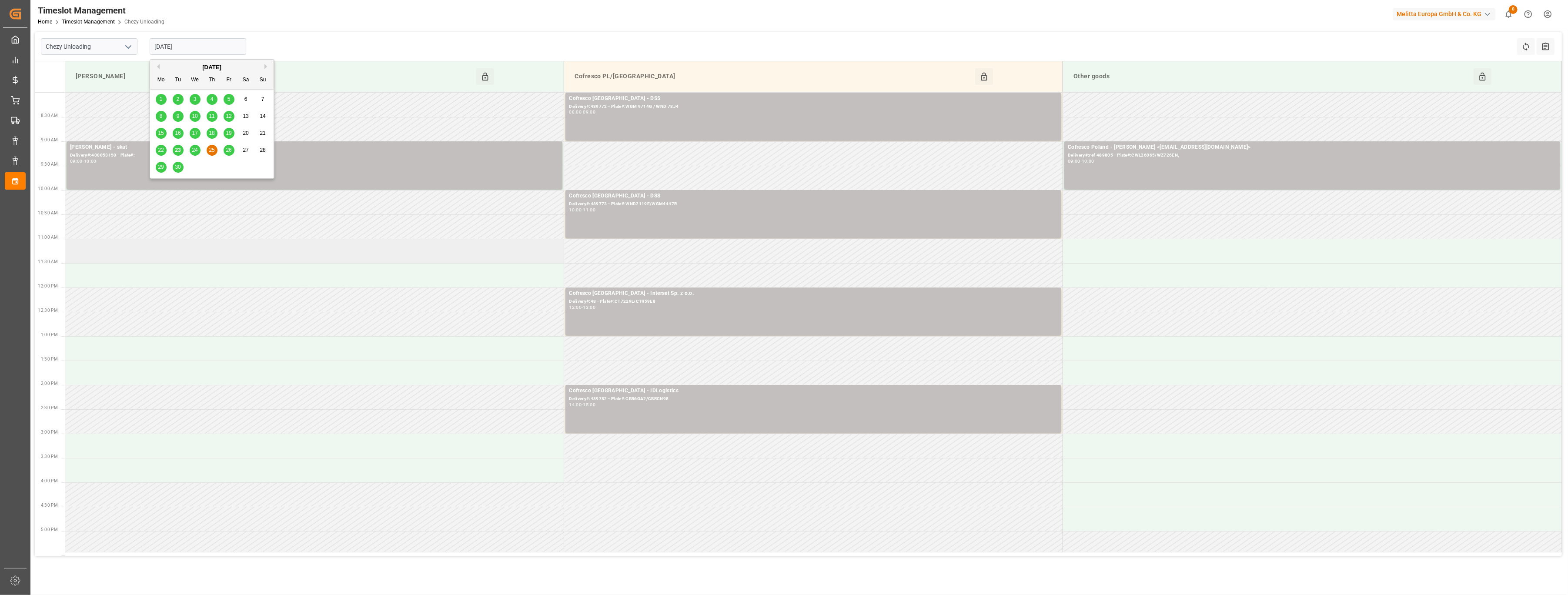
click at [290, 252] on td at bounding box center [315, 250] width 499 height 24
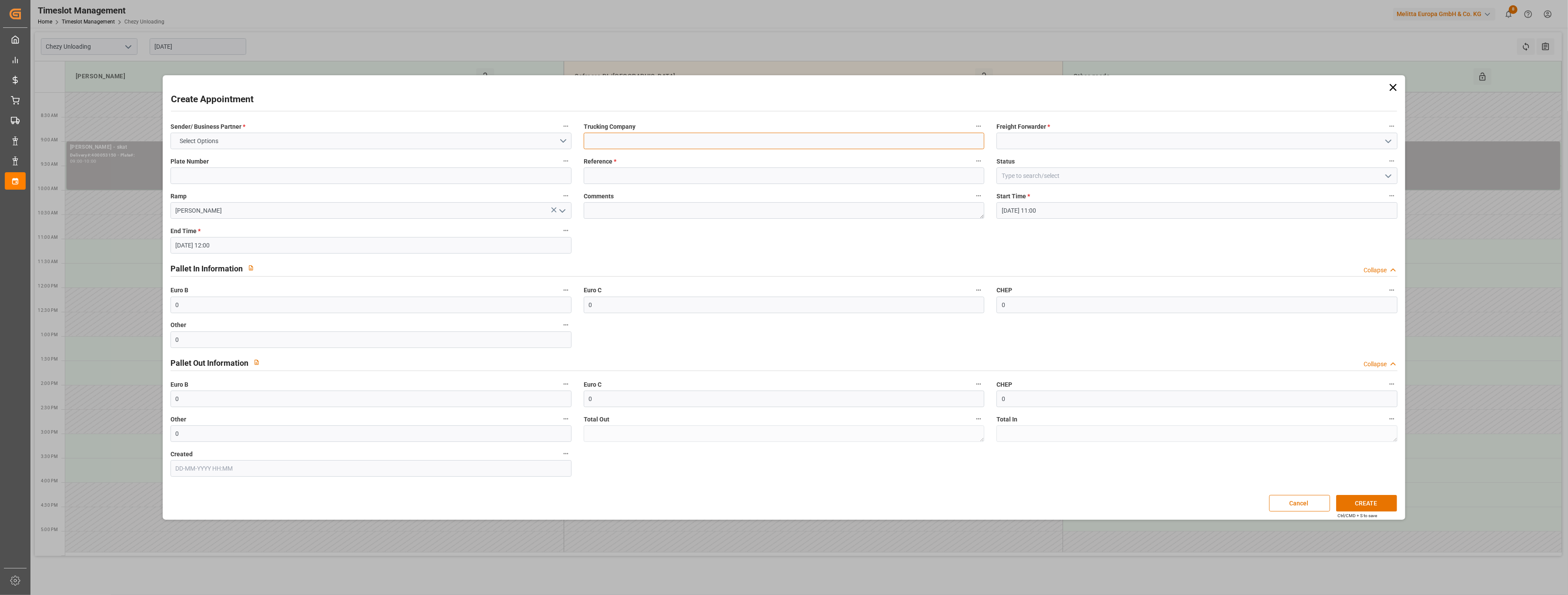
click at [722, 139] on input at bounding box center [784, 141] width 401 height 17
type input "id logistic CBR6GA2"
click at [1135, 144] on input at bounding box center [1197, 141] width 401 height 17
click at [1088, 191] on div "ID Logistics" at bounding box center [1197, 199] width 400 height 19
type input "ID Logistics"
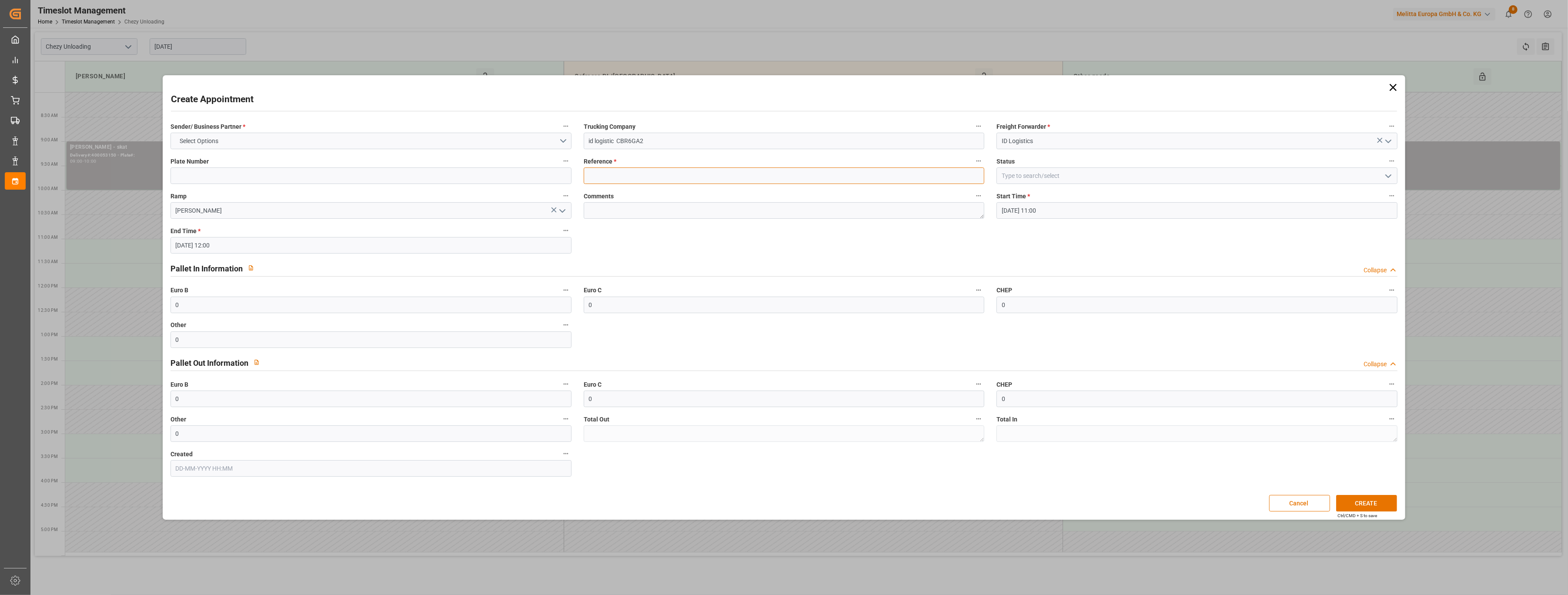
click at [823, 173] on input at bounding box center [784, 176] width 401 height 17
type input "489580 80003384"
click at [703, 138] on input "id logistic CBR6GA2" at bounding box center [784, 141] width 401 height 17
drag, startPoint x: 642, startPoint y: 178, endPoint x: 607, endPoint y: 180, distance: 35.1
click at [607, 180] on input "489580 80003384" at bounding box center [784, 176] width 401 height 17
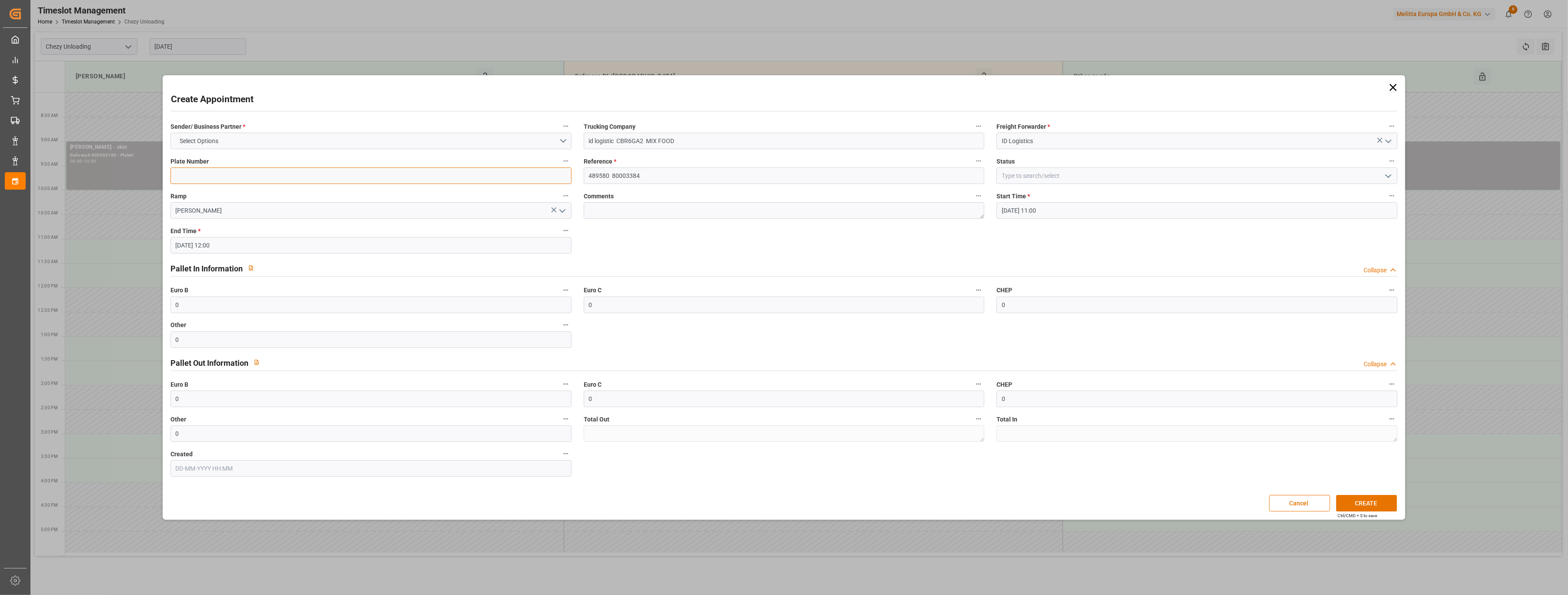
click at [445, 184] on input at bounding box center [371, 176] width 401 height 17
drag, startPoint x: 647, startPoint y: 141, endPoint x: 616, endPoint y: 146, distance: 31.4
click at [616, 146] on input "id logistic CBR6GA2 MIX FOOD" at bounding box center [784, 141] width 401 height 17
type input "id logistic MIX FOOD"
drag, startPoint x: 419, startPoint y: 175, endPoint x: 423, endPoint y: 175, distance: 4.0
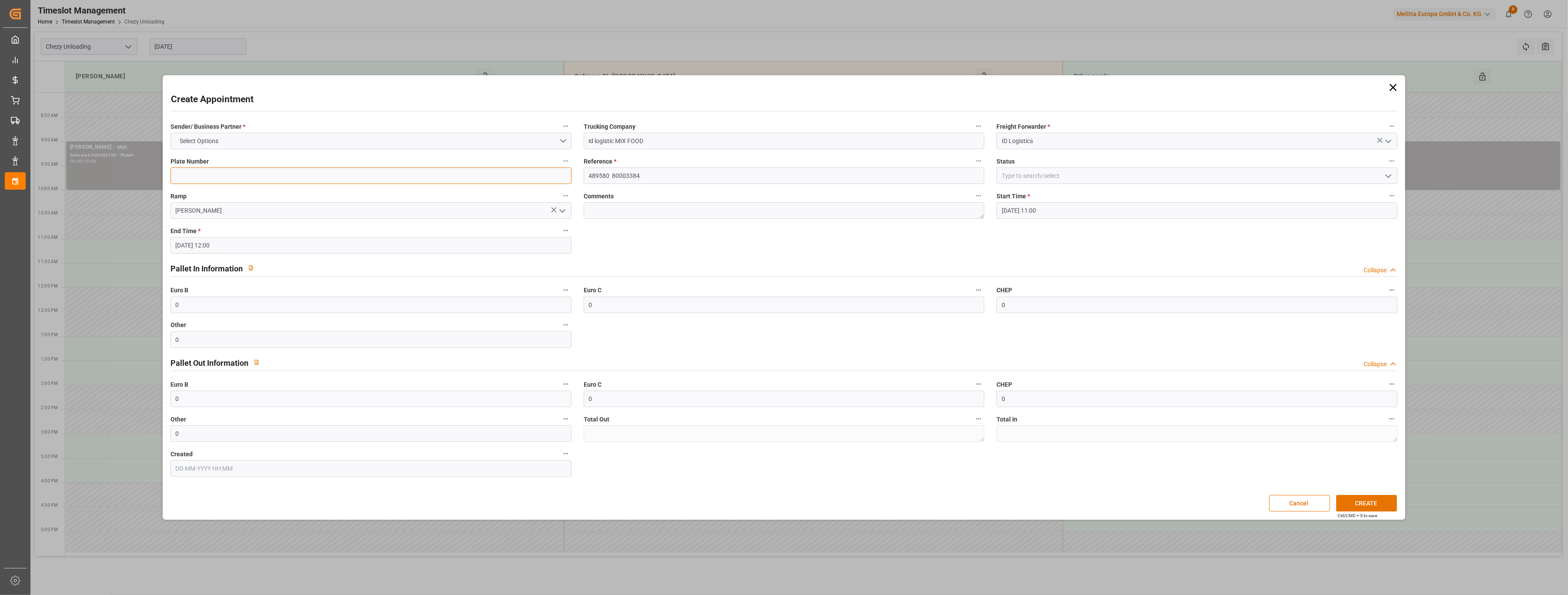
click at [419, 175] on input at bounding box center [371, 176] width 401 height 17
paste input "CBR6GA2"
type input "CBR6GA2"
click at [1354, 504] on button "CREATE" at bounding box center [1367, 504] width 61 height 17
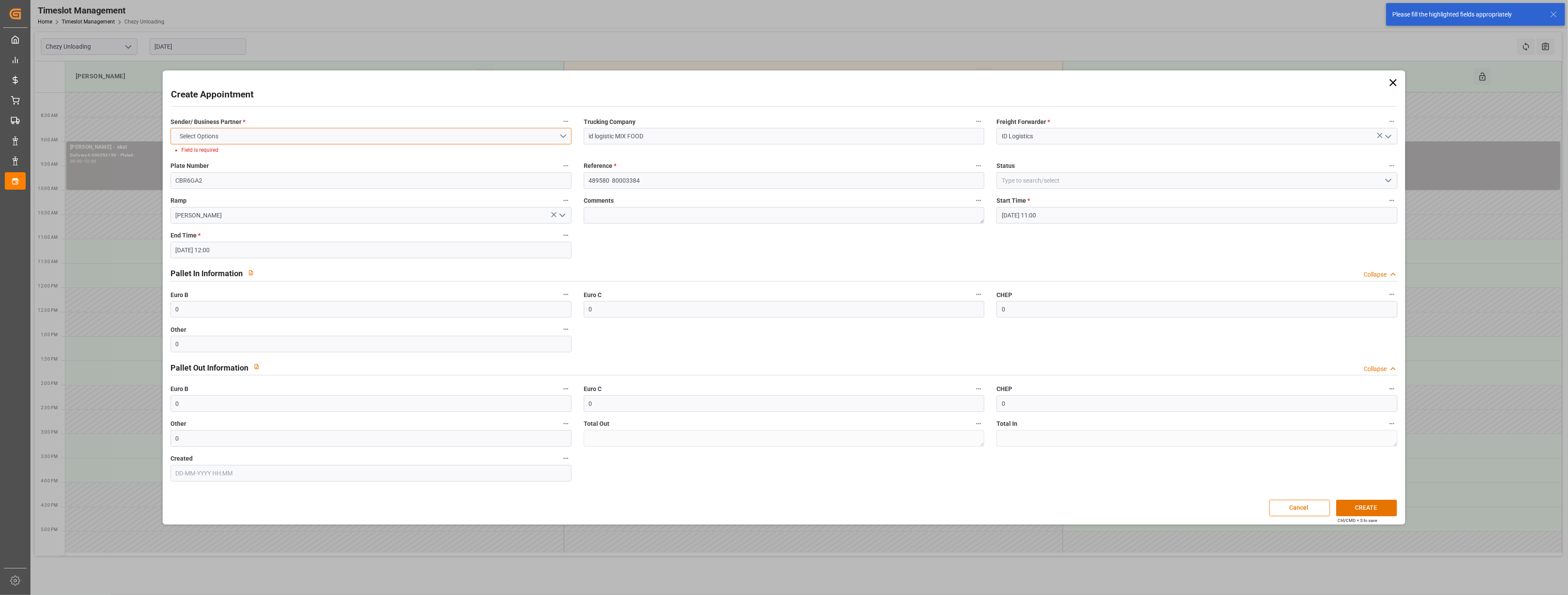
click at [387, 132] on button "Select Options" at bounding box center [371, 136] width 401 height 17
click at [381, 150] on div "COFRESCO [GEOGRAPHIC_DATA]" at bounding box center [371, 157] width 400 height 18
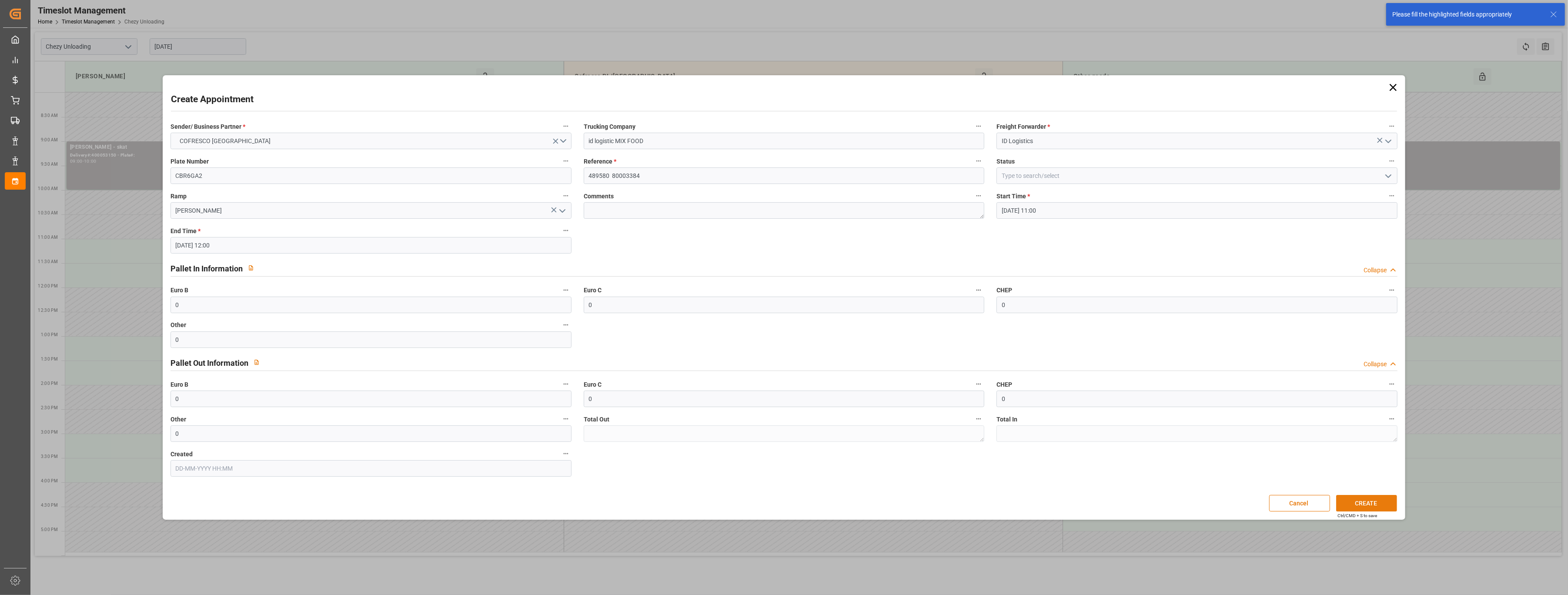
click at [1351, 498] on button "CREATE" at bounding box center [1367, 504] width 61 height 17
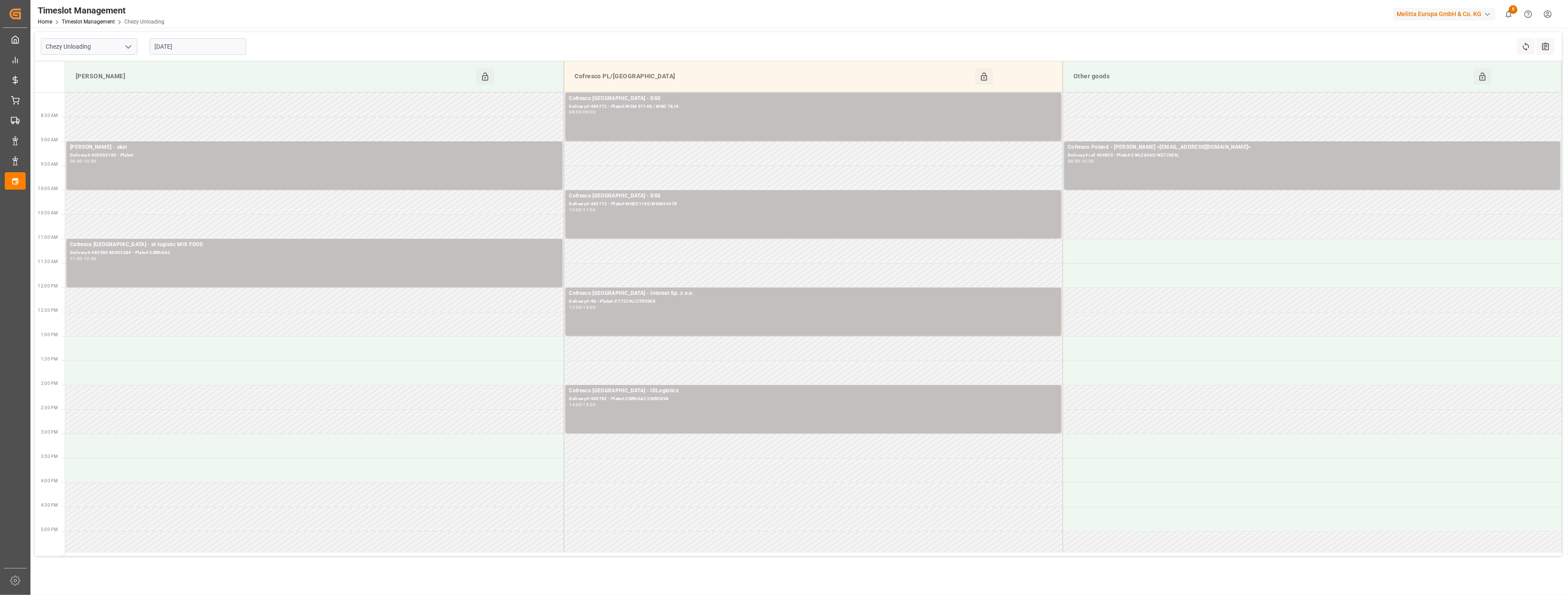
click at [219, 53] on input "[DATE]" at bounding box center [197, 47] width 97 height 17
click at [163, 166] on span "29" at bounding box center [160, 166] width 6 height 6
type input "[DATE]"
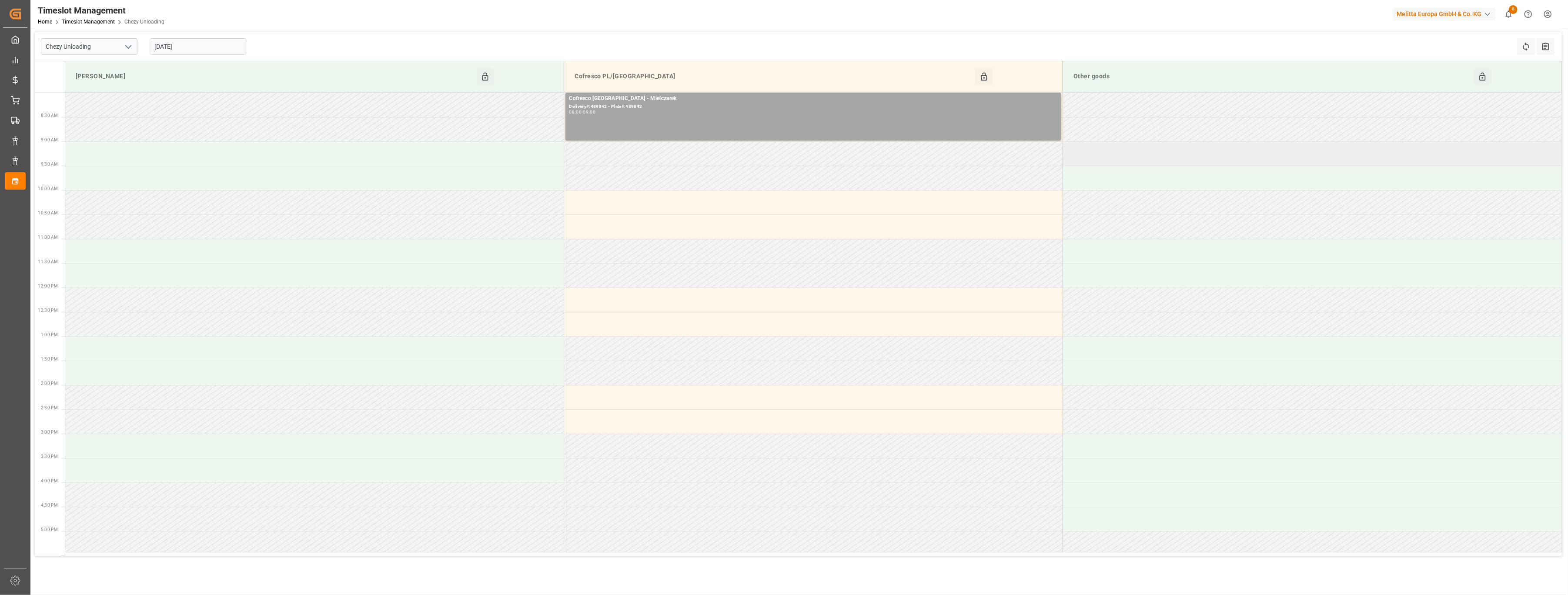
click at [1105, 161] on td at bounding box center [1313, 153] width 499 height 24
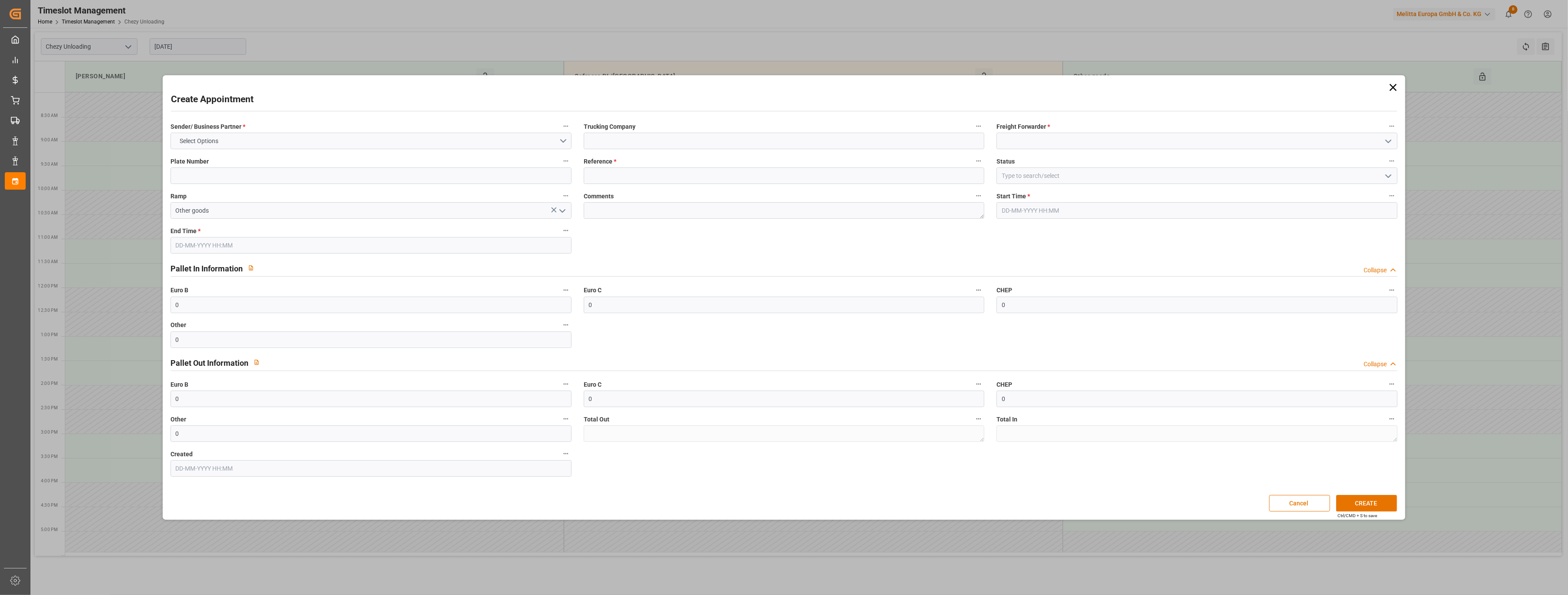
type input "[DATE] 09:00"
type input "[DATE] 10:00"
click at [611, 144] on input at bounding box center [784, 141] width 401 height 17
paste input "45758195"
type input "melitta bremen 45758195"
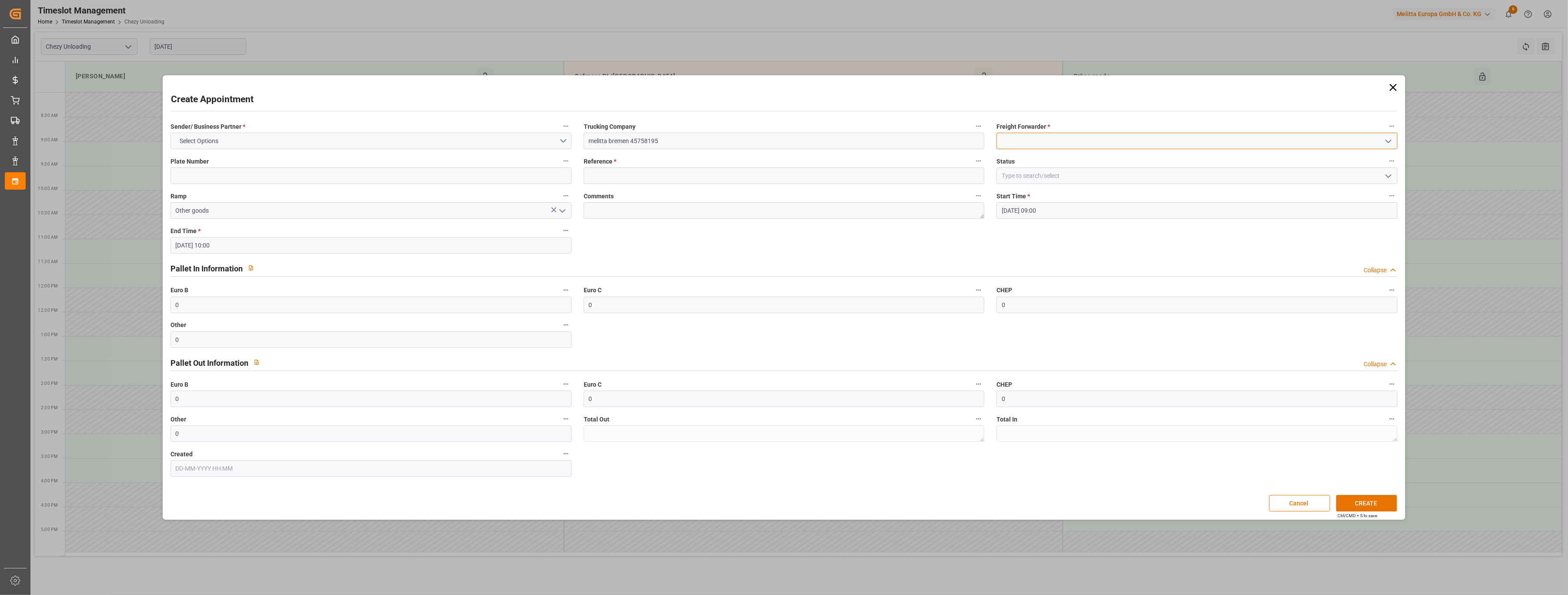
click at [1117, 142] on input at bounding box center [1197, 141] width 401 height 17
click at [1096, 157] on div "Others" at bounding box center [1197, 159] width 400 height 19
type input "Others"
click at [716, 173] on input at bounding box center [784, 176] width 401 height 17
type input "x"
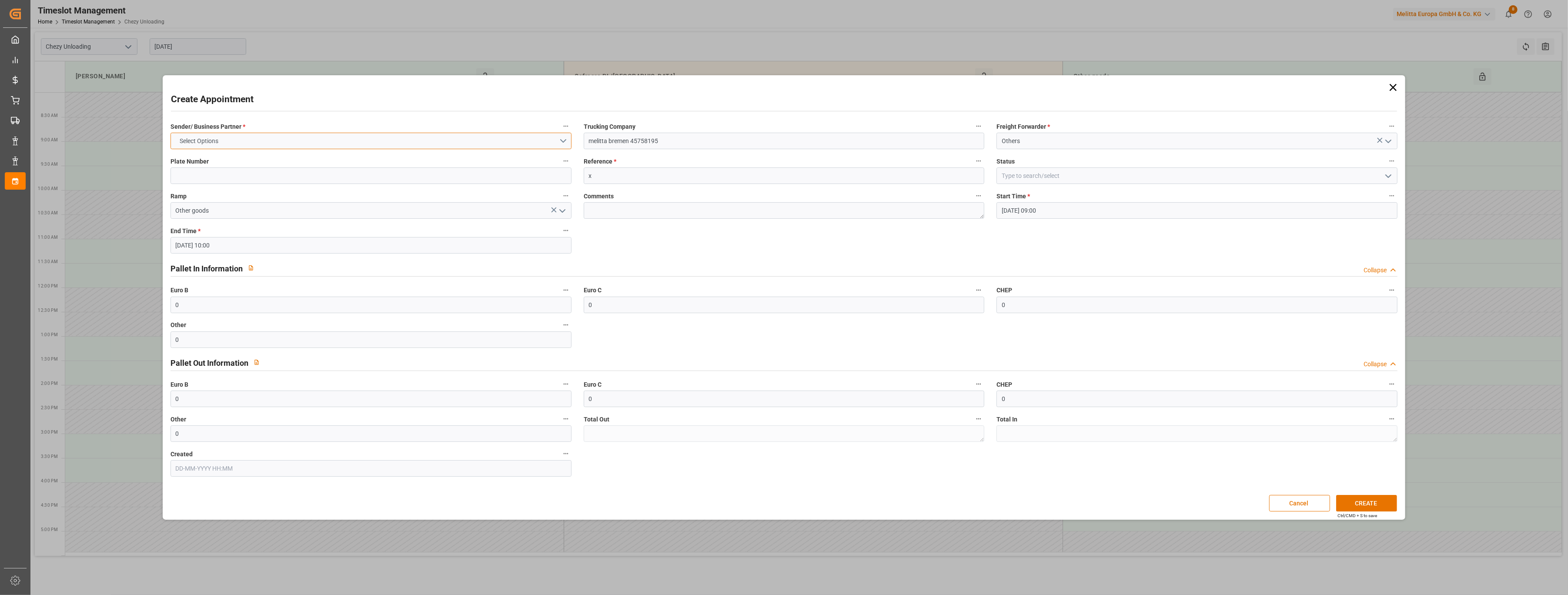
click at [303, 142] on button "Select Options" at bounding box center [371, 141] width 401 height 17
drag, startPoint x: 288, startPoint y: 143, endPoint x: 267, endPoint y: 196, distance: 57.0
click at [267, 196] on div "[PERSON_NAME] COFRESCO POLAND COFRESCO [GEOGRAPHIC_DATA] OTHER" at bounding box center [371, 170] width 400 height 73
click at [267, 196] on div "OTHER" at bounding box center [371, 198] width 400 height 18
click at [1362, 507] on button "CREATE" at bounding box center [1367, 504] width 61 height 17
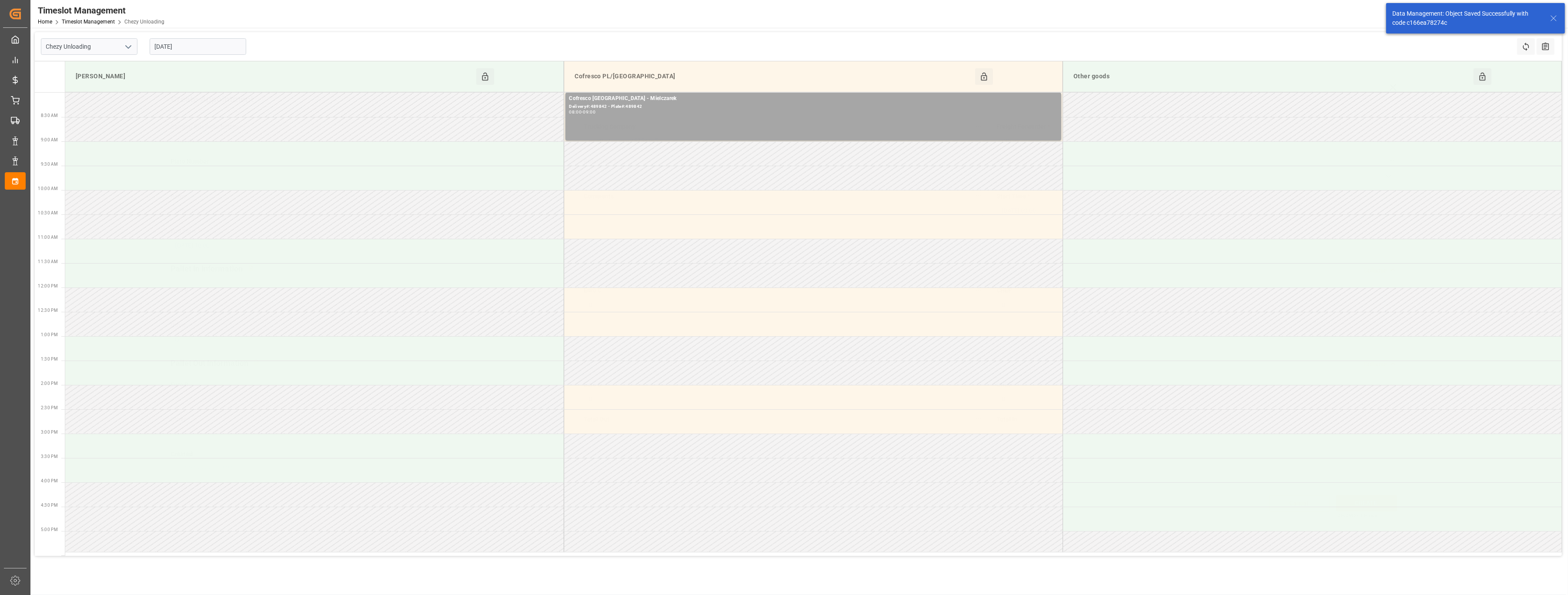
click at [1357, 501] on button "CREATE" at bounding box center [1367, 504] width 61 height 17
